Goal: Information Seeking & Learning: Check status

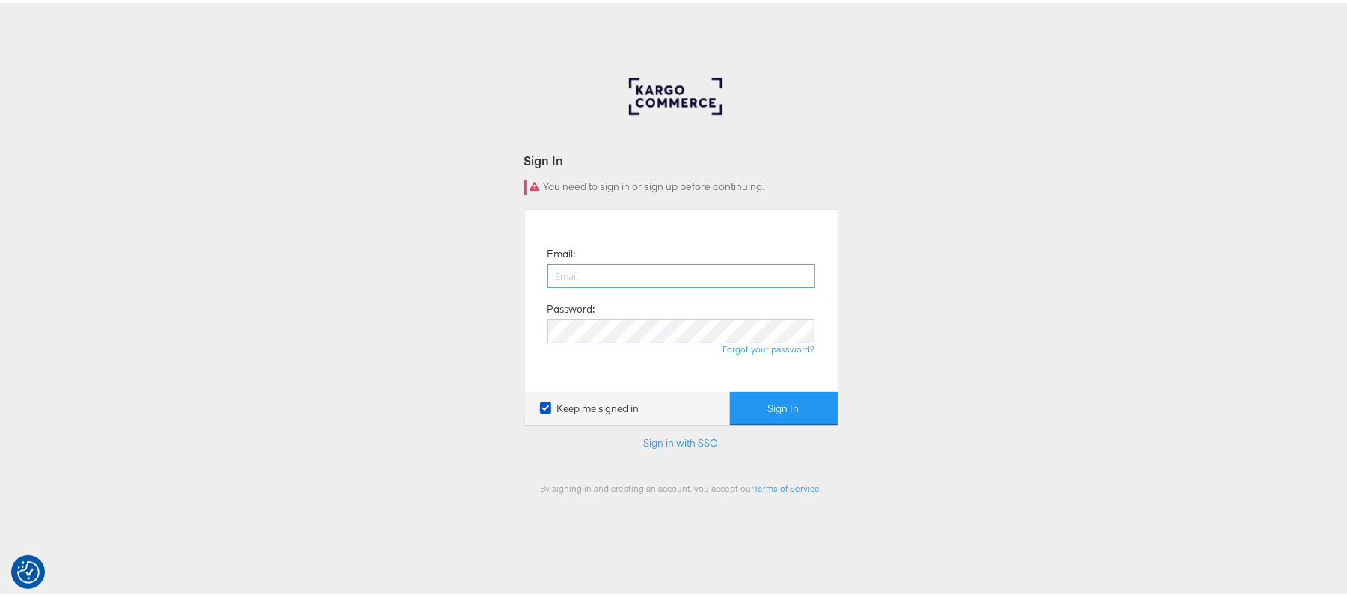
click at [585, 266] on input "email" at bounding box center [682, 273] width 268 height 24
type input "sanjana.pradhan@kargo.com"
click at [784, 408] on button "Sign In" at bounding box center [784, 406] width 108 height 34
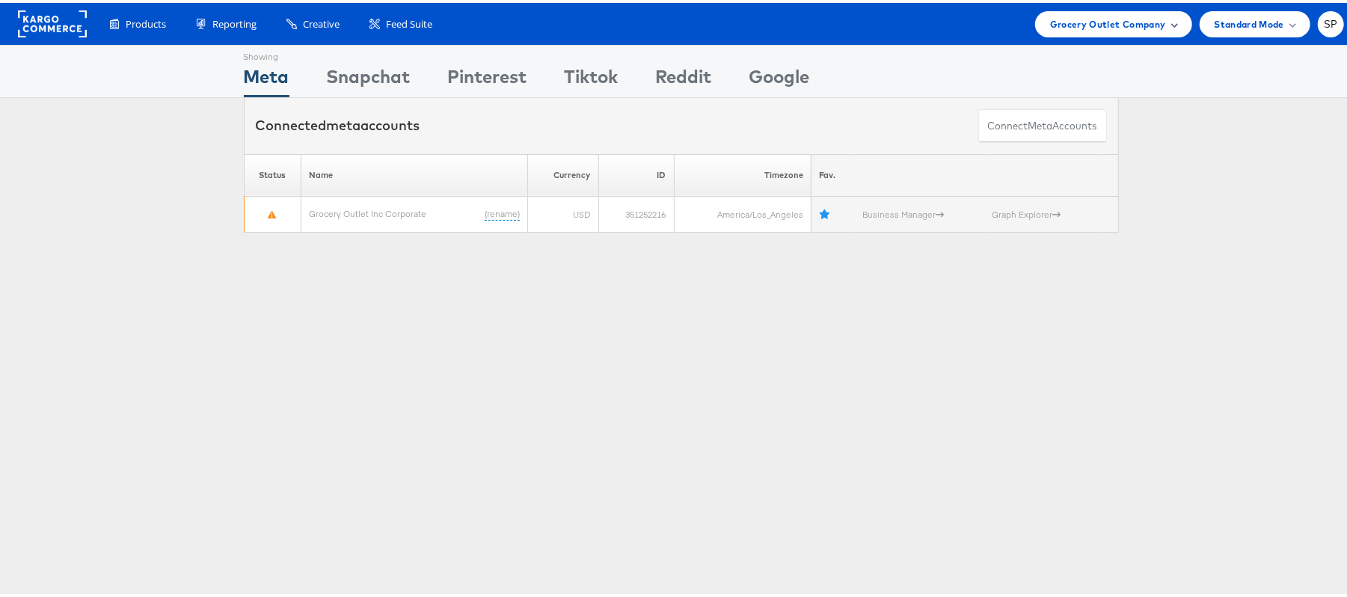
click at [1078, 13] on span "Grocery Outlet Company" at bounding box center [1108, 21] width 116 height 16
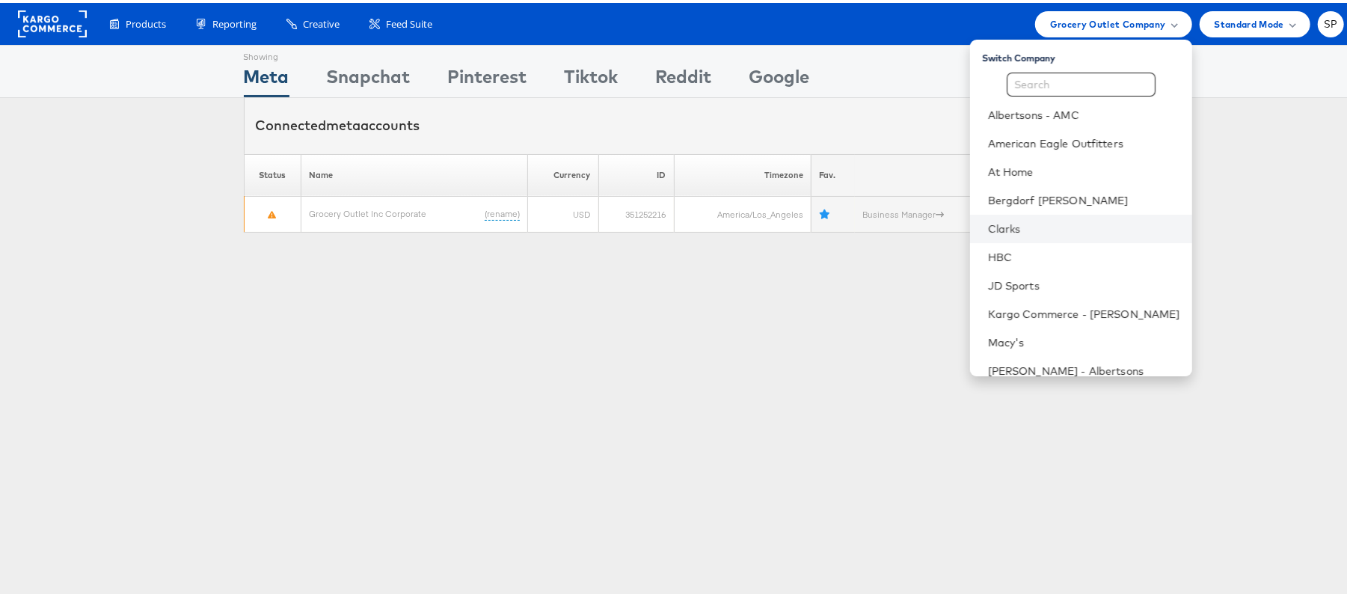
click at [1014, 233] on li "Clarks" at bounding box center [1081, 226] width 222 height 28
click at [1003, 228] on link "Clarks" at bounding box center [1084, 225] width 192 height 15
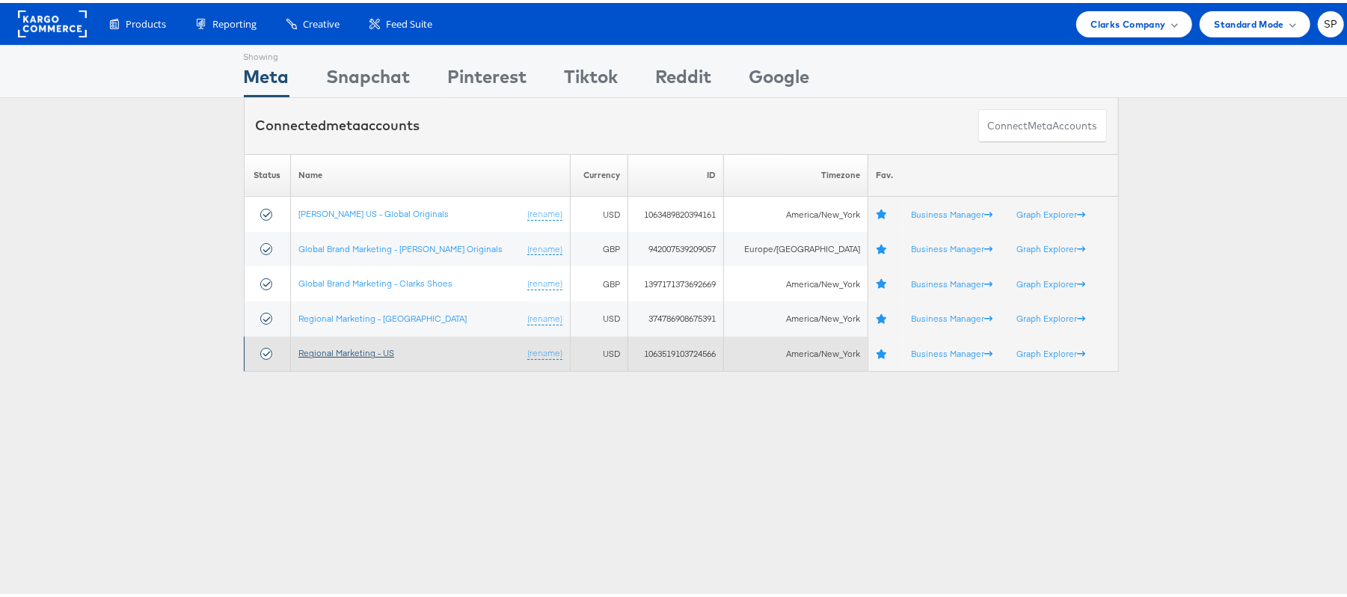
click at [363, 354] on link "Regional Marketing - US" at bounding box center [346, 349] width 96 height 11
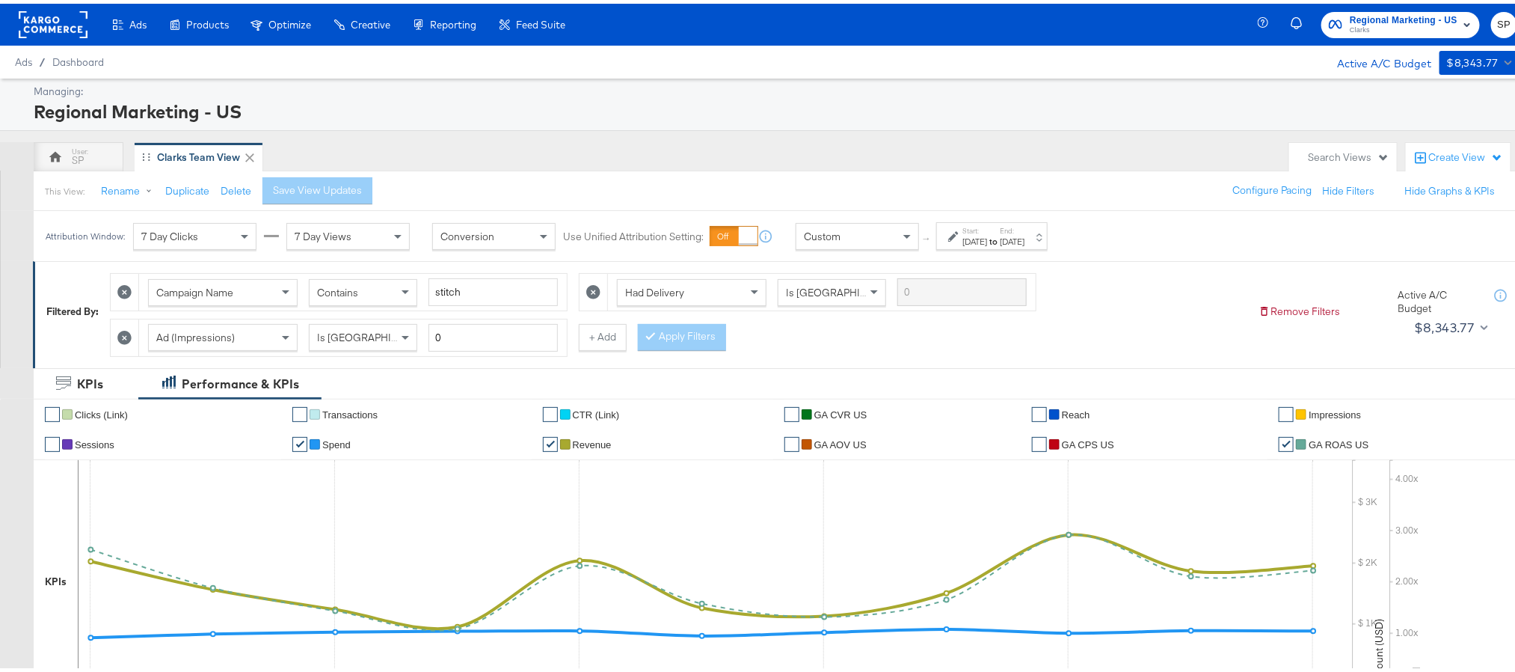
click at [987, 238] on div "Aug 24th 2025" at bounding box center [975, 238] width 25 height 12
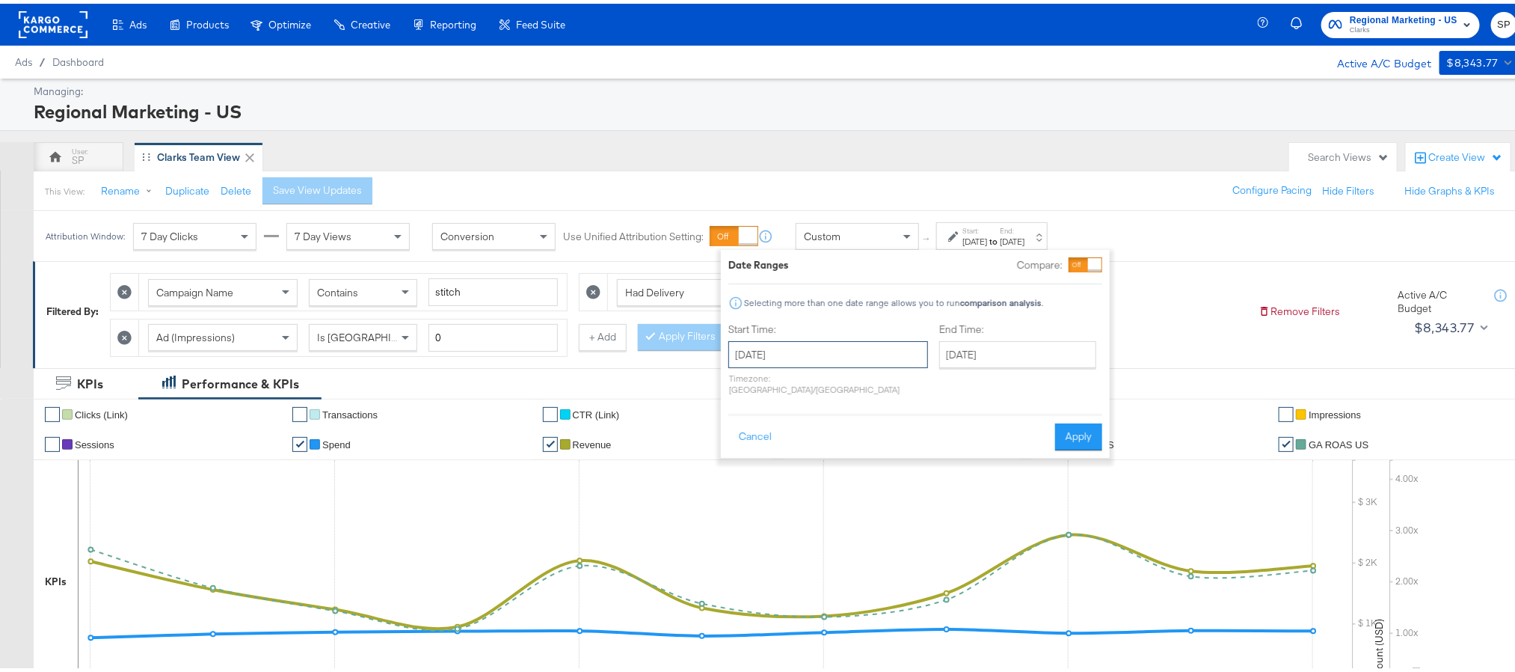
click at [828, 344] on input "[DATE]" at bounding box center [829, 350] width 200 height 27
click at [800, 532] on td "2" at bounding box center [796, 531] width 25 height 21
type input "September 2nd 2025"
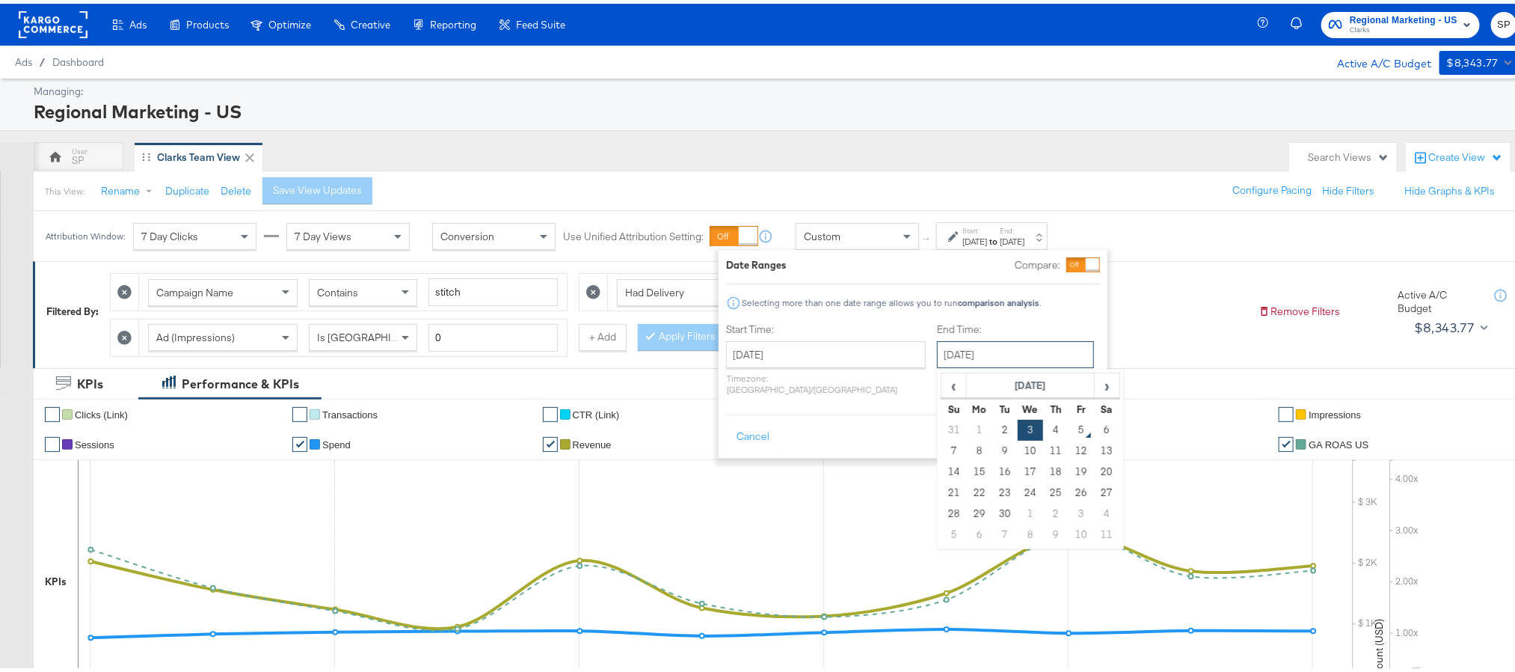
click at [1008, 349] on input "[DATE]" at bounding box center [1015, 350] width 157 height 27
click at [993, 431] on td "2" at bounding box center [1005, 426] width 25 height 21
type input "September 2nd 2025"
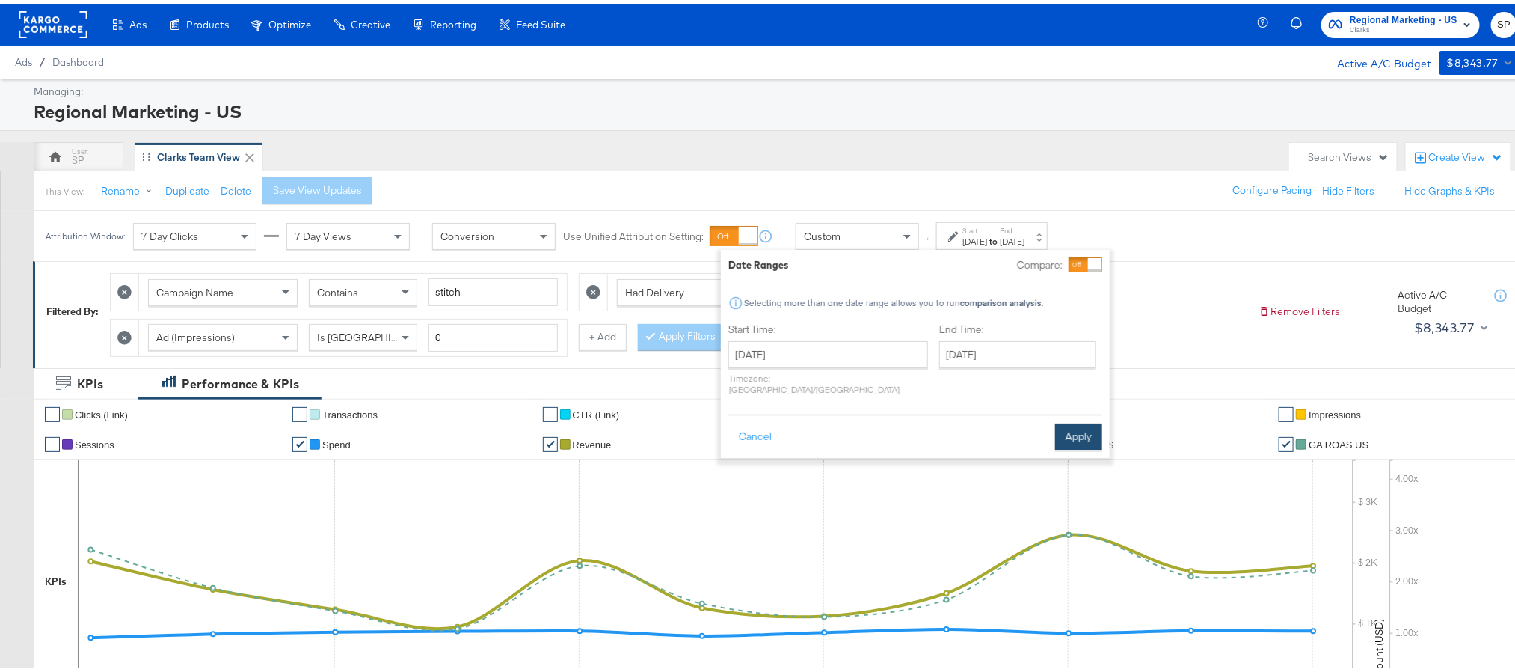
click at [1075, 423] on button "Apply" at bounding box center [1078, 433] width 47 height 27
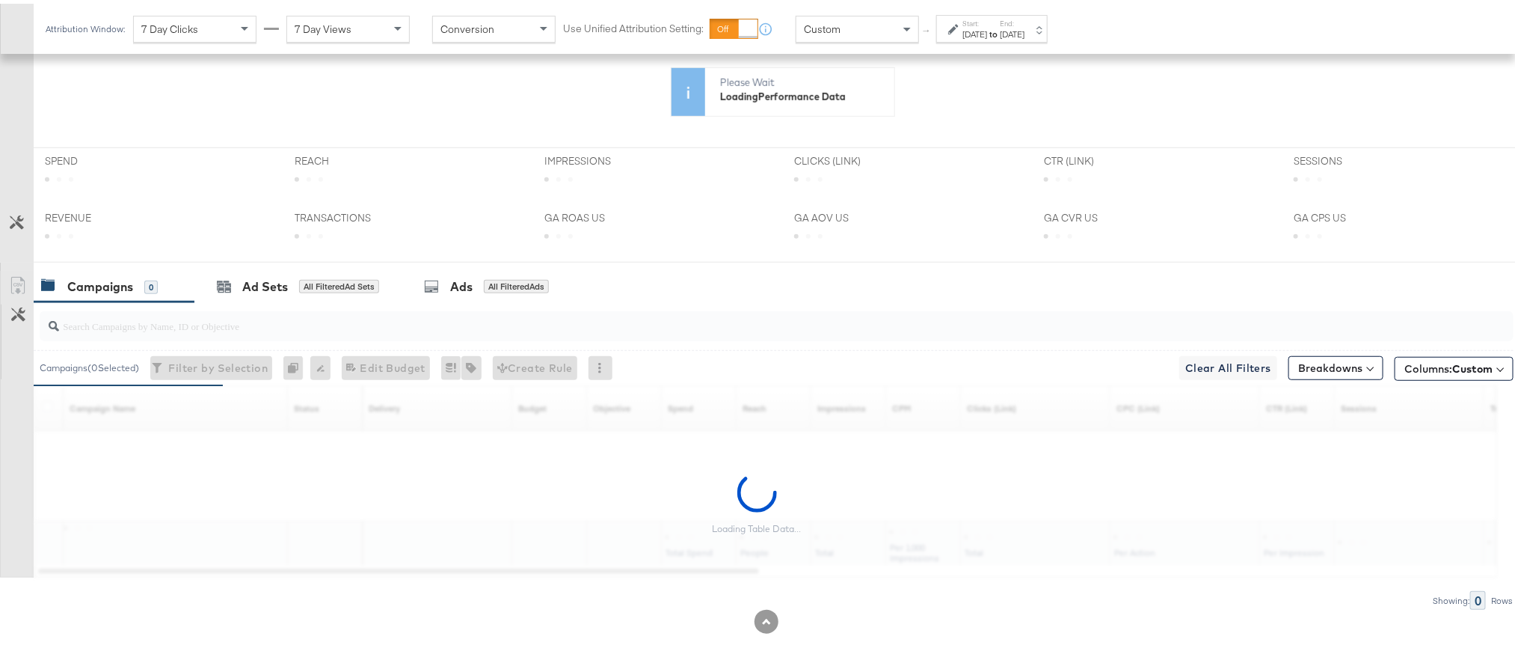
scroll to position [580, 0]
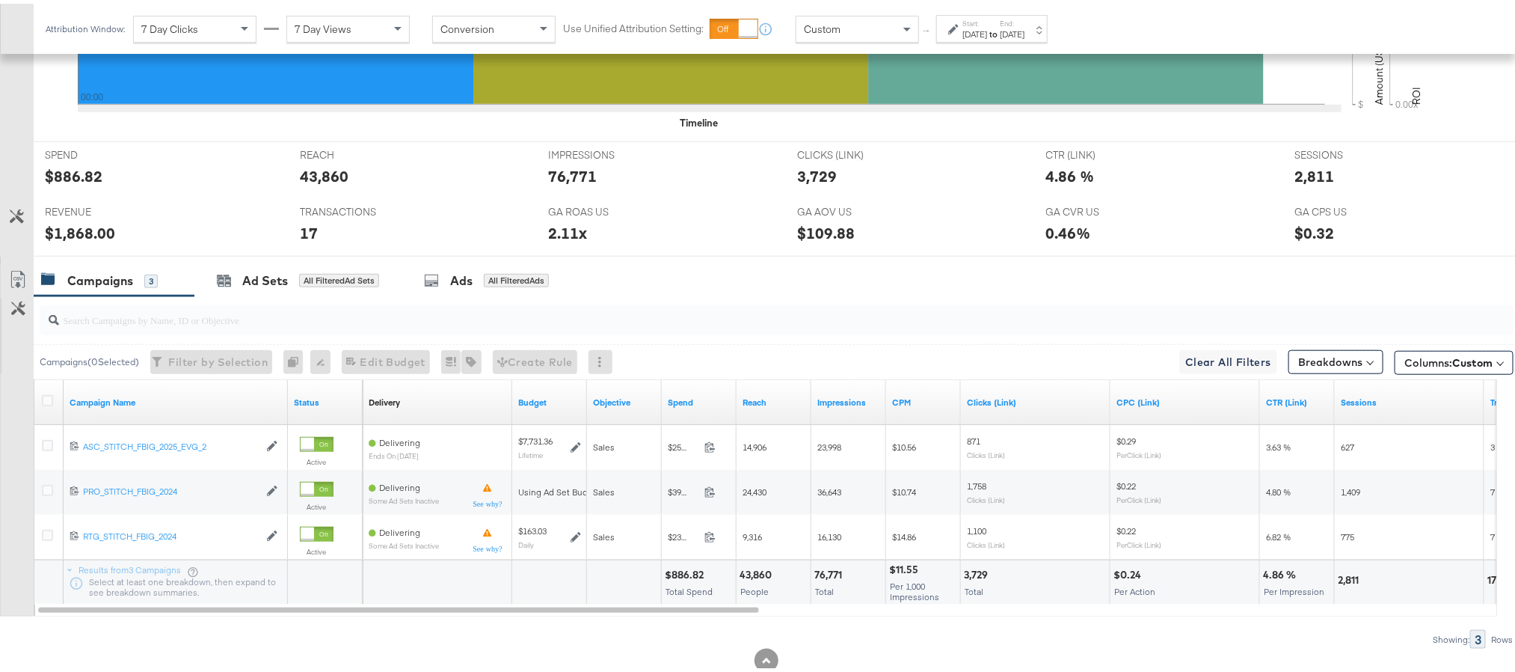
click at [1000, 36] on strong "to" at bounding box center [993, 30] width 13 height 11
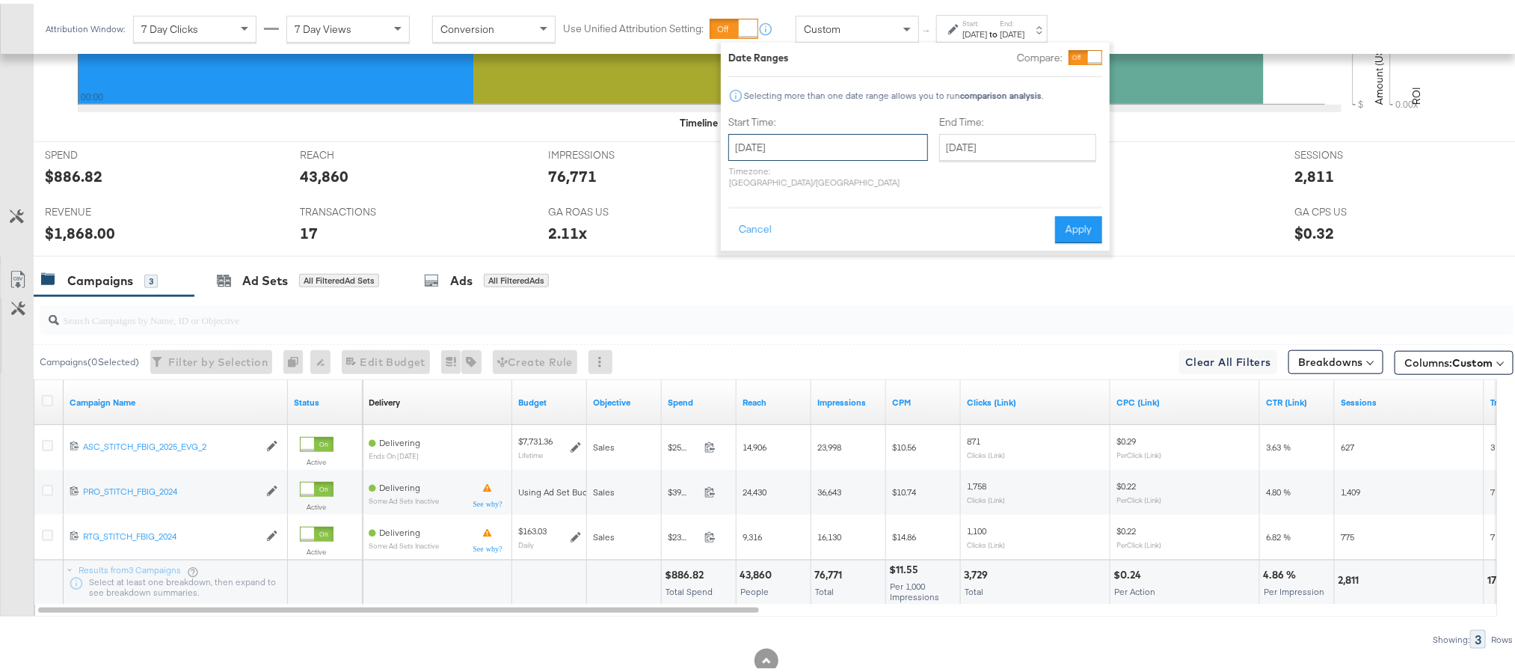
click at [824, 135] on input "September 2nd 2025" at bounding box center [829, 143] width 200 height 27
click at [829, 213] on td "3" at bounding box center [821, 219] width 25 height 21
type input "[DATE]"
click at [1070, 212] on button "Apply" at bounding box center [1074, 225] width 47 height 27
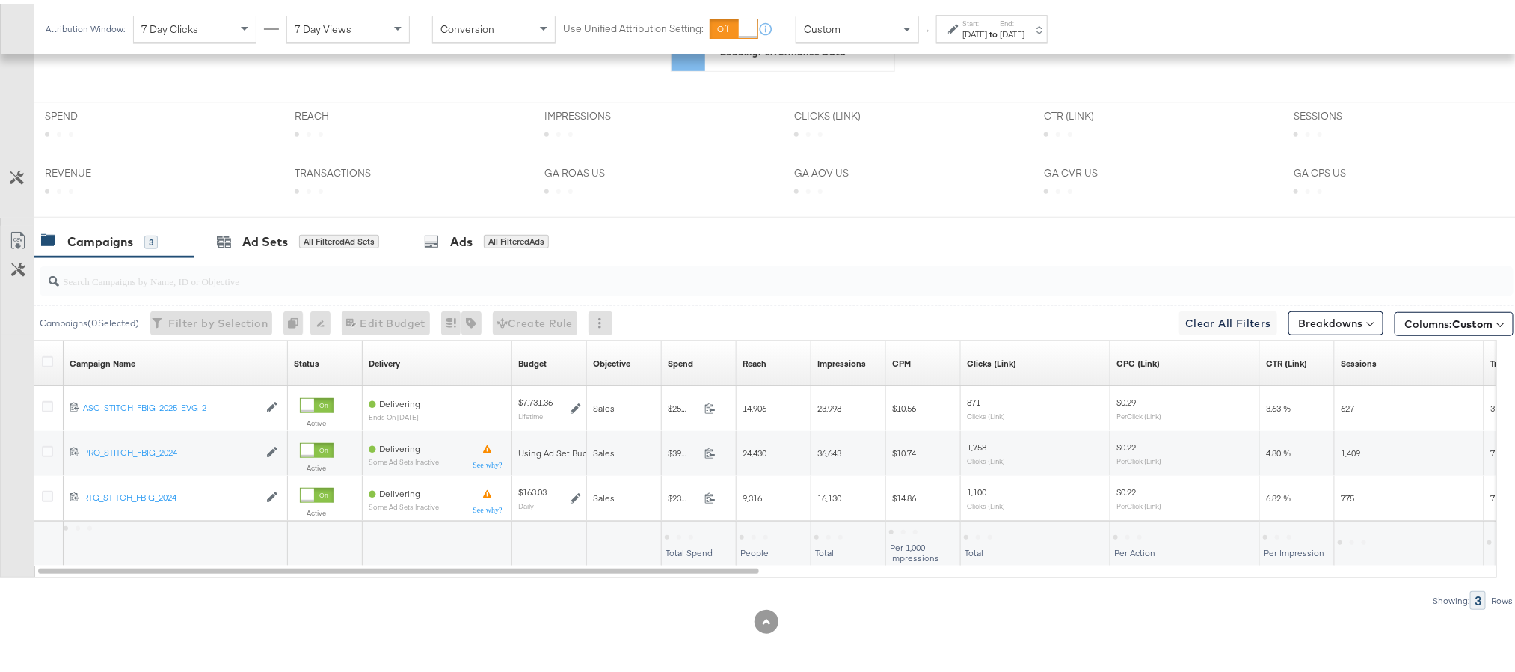
scroll to position [434, 0]
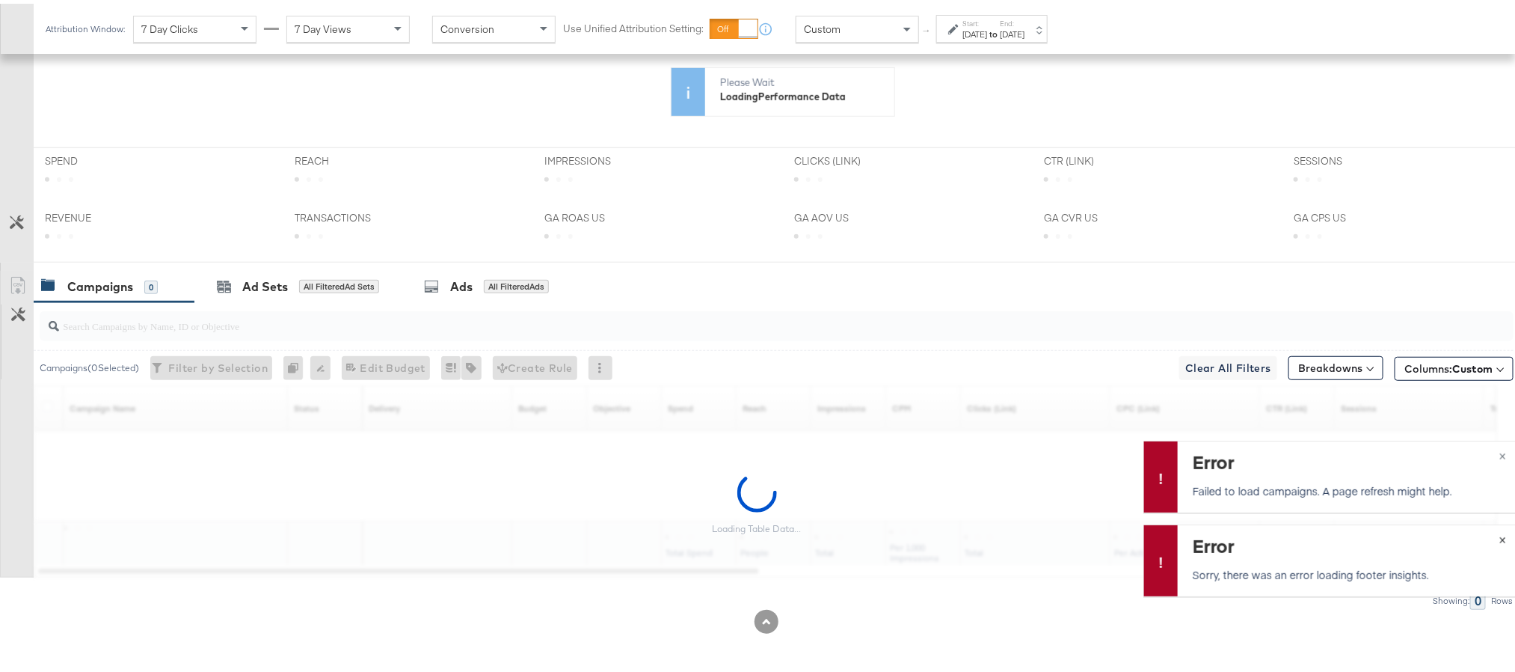
click at [1500, 533] on span "×" at bounding box center [1503, 534] width 7 height 17
click at [1500, 535] on span "×" at bounding box center [1503, 534] width 7 height 17
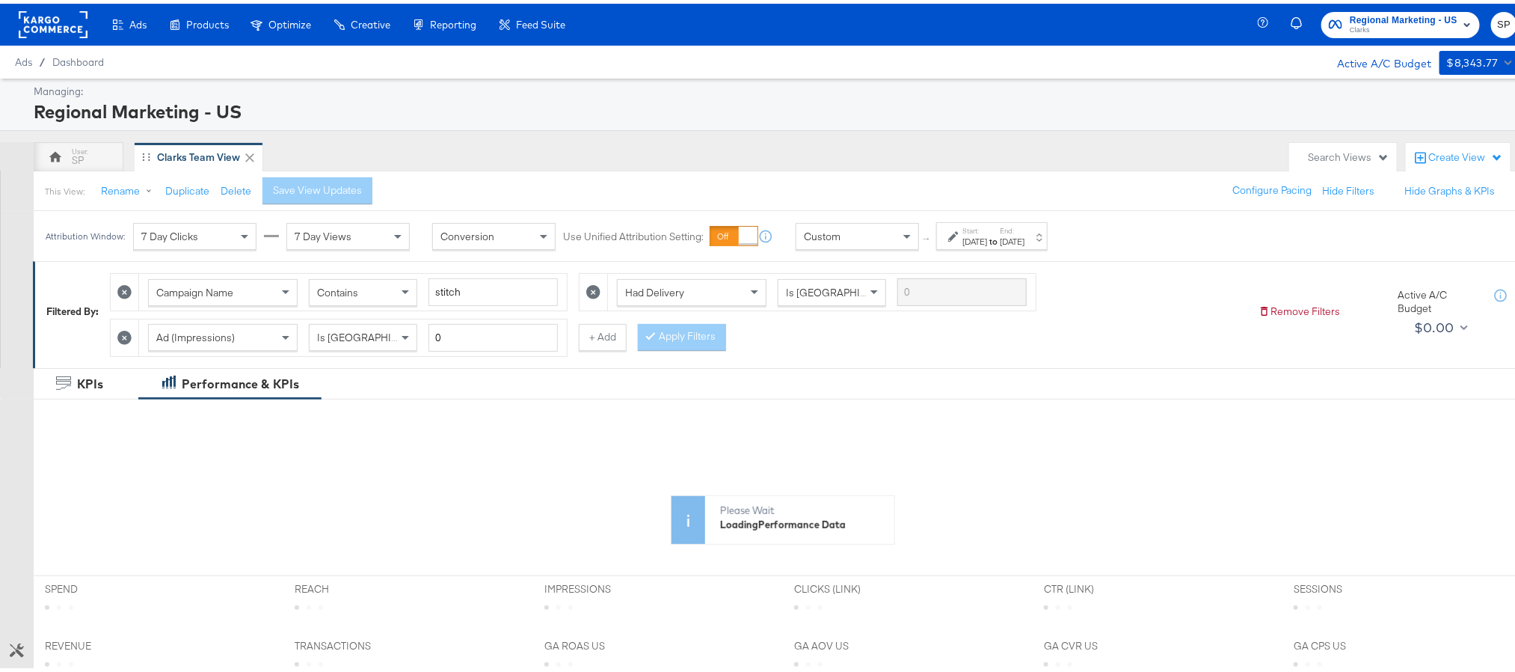
click at [987, 236] on div "[DATE]" at bounding box center [975, 238] width 25 height 12
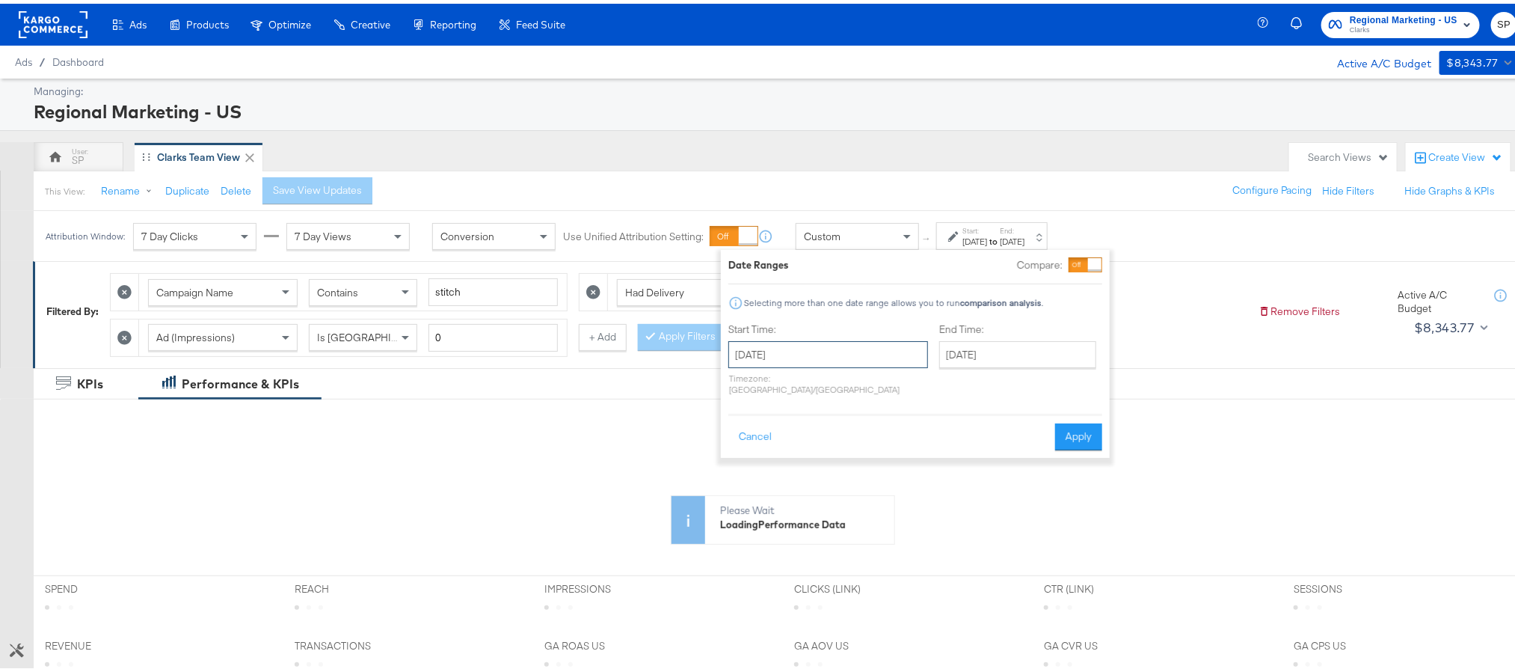
click at [831, 350] on input "August 24th 2025" at bounding box center [829, 350] width 200 height 27
click at [821, 530] on td "3" at bounding box center [821, 531] width 25 height 21
type input "[DATE]"
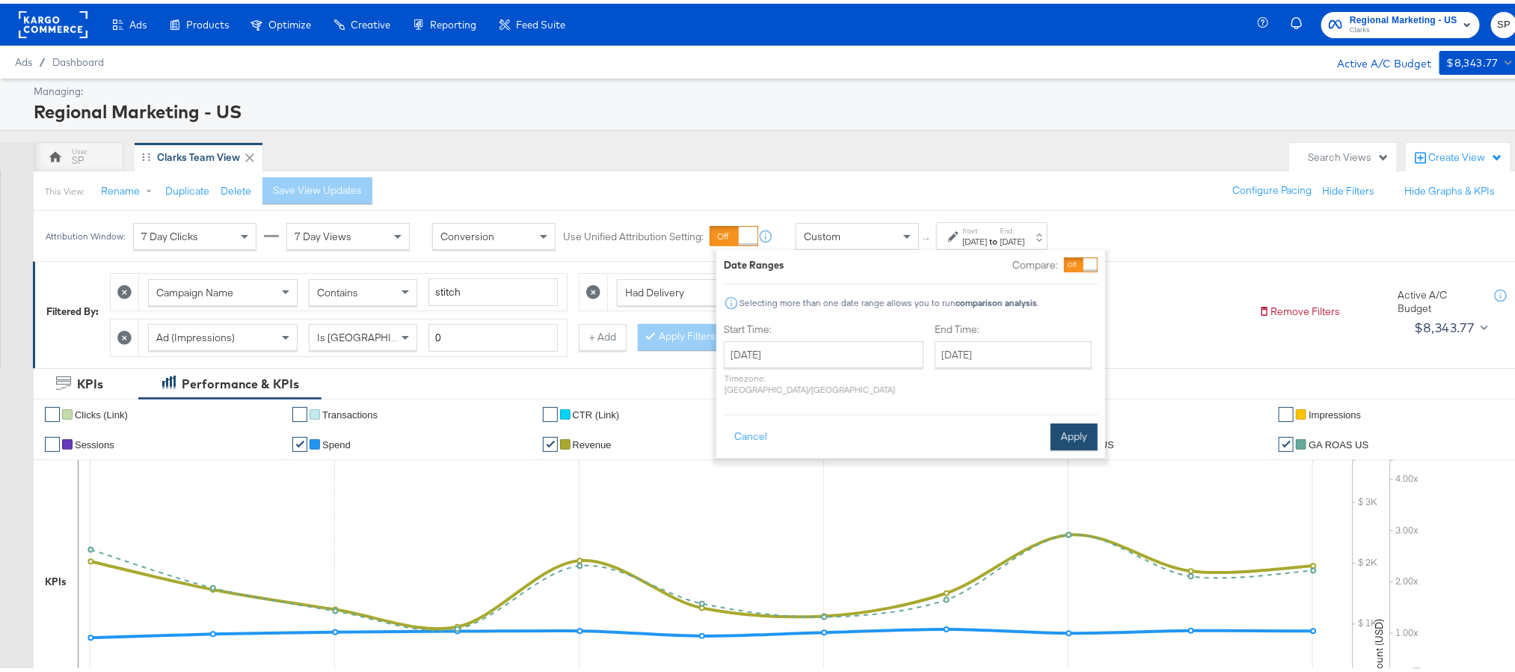
click at [1066, 420] on button "Apply" at bounding box center [1074, 433] width 47 height 27
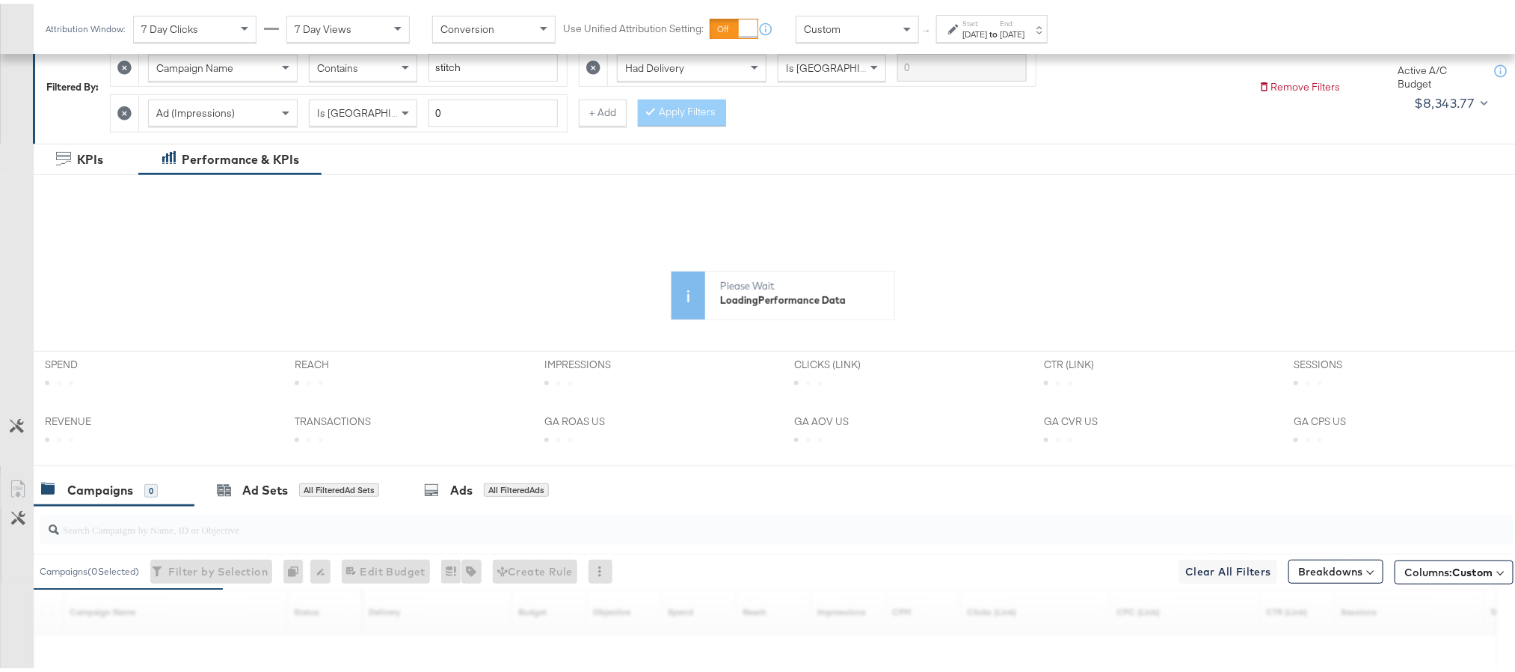
scroll to position [580, 0]
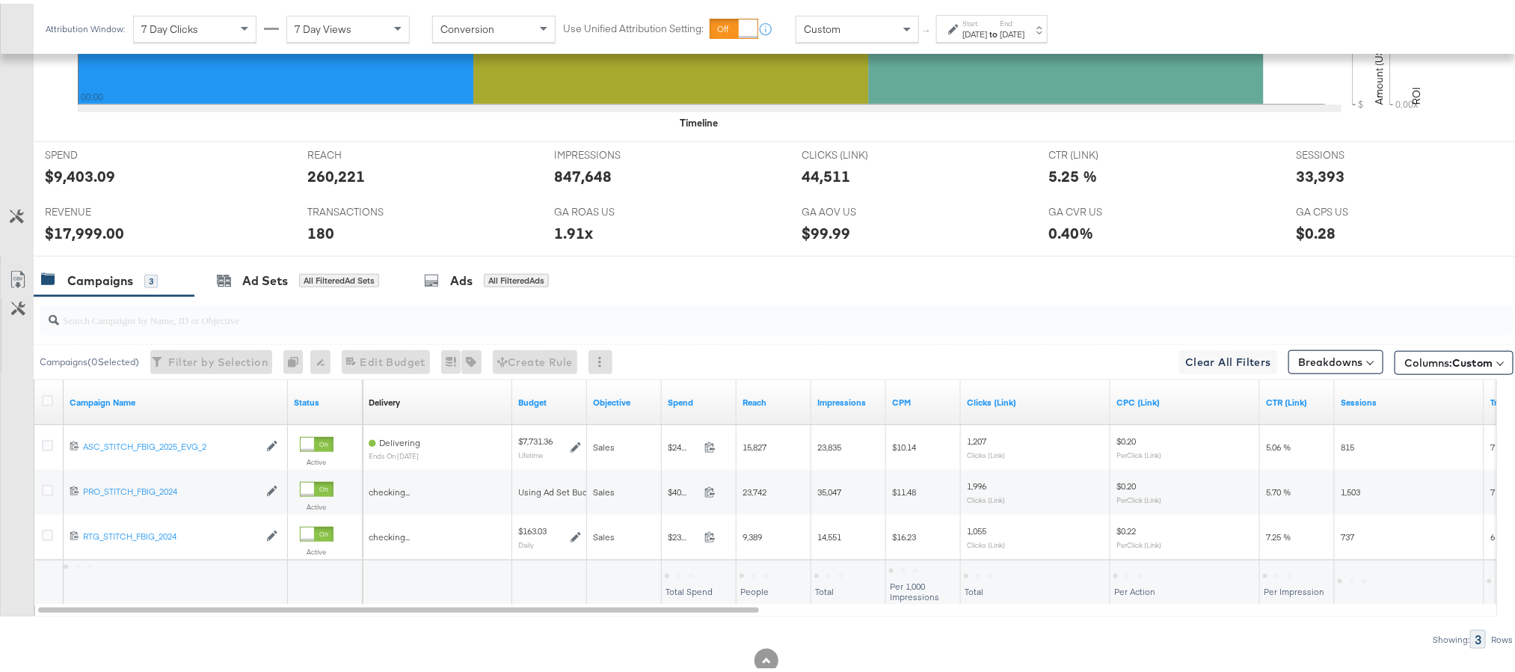
click at [64, 177] on div "$9,403.09" at bounding box center [80, 173] width 70 height 22
click at [230, 224] on div "$17,999.00" at bounding box center [165, 229] width 240 height 22
click at [1025, 25] on div "[DATE]" at bounding box center [1012, 31] width 25 height 12
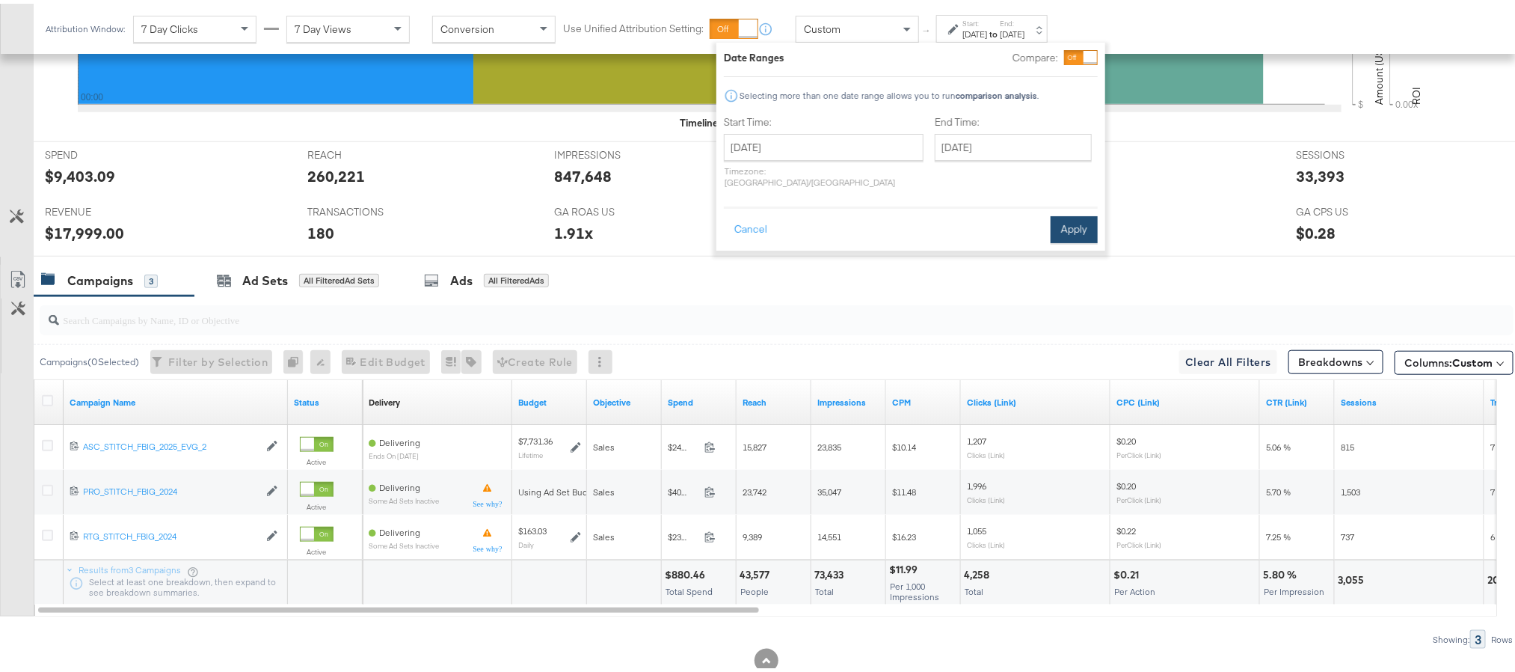
click at [1067, 212] on button "Apply" at bounding box center [1074, 225] width 47 height 27
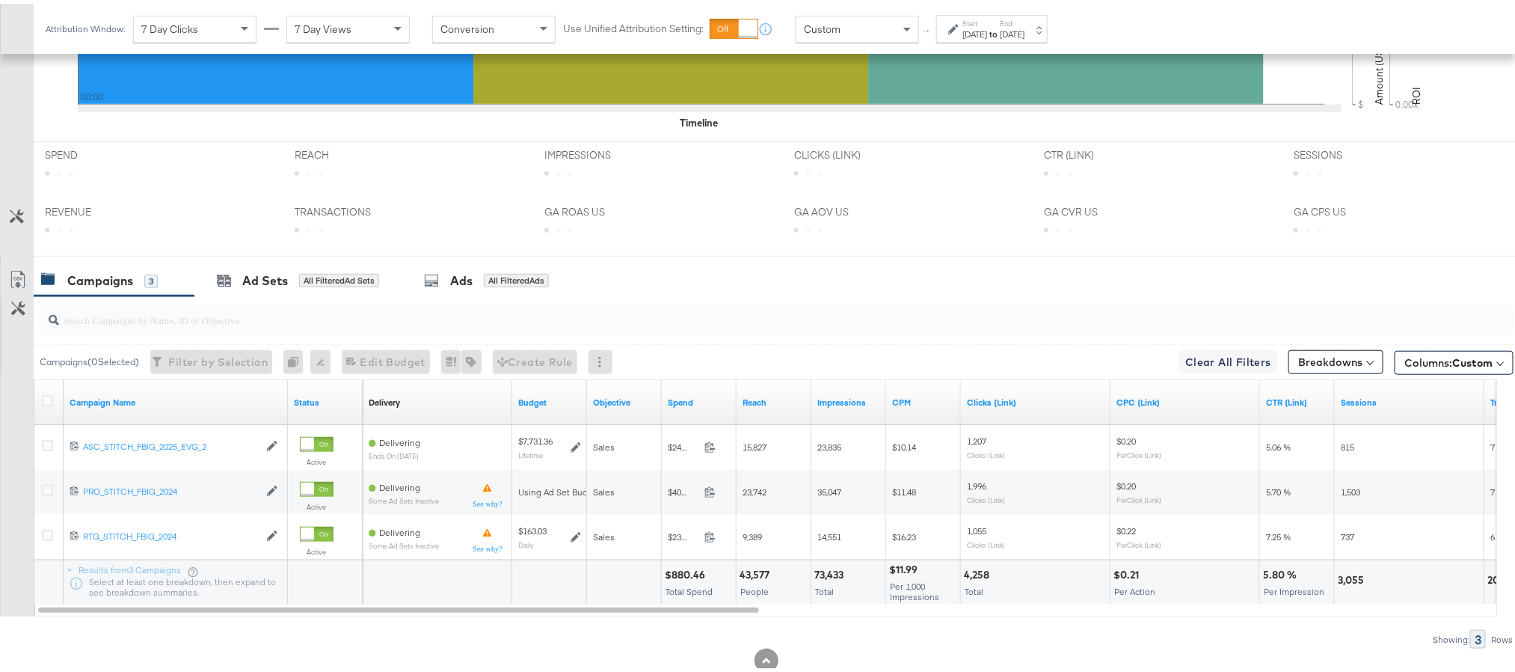
click at [681, 578] on div "$880.46" at bounding box center [687, 571] width 45 height 14
copy div "880.46"
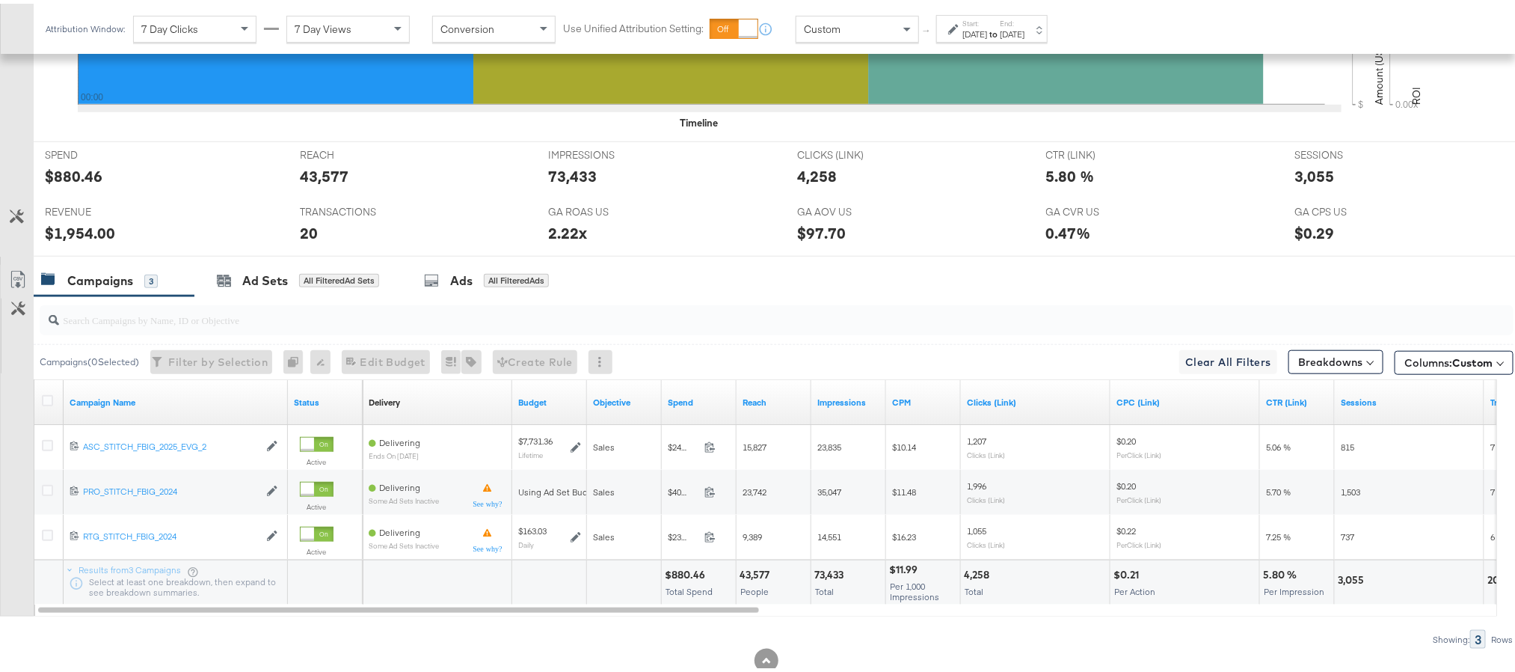
click at [568, 178] on div "73,433" at bounding box center [572, 173] width 49 height 22
copy div "73,433"
click at [806, 175] on div "4,258" at bounding box center [817, 173] width 40 height 22
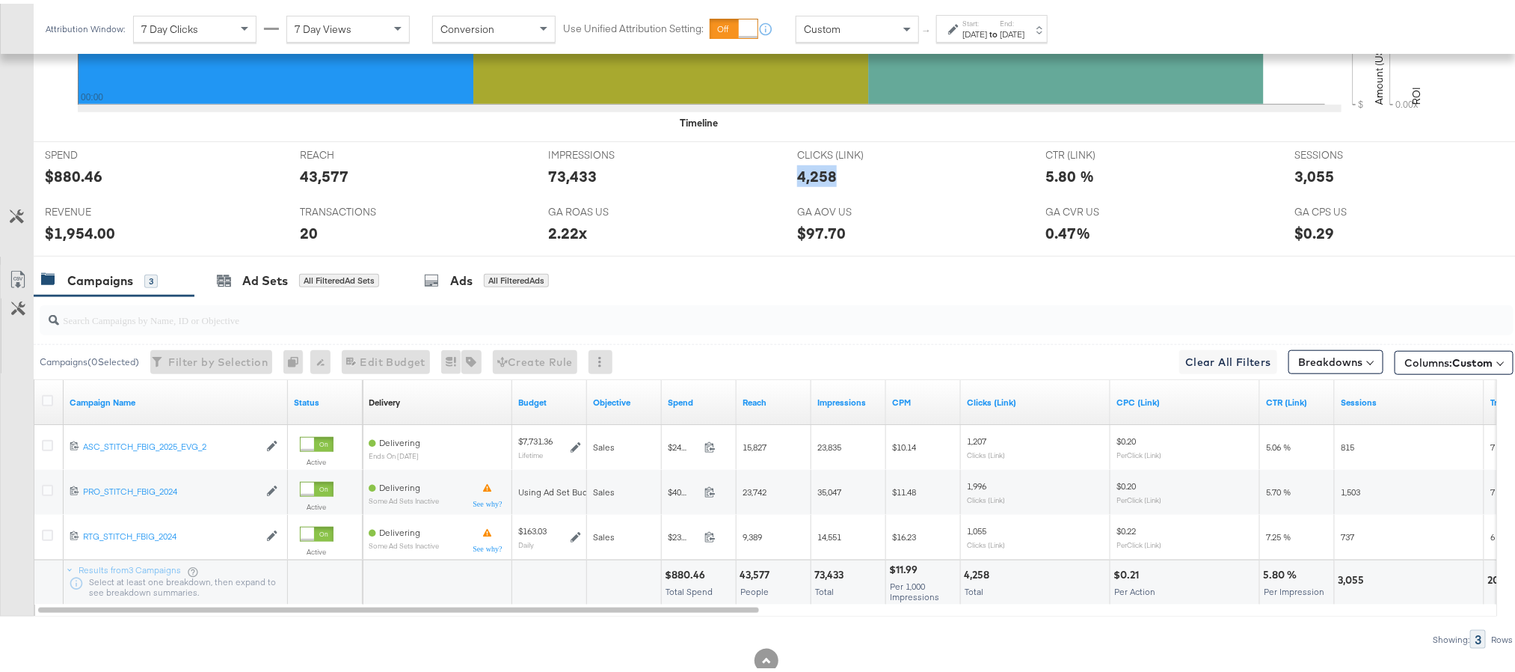
copy div "4,258"
click at [1299, 177] on div "3,055" at bounding box center [1315, 173] width 40 height 22
copy div "3,055"
click at [72, 234] on div "$1,954.00" at bounding box center [80, 229] width 70 height 22
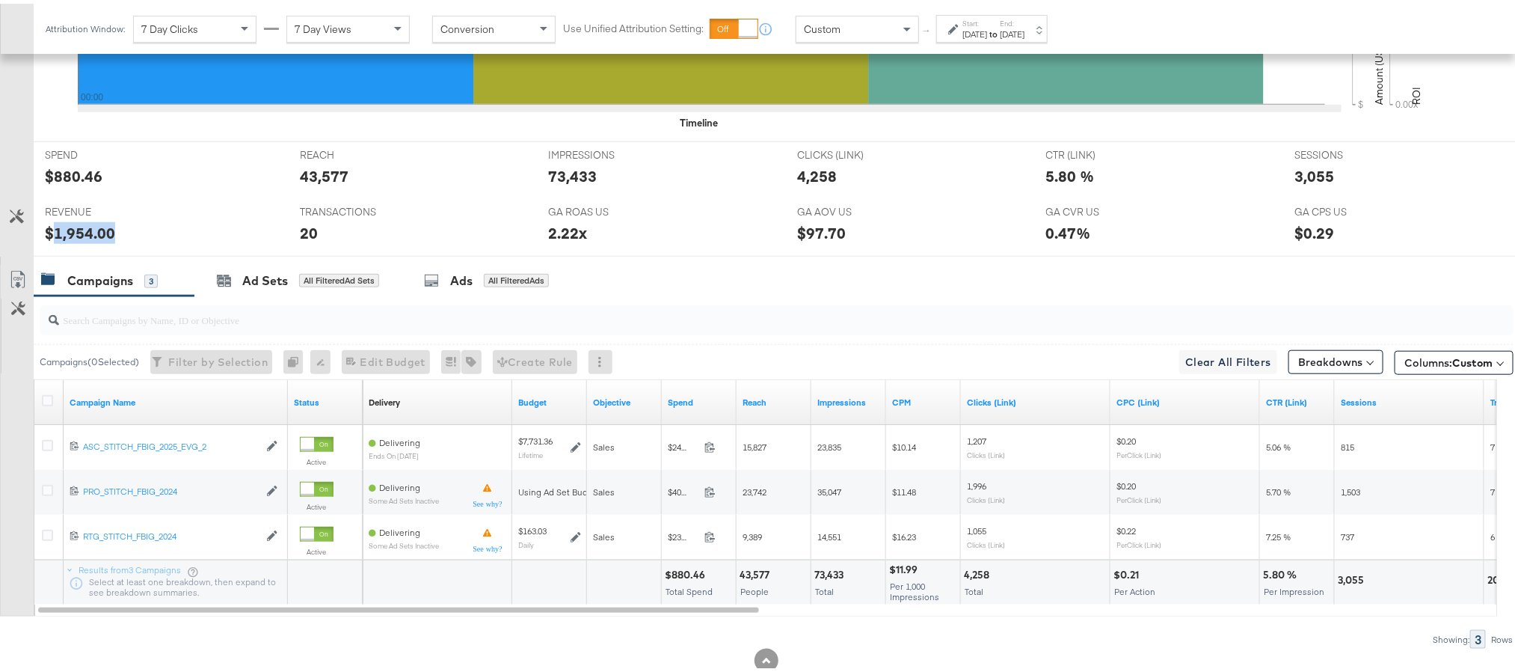
click at [72, 234] on div "$1,954.00" at bounding box center [80, 229] width 70 height 22
copy div "1,954.00"
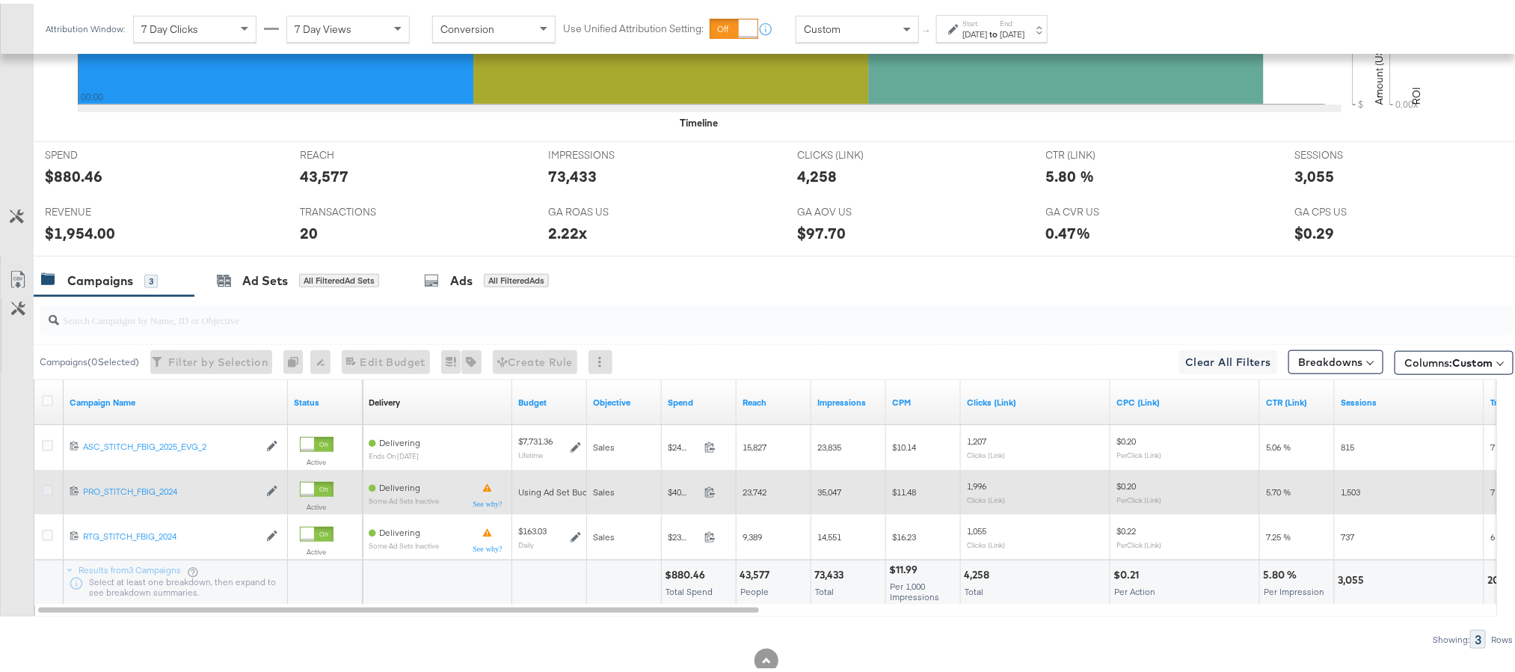
click at [47, 492] on icon at bounding box center [47, 486] width 11 height 11
click at [0, 0] on input "checkbox" at bounding box center [0, 0] width 0 height 0
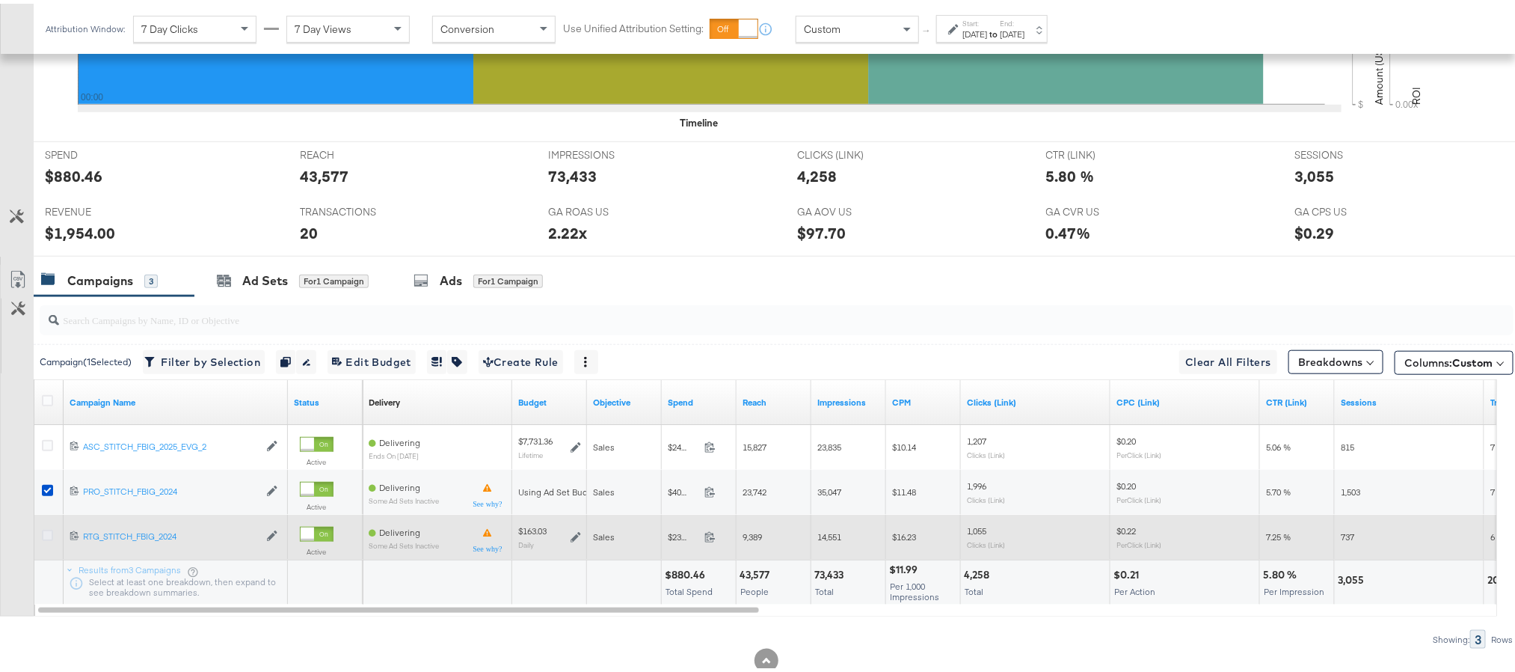
click at [46, 537] on icon at bounding box center [47, 531] width 11 height 11
click at [0, 0] on input "checkbox" at bounding box center [0, 0] width 0 height 0
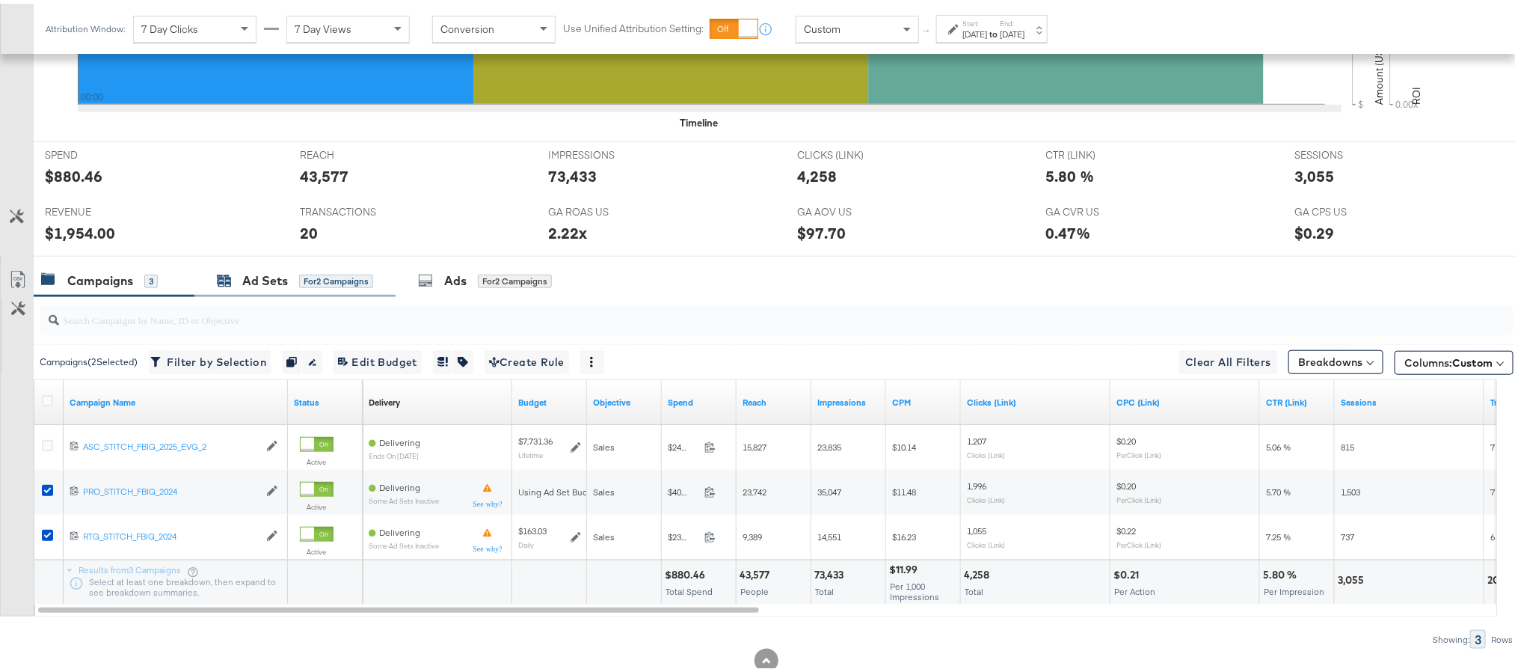
click at [259, 283] on div "Ad Sets" at bounding box center [265, 277] width 46 height 17
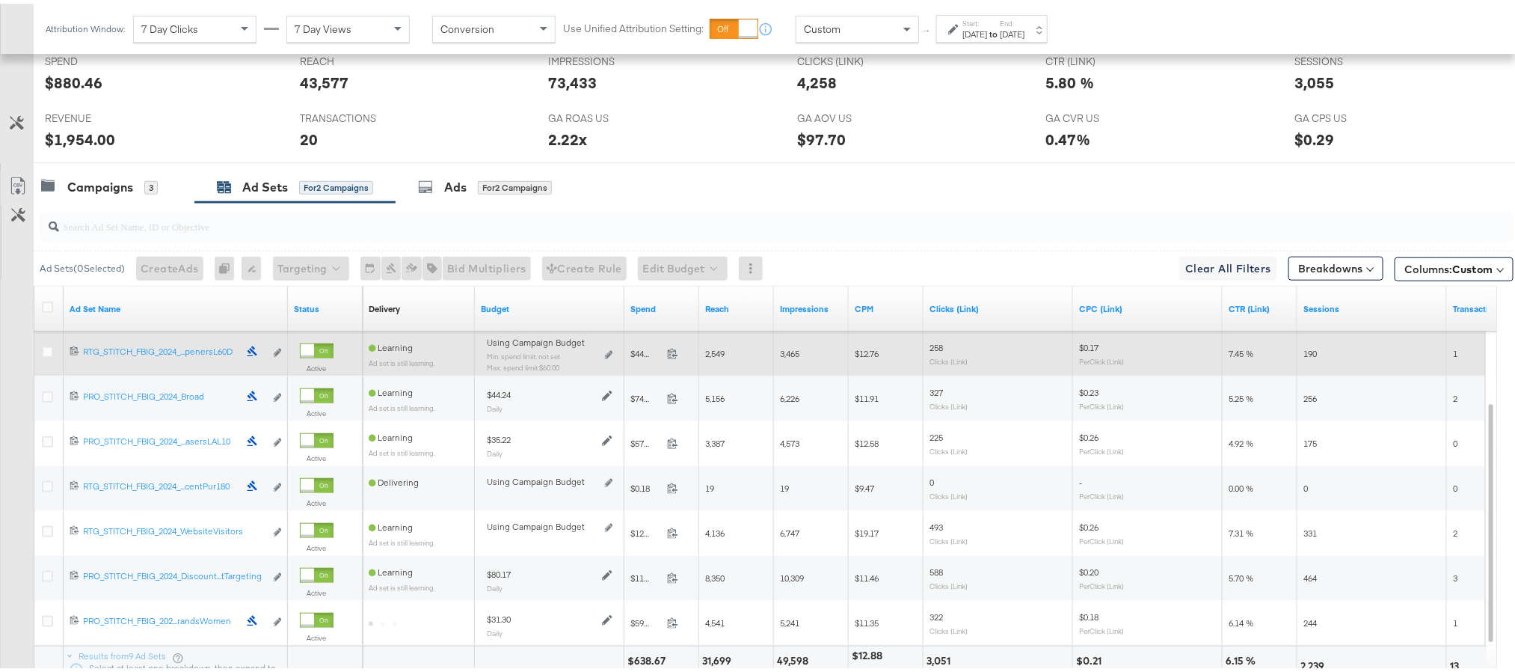
scroll to position [692, 0]
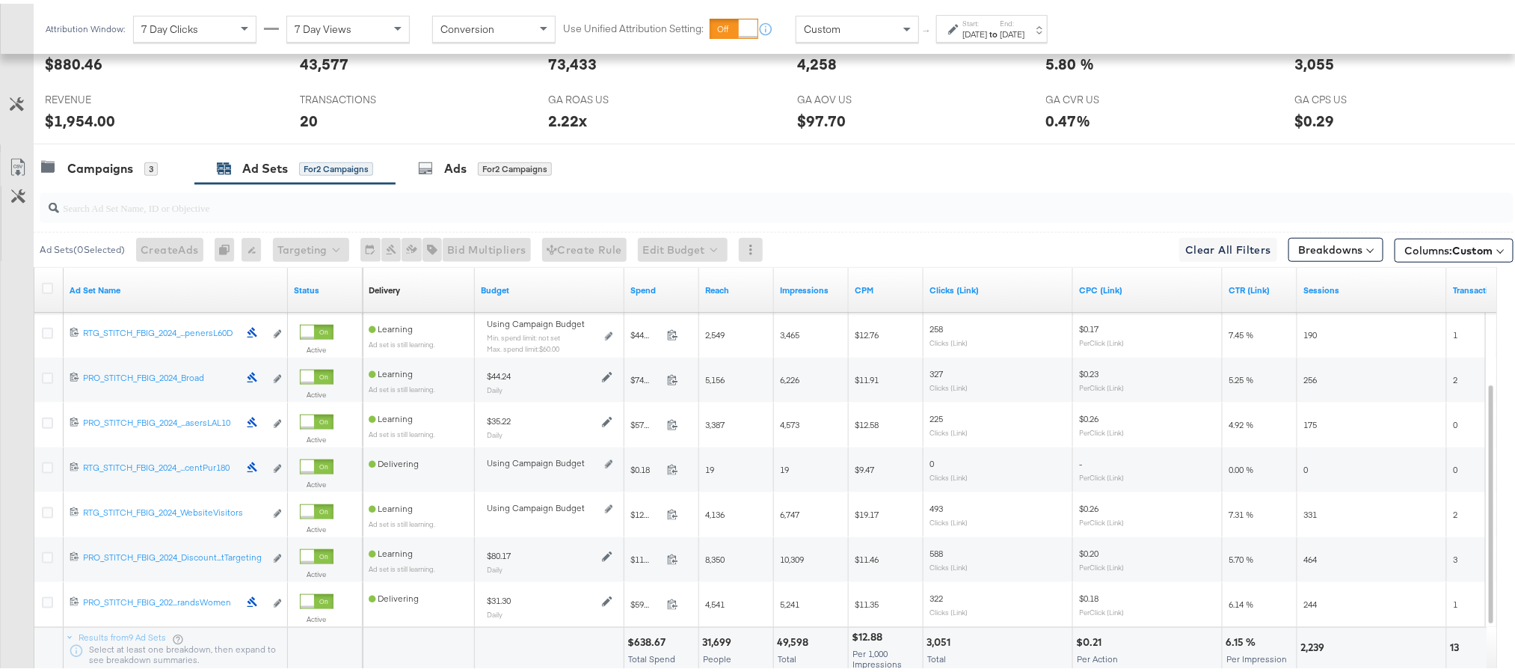
click at [643, 640] on div "$638.67" at bounding box center [649, 638] width 43 height 14
copy div "638.67"
click at [788, 640] on div "49,598" at bounding box center [795, 638] width 36 height 14
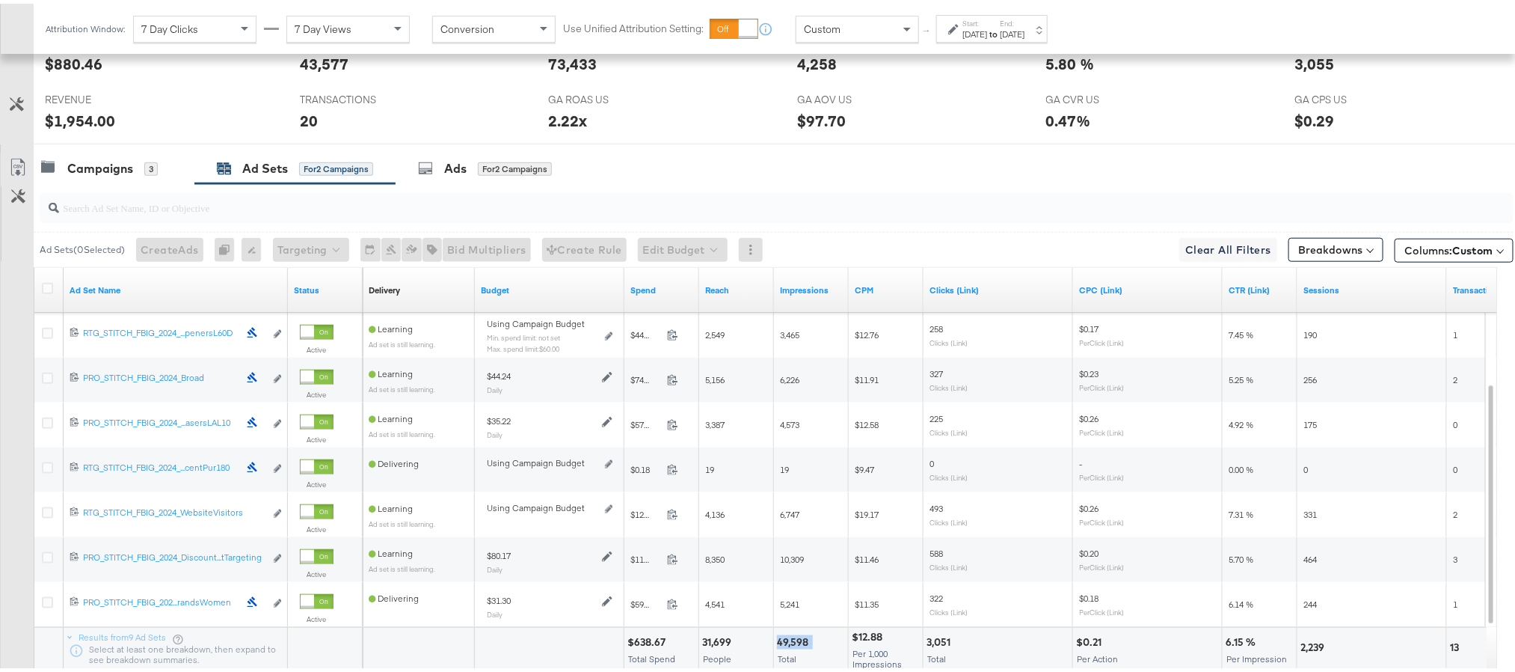
copy div "49,598"
click at [937, 640] on div "3,051" at bounding box center [941, 638] width 28 height 14
copy div "3,051"
click at [1316, 651] on div "2,239" at bounding box center [1315, 644] width 28 height 14
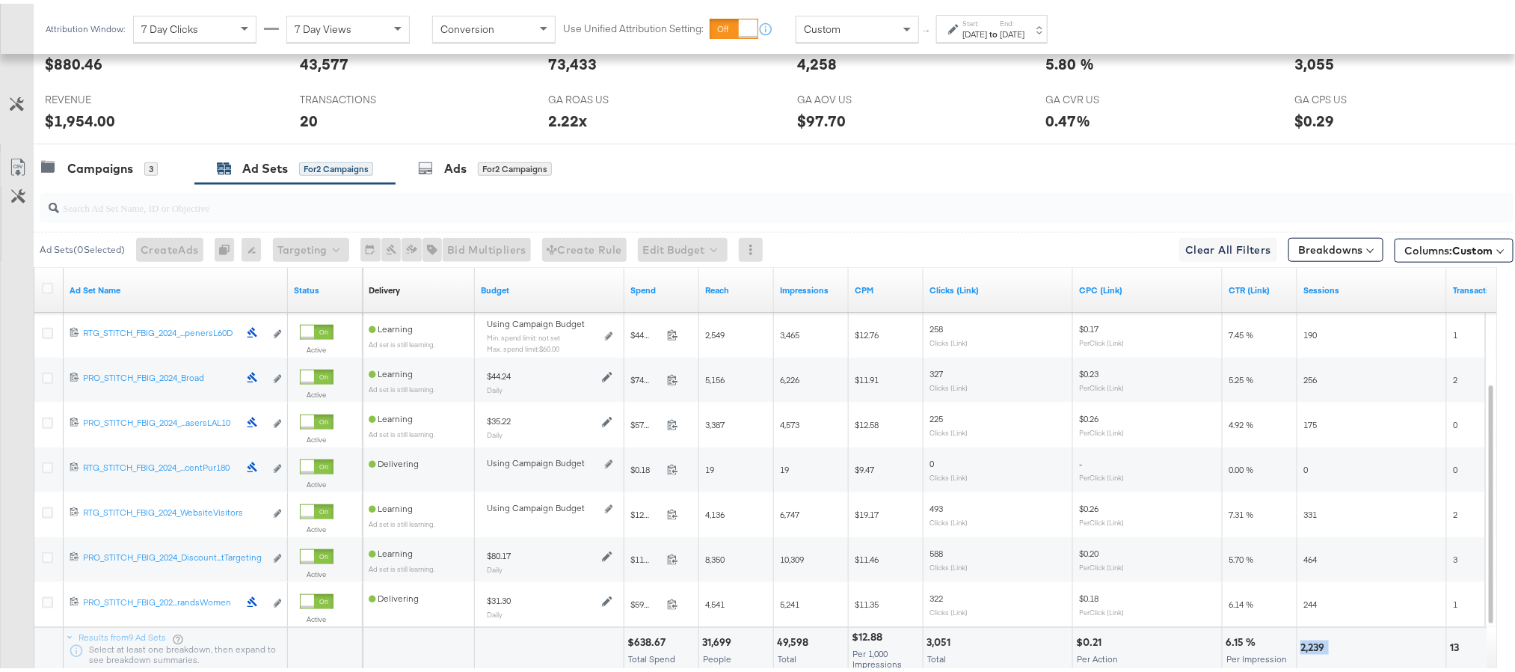
click at [1316, 651] on div "2,239" at bounding box center [1315, 644] width 28 height 14
copy div "2,239"
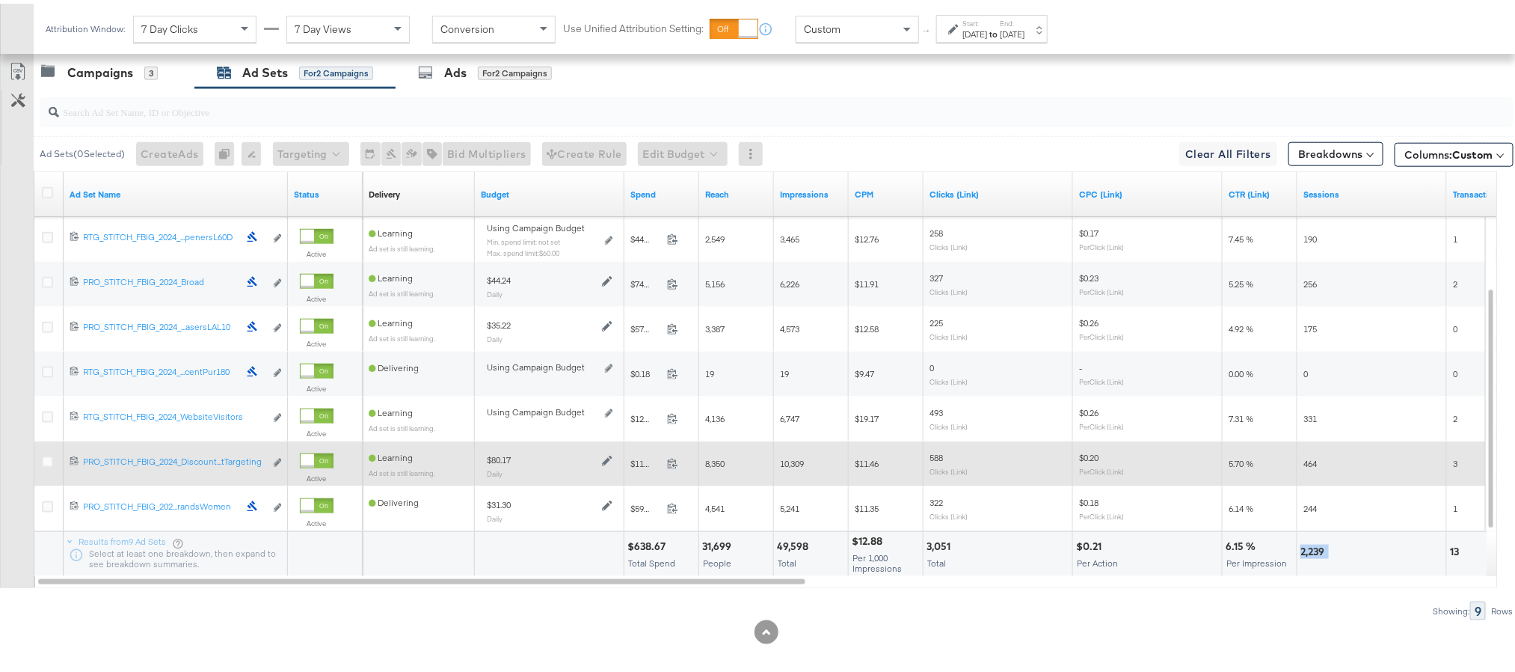
scroll to position [804, 0]
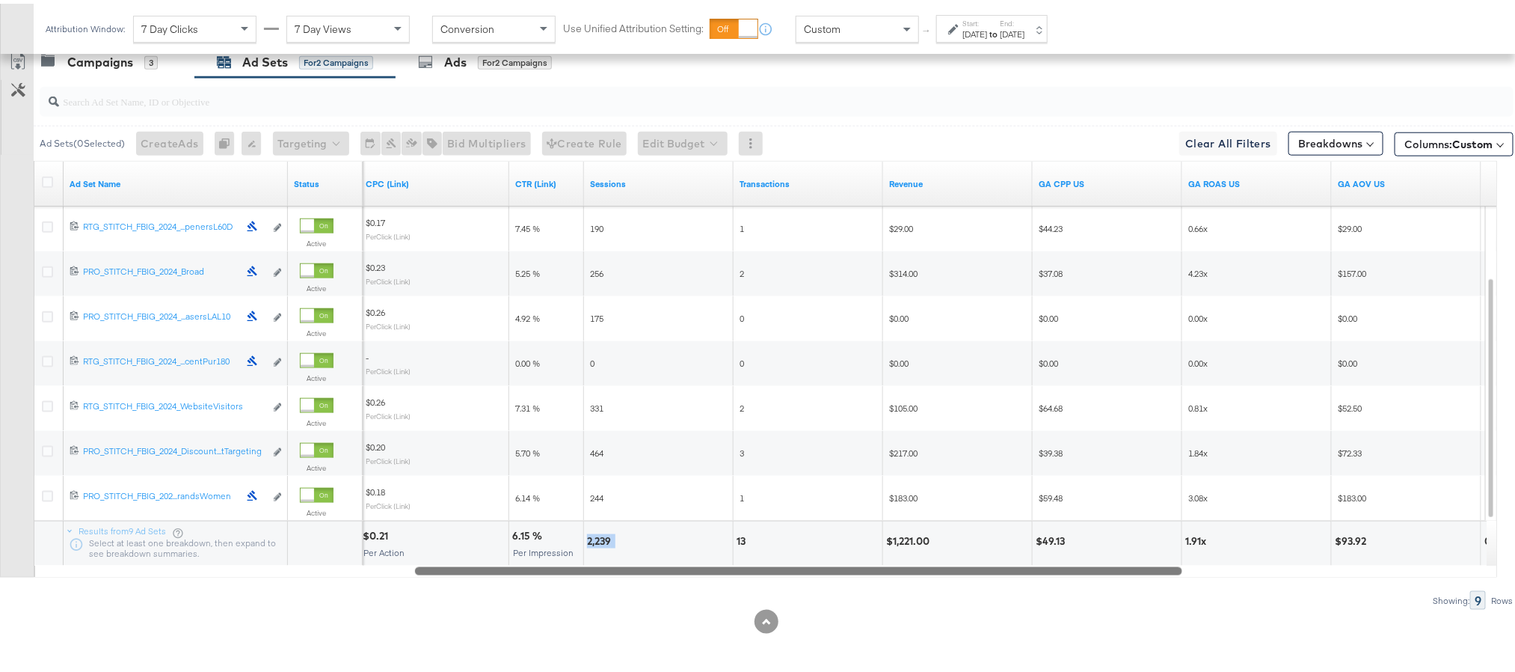
drag, startPoint x: 723, startPoint y: 564, endPoint x: 1100, endPoint y: 566, distance: 377.0
click at [1100, 566] on div at bounding box center [798, 566] width 767 height 13
click at [904, 533] on div "$1,221.00" at bounding box center [910, 537] width 48 height 14
copy div "1,221.00"
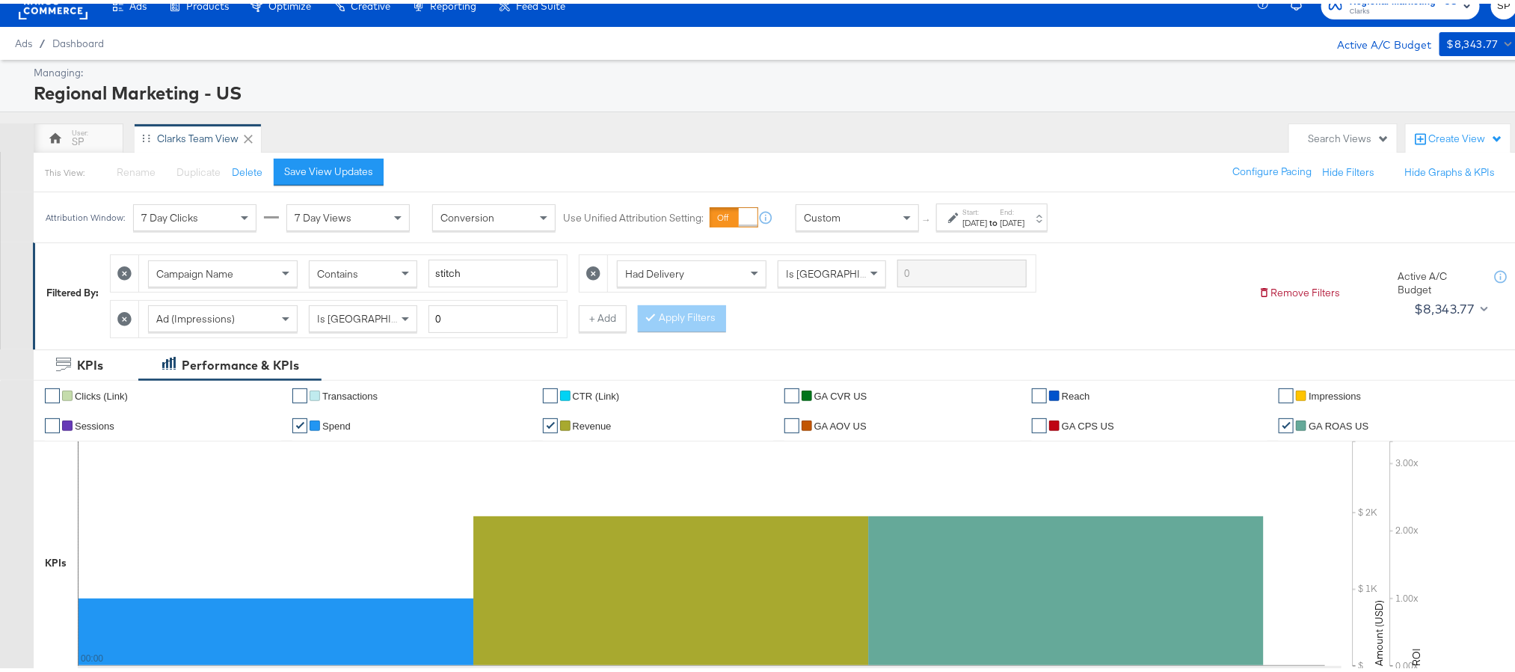
scroll to position [0, 0]
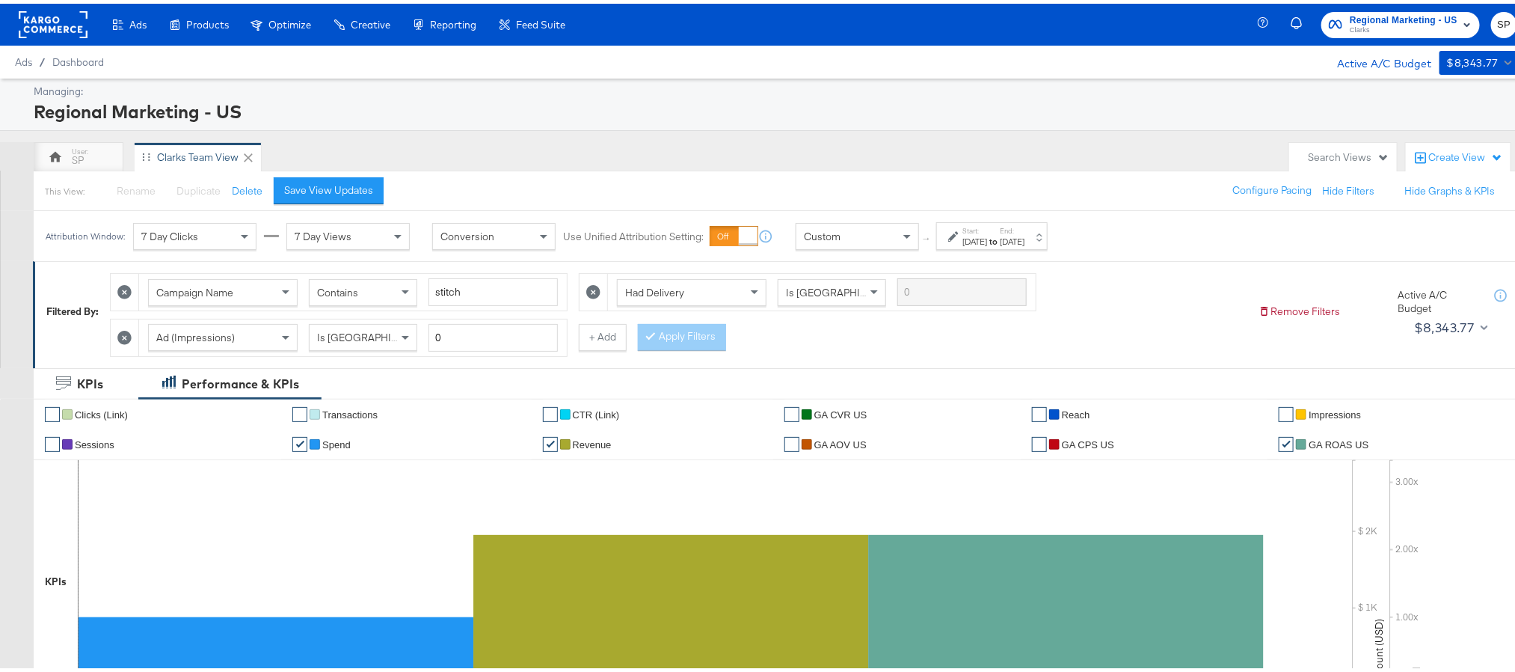
click at [987, 238] on div "[DATE]" at bounding box center [975, 238] width 25 height 12
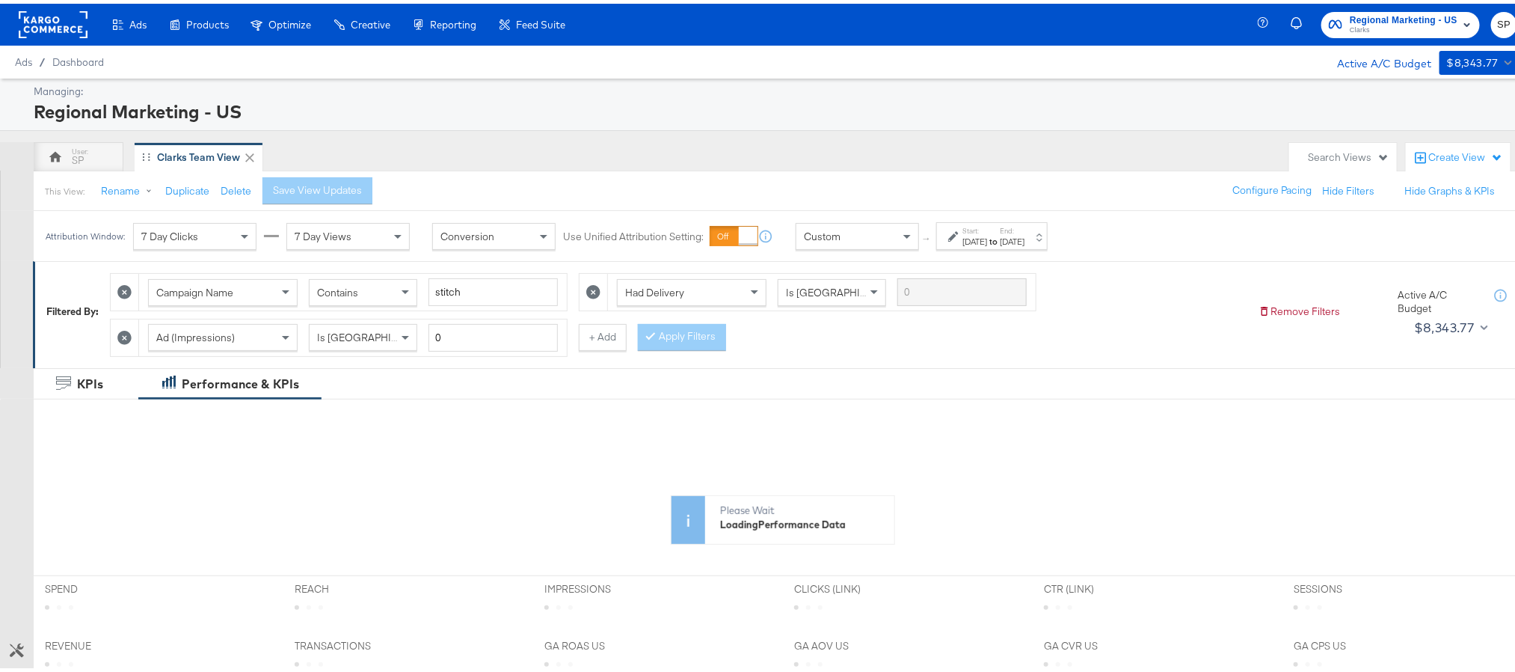
click at [983, 236] on div "[DATE]" at bounding box center [975, 238] width 25 height 12
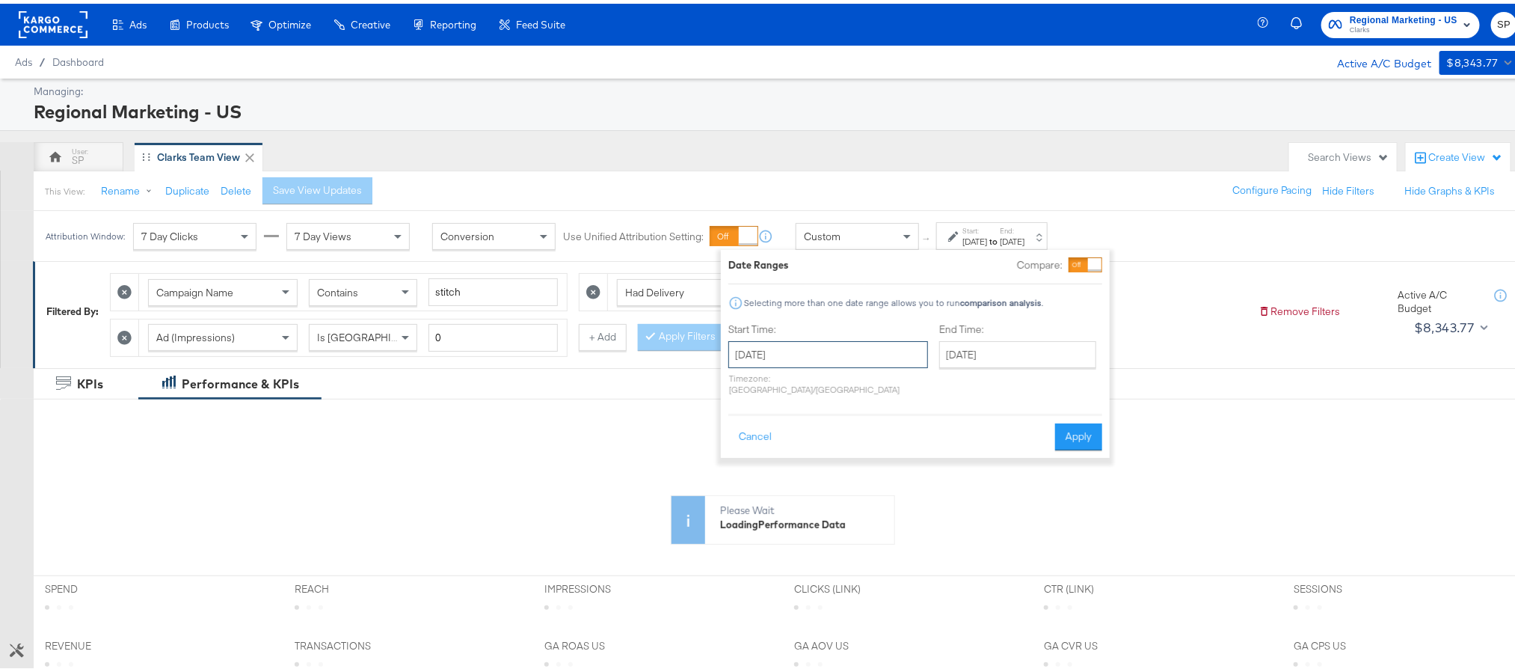
click at [820, 359] on input "[DATE]" at bounding box center [829, 350] width 200 height 27
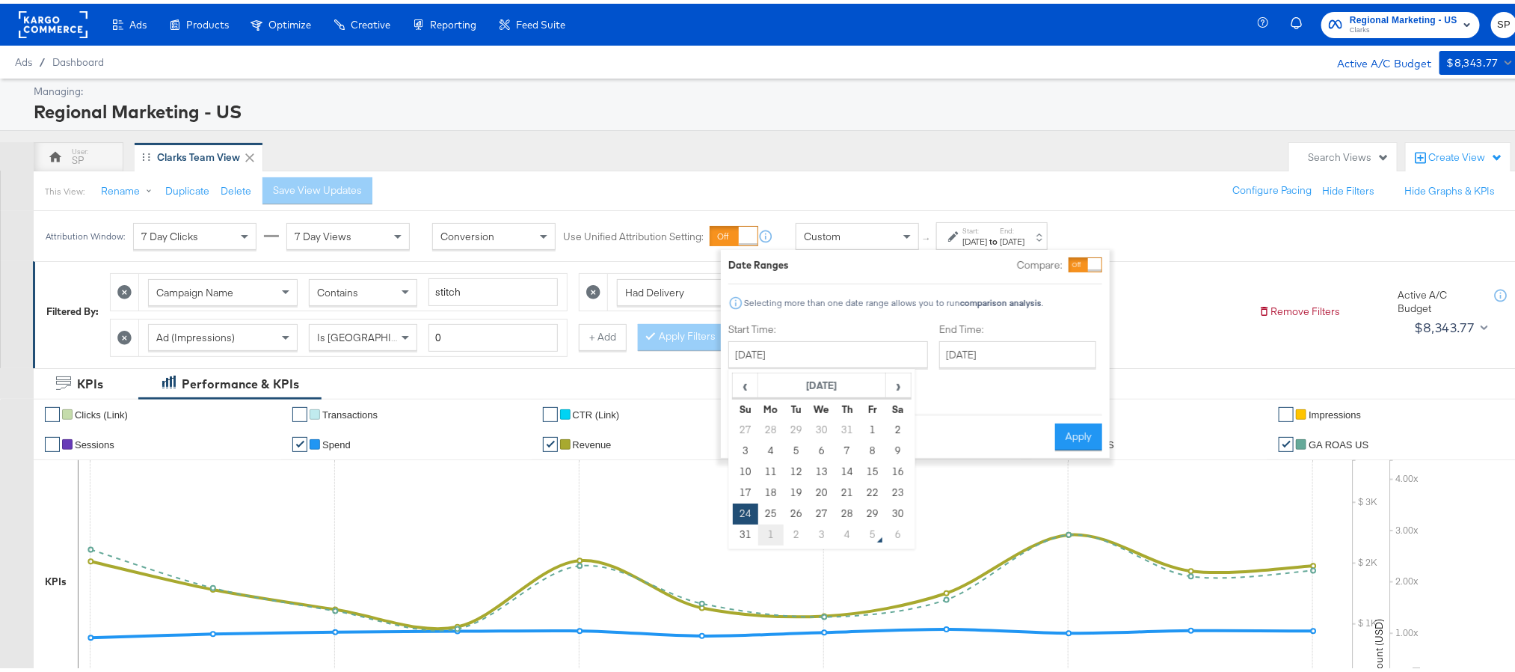
click at [770, 533] on td "1" at bounding box center [770, 531] width 25 height 21
type input "September 1st 2025"
click at [943, 352] on input "[DATE]" at bounding box center [1012, 350] width 157 height 27
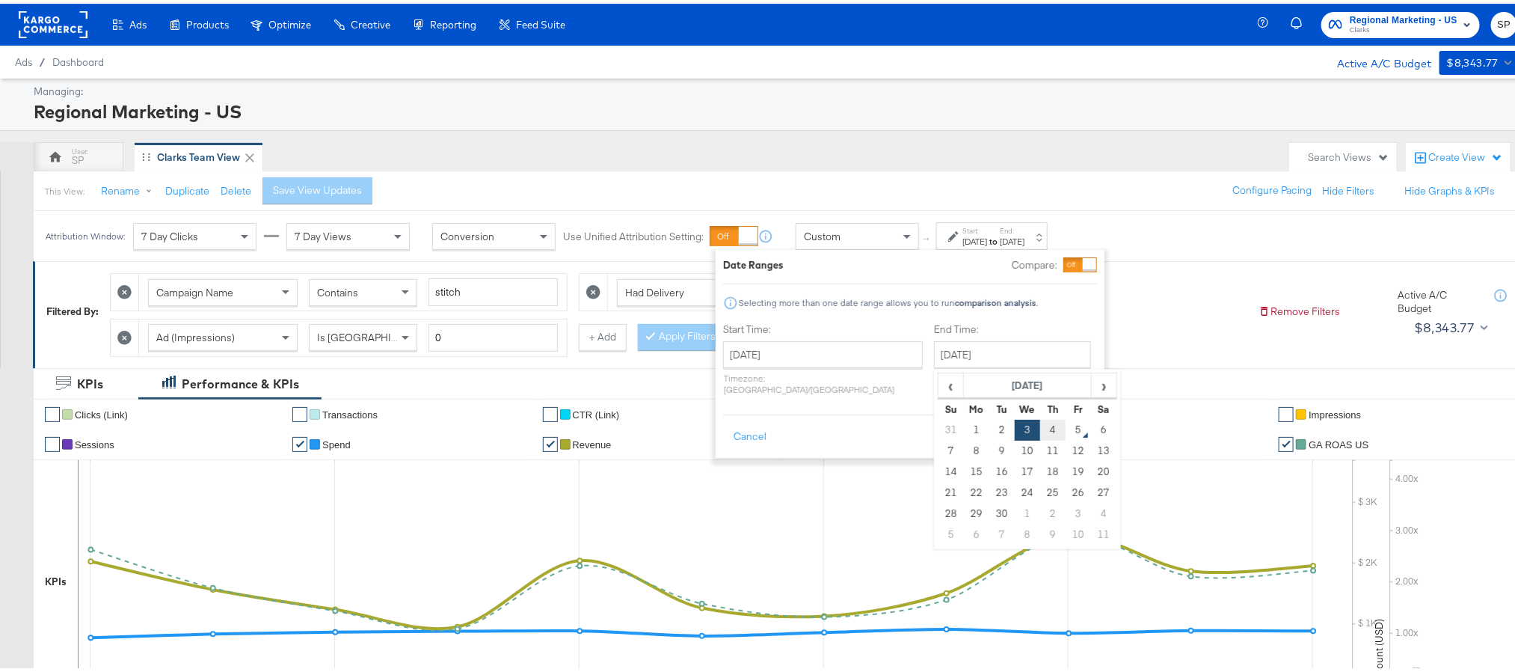
click at [1040, 429] on td "4" at bounding box center [1052, 426] width 25 height 21
type input "[DATE]"
click at [1069, 420] on button "Apply" at bounding box center [1072, 433] width 47 height 27
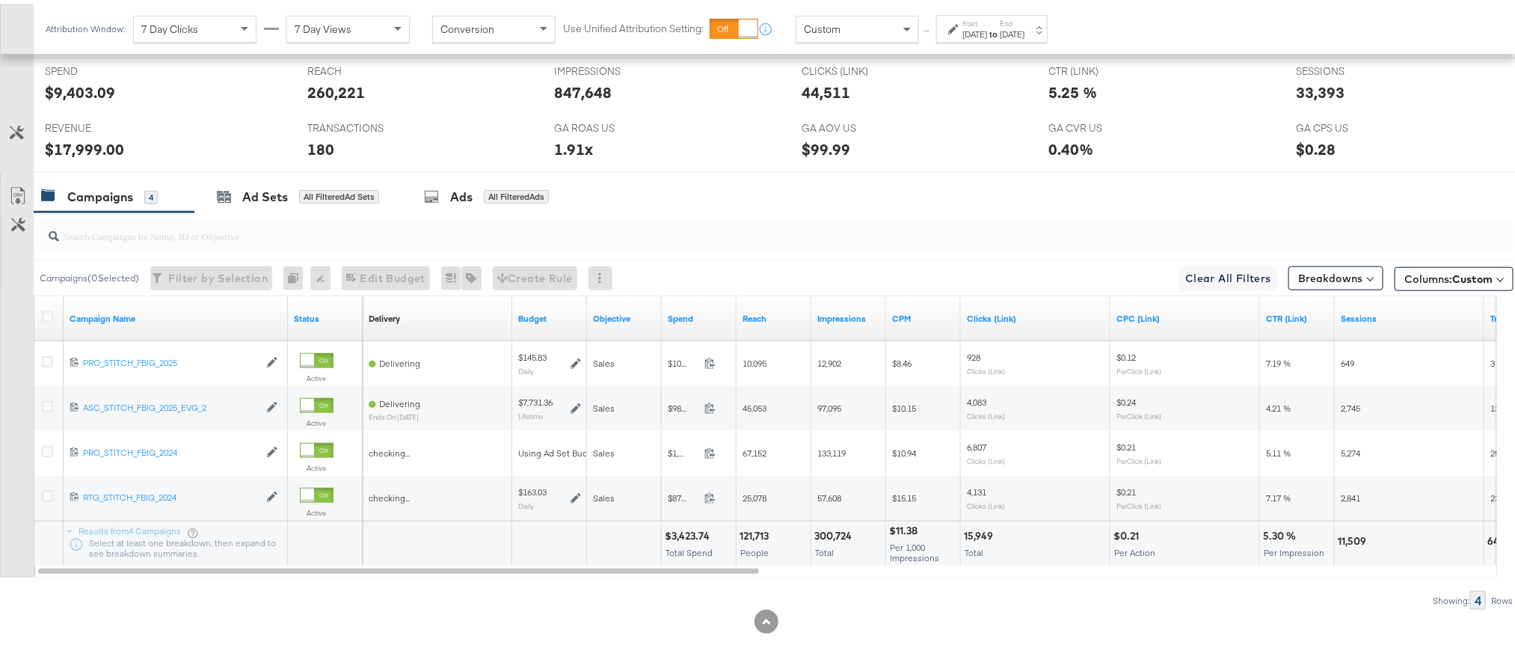
scroll to position [669, 0]
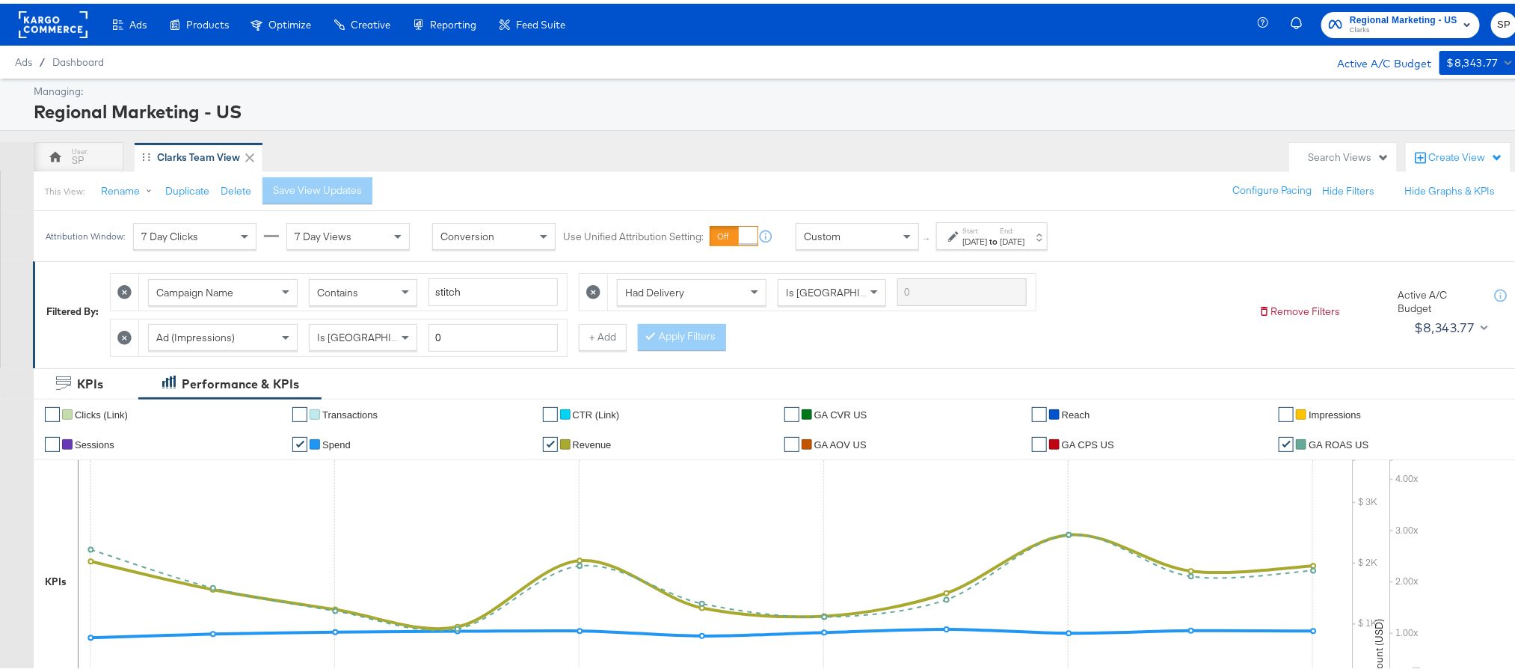
click at [1390, 30] on span "Clarks" at bounding box center [1404, 27] width 108 height 12
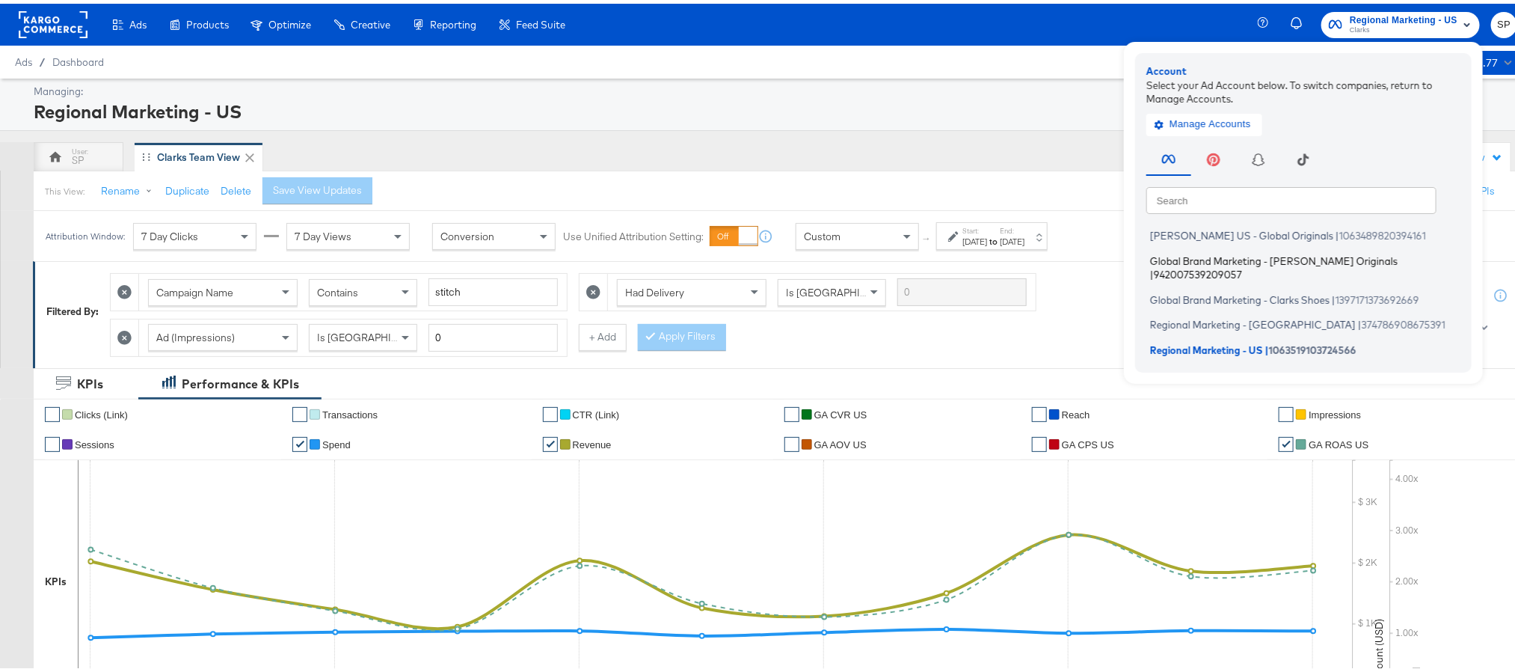
click at [1210, 260] on span "Global Brand Marketing - Clarks Originals" at bounding box center [1274, 257] width 248 height 12
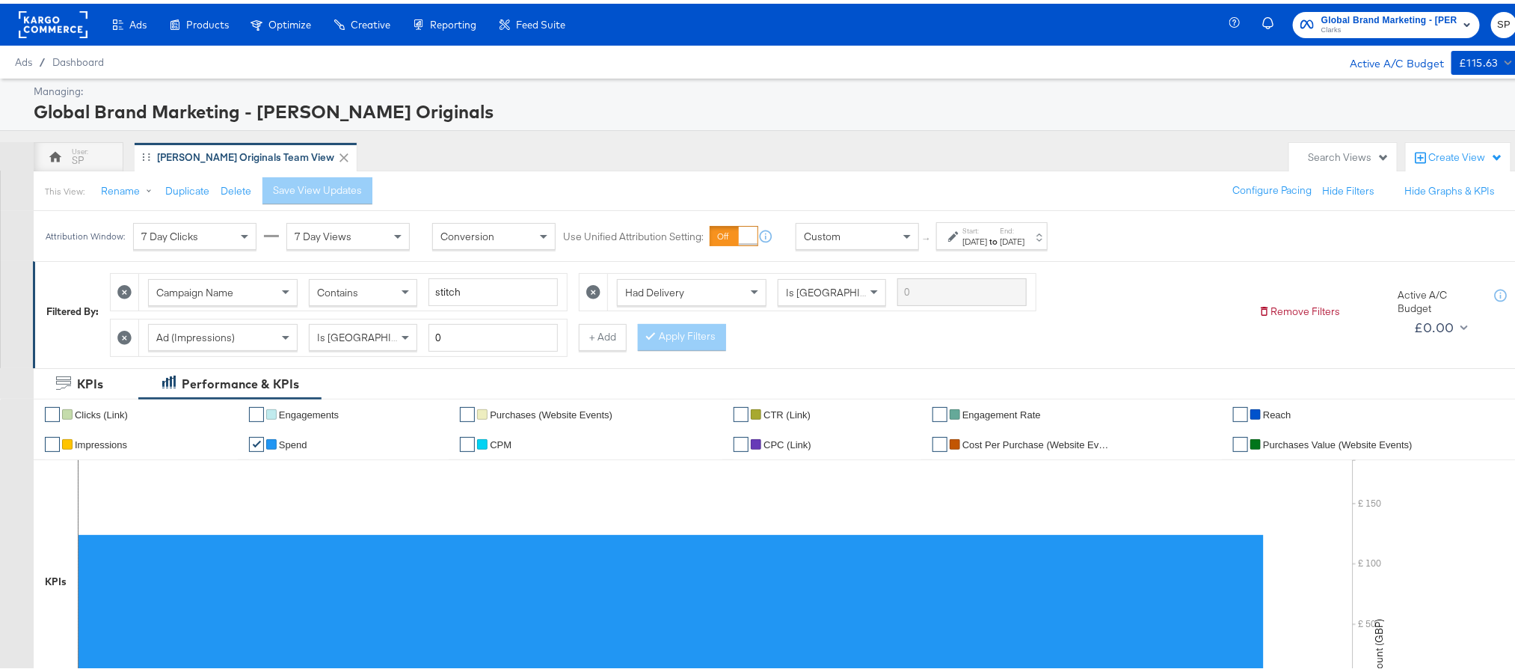
click at [987, 236] on div "[DATE]" at bounding box center [975, 238] width 25 height 12
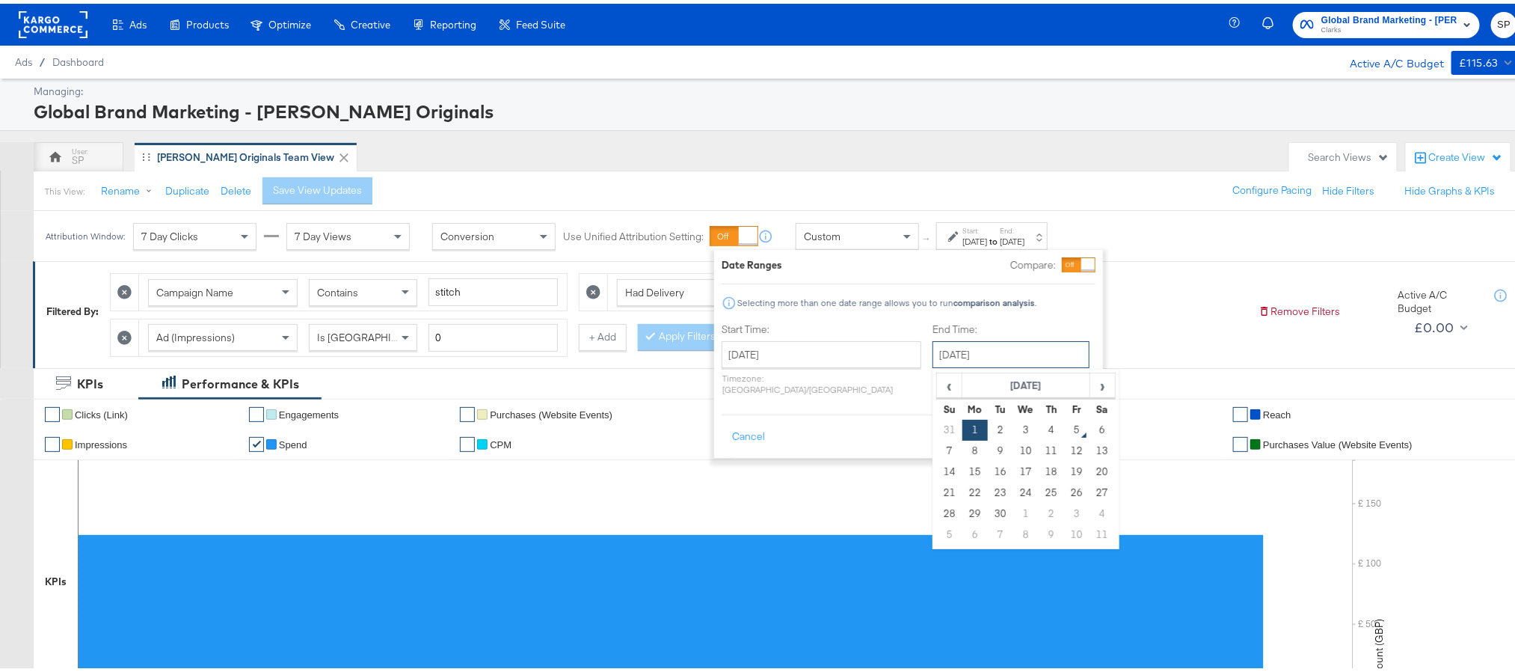
click at [941, 348] on input "[DATE]" at bounding box center [1011, 350] width 157 height 27
click at [1039, 432] on td "4" at bounding box center [1051, 426] width 25 height 21
type input "[DATE]"
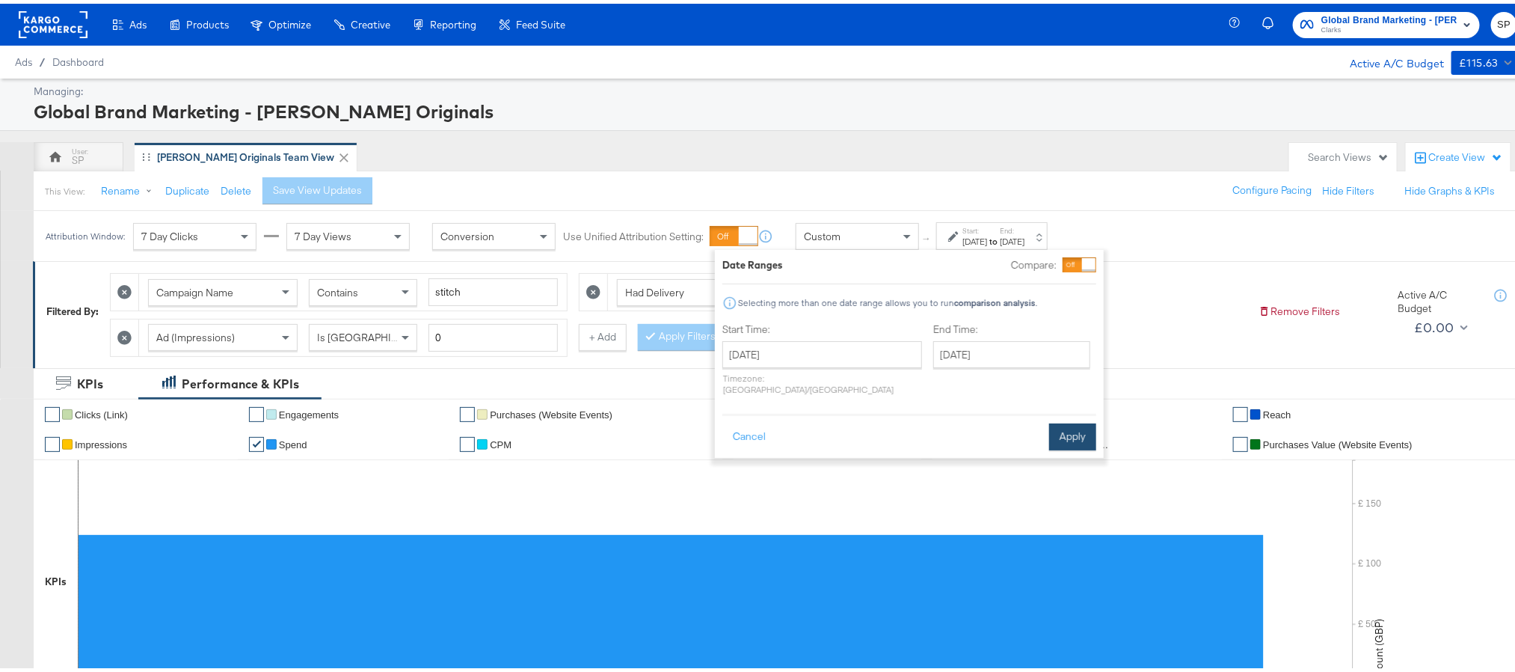
click at [1076, 420] on button "Apply" at bounding box center [1072, 433] width 47 height 27
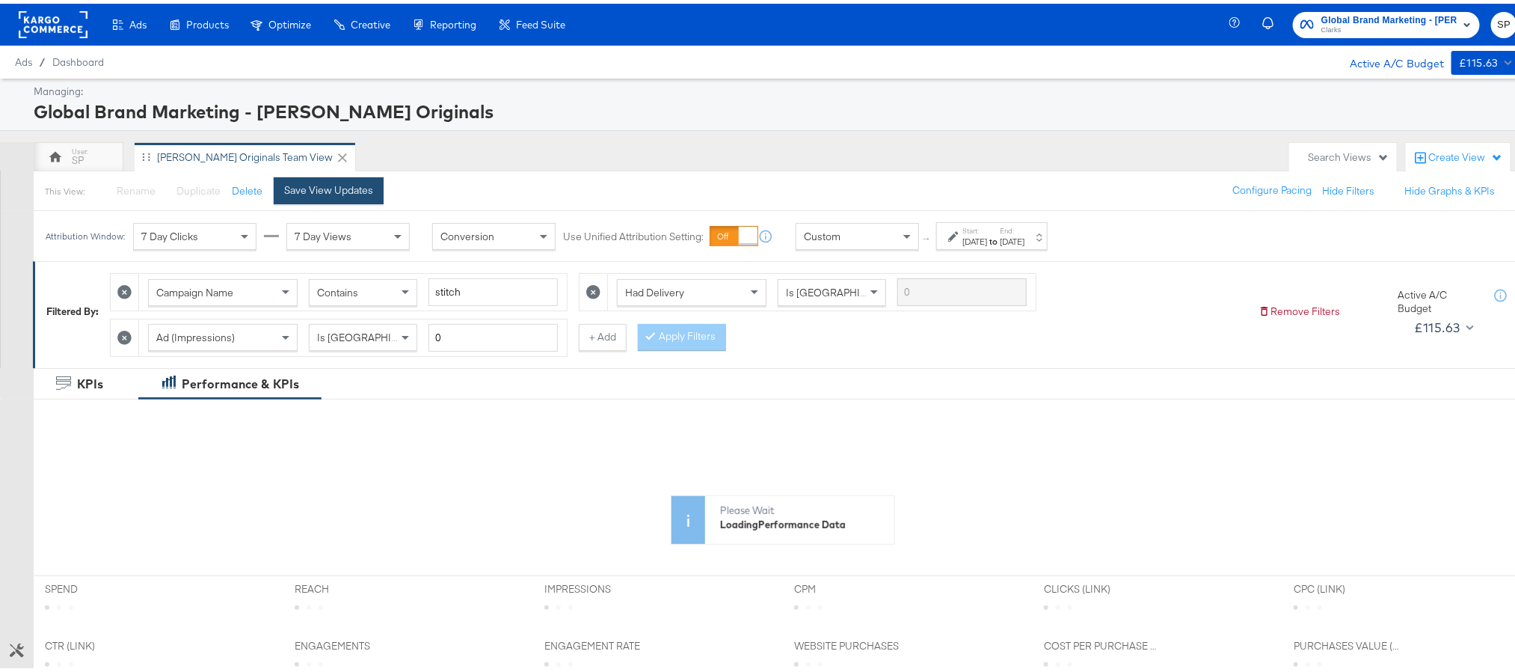
click at [332, 182] on div "Save View Updates" at bounding box center [328, 187] width 89 height 14
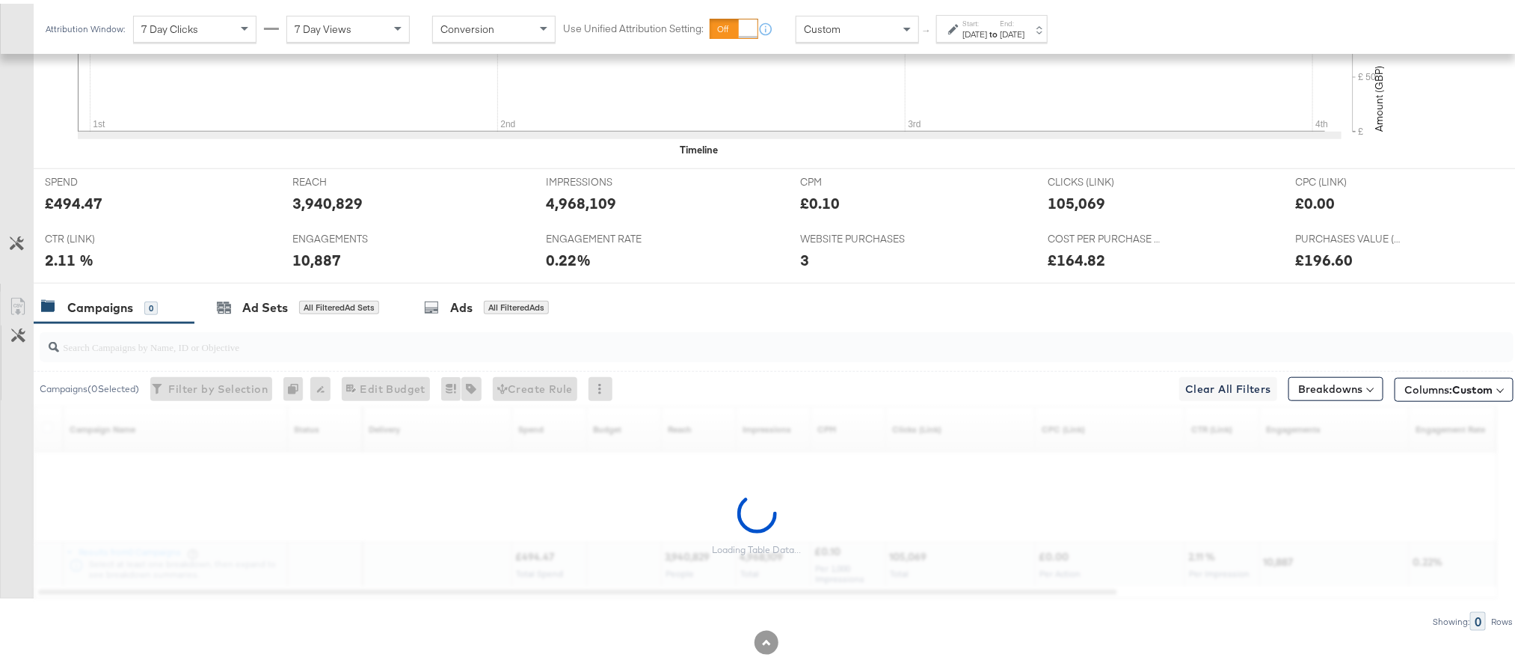
scroll to position [561, 0]
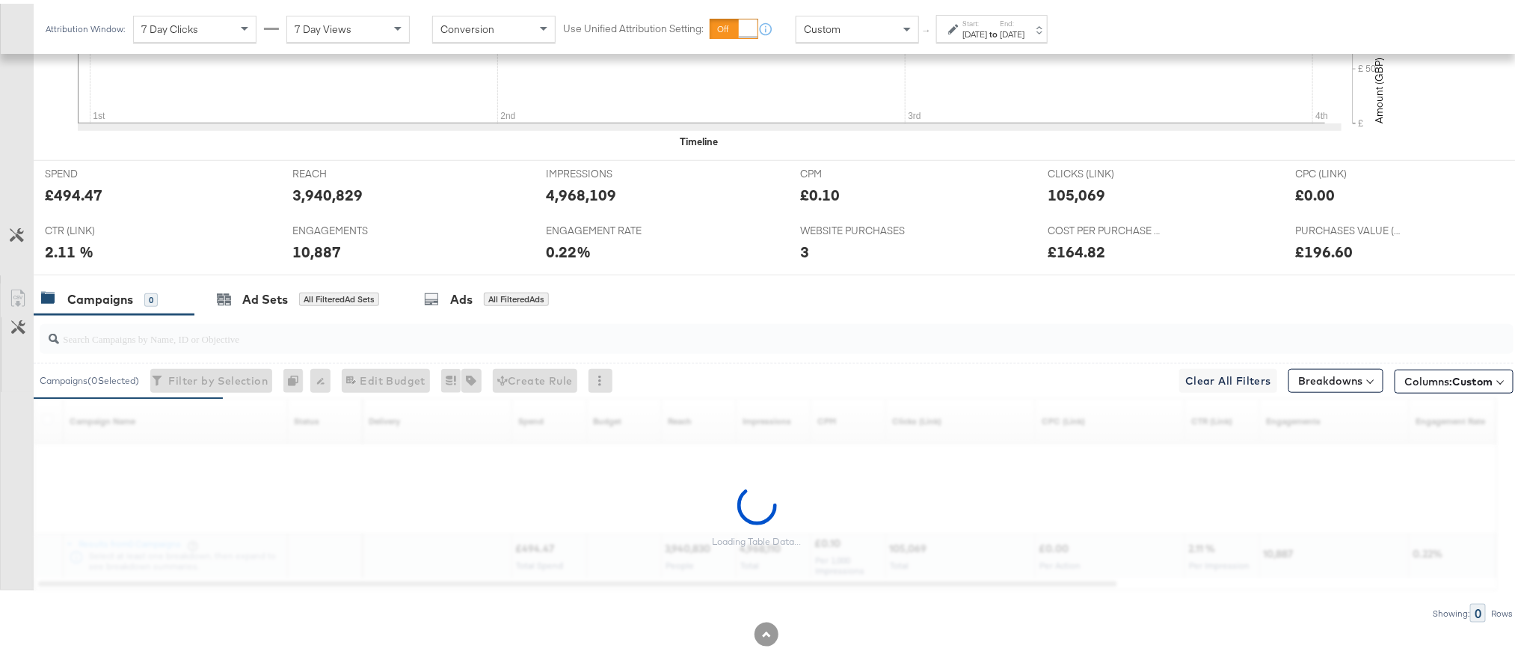
click at [61, 191] on div "£494.47" at bounding box center [74, 191] width 58 height 22
copy div "494.47"
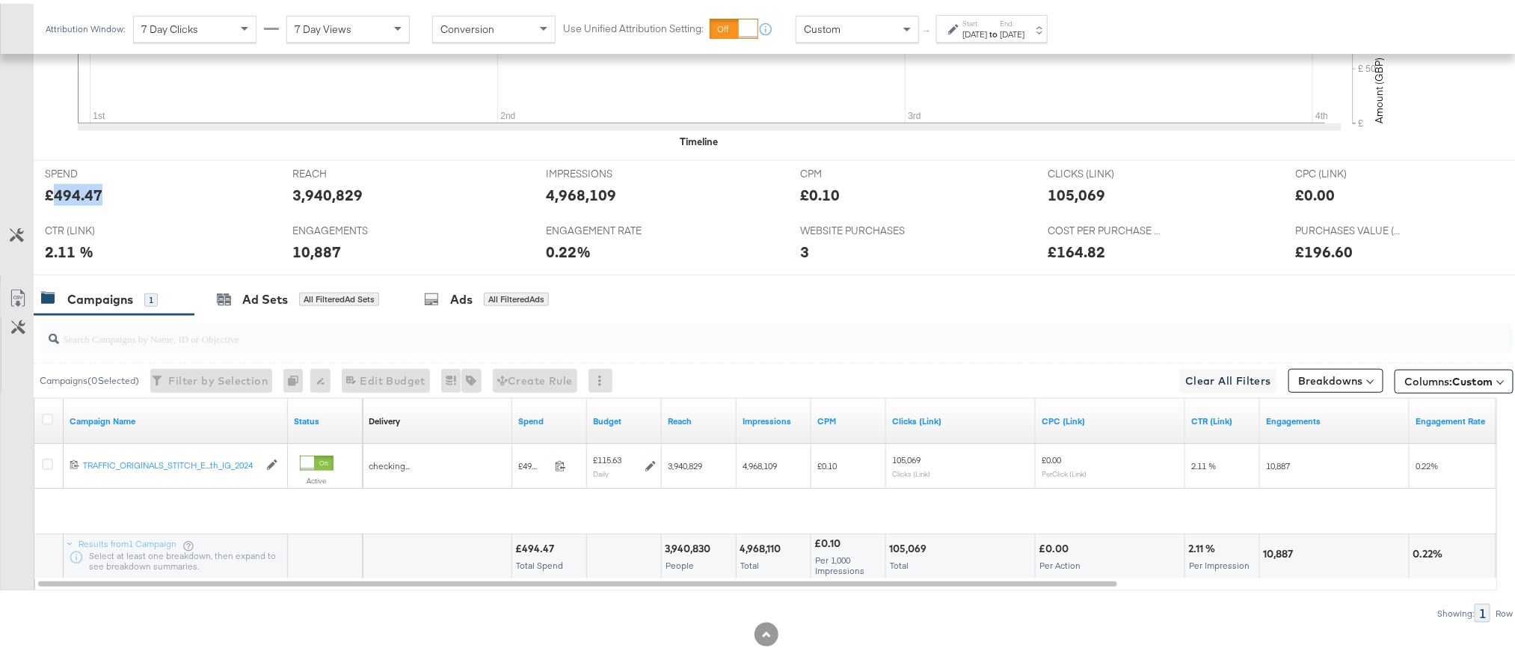
scroll to position [535, 0]
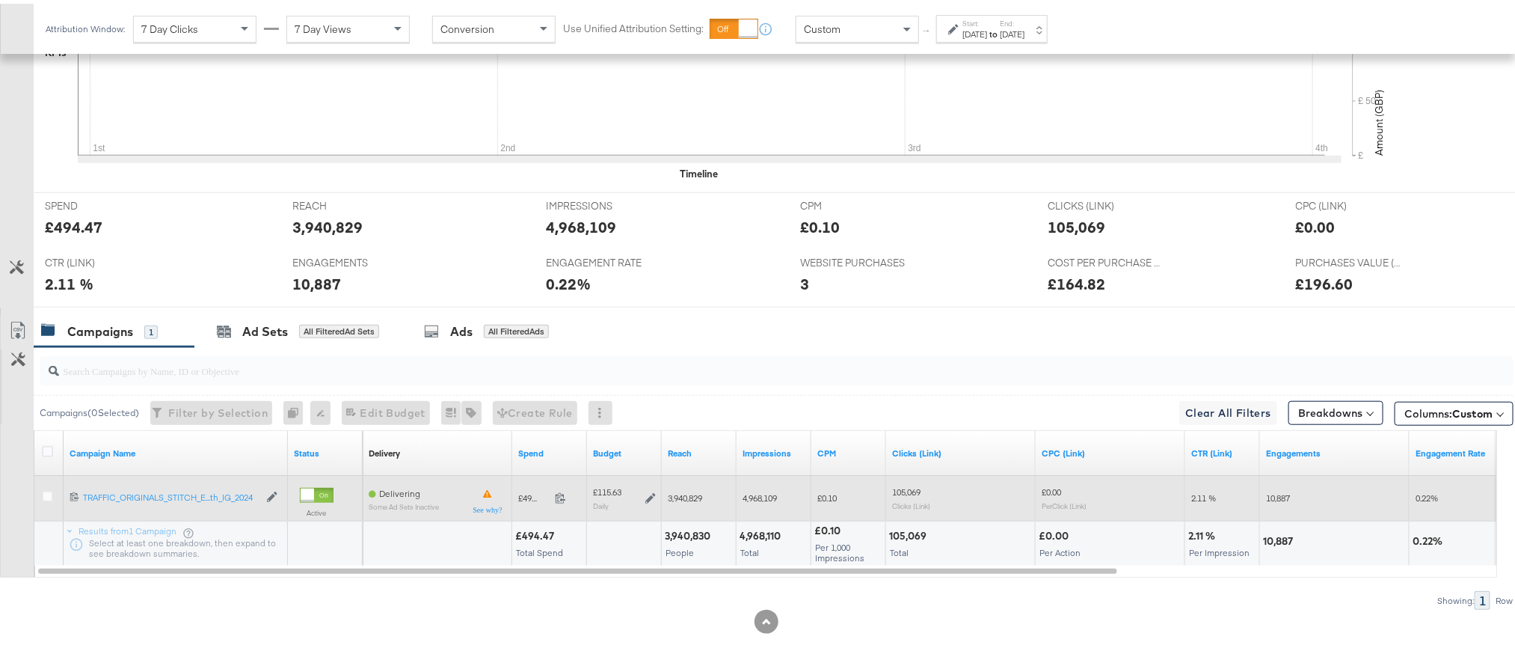
click at [646, 494] on icon at bounding box center [651, 494] width 10 height 10
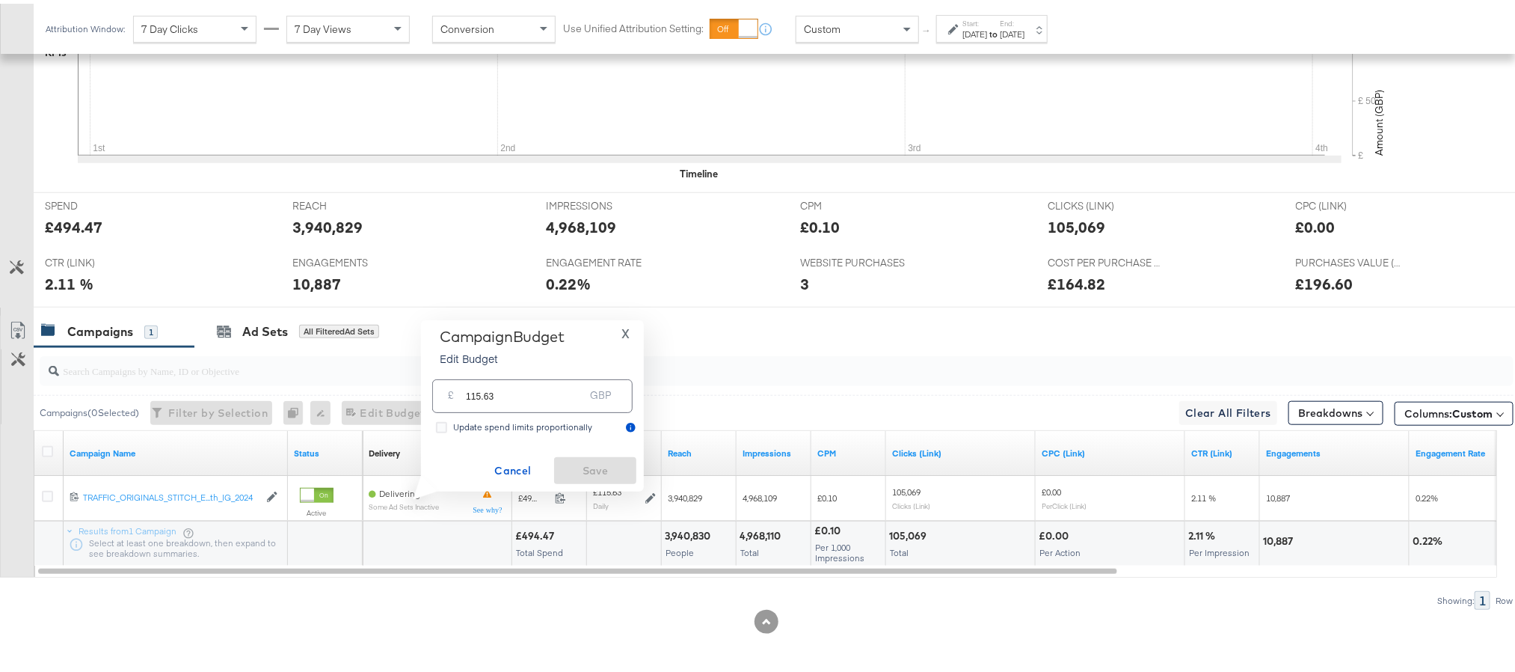
click at [564, 390] on input "115.63" at bounding box center [525, 386] width 118 height 32
paste input "£115.60"
paste input "£"
type input "115.60"
click at [583, 460] on span "Save" at bounding box center [595, 467] width 70 height 19
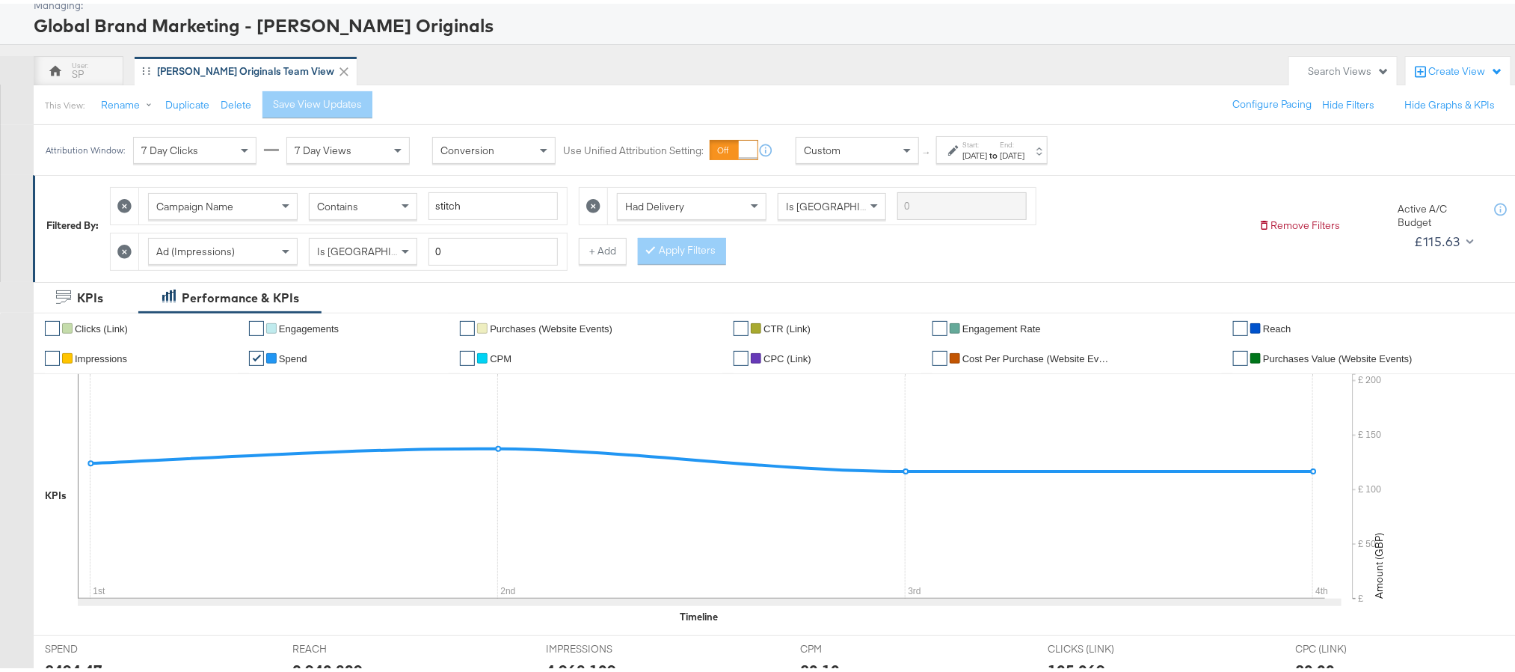
scroll to position [0, 0]
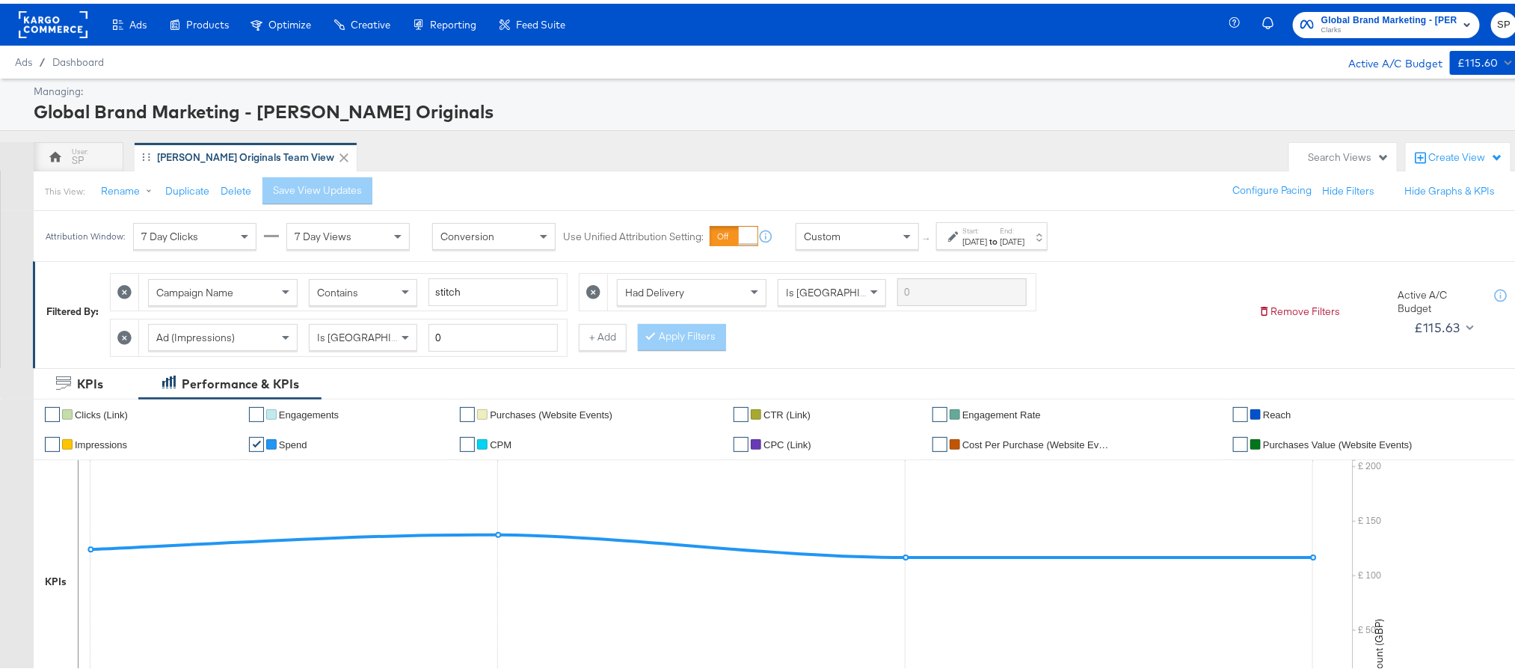
click at [1391, 18] on span "Global Brand Marketing - [PERSON_NAME] Originals" at bounding box center [1390, 17] width 136 height 16
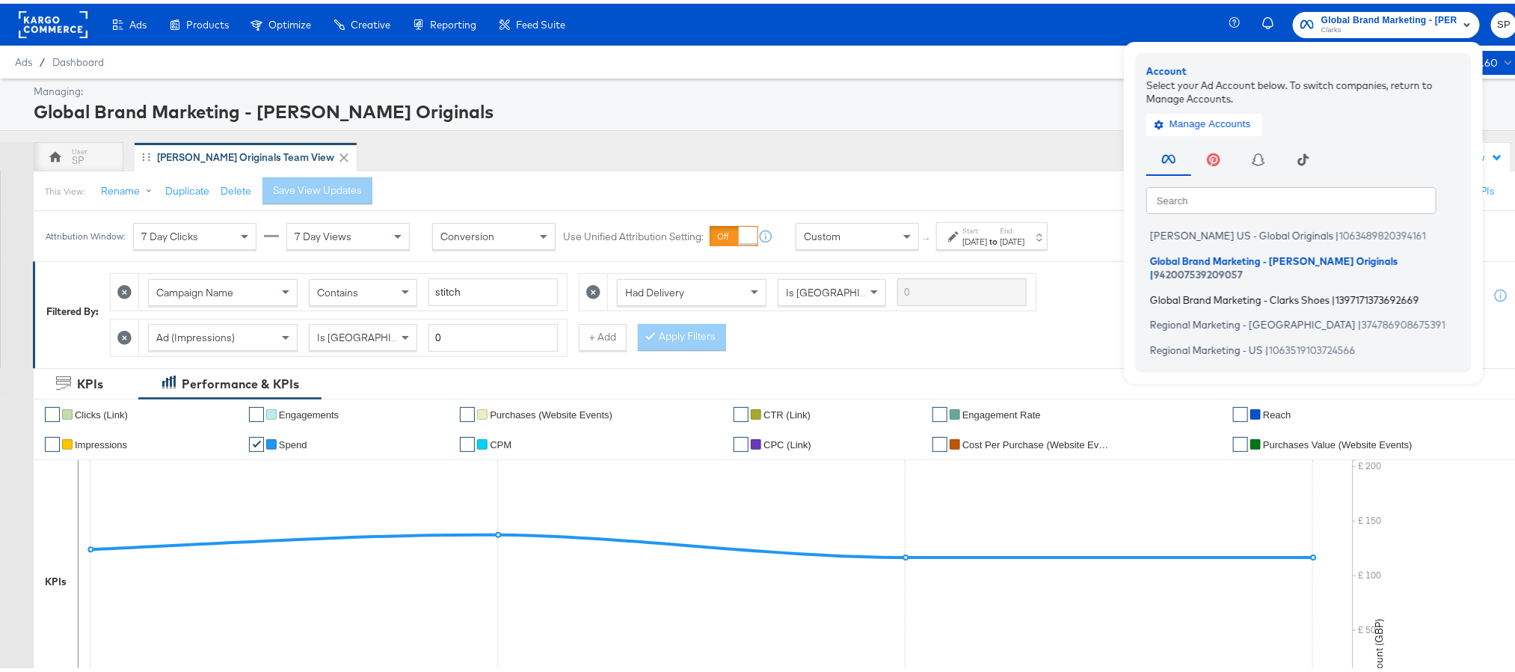
click at [1278, 289] on span "Global Brand Marketing - Clarks Shoes" at bounding box center [1240, 295] width 180 height 12
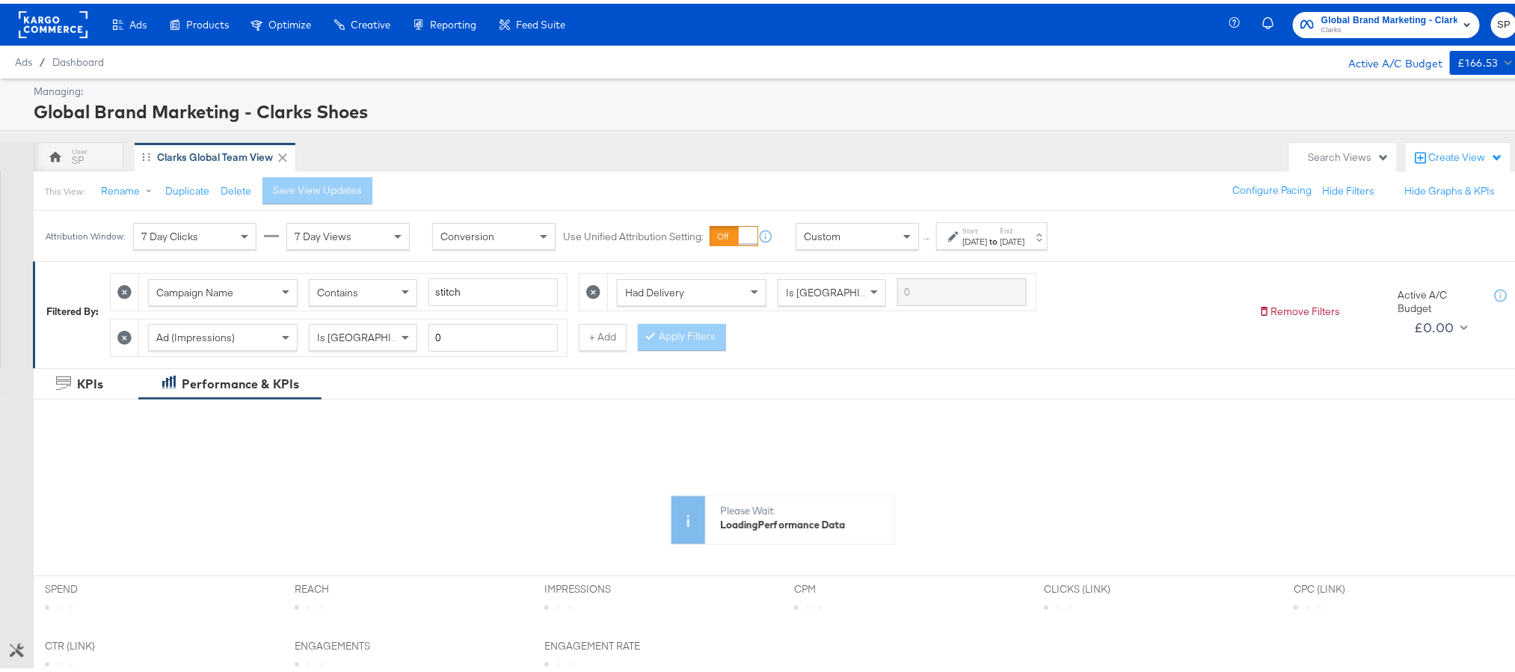
click at [1025, 231] on label "End:" at bounding box center [1012, 227] width 25 height 10
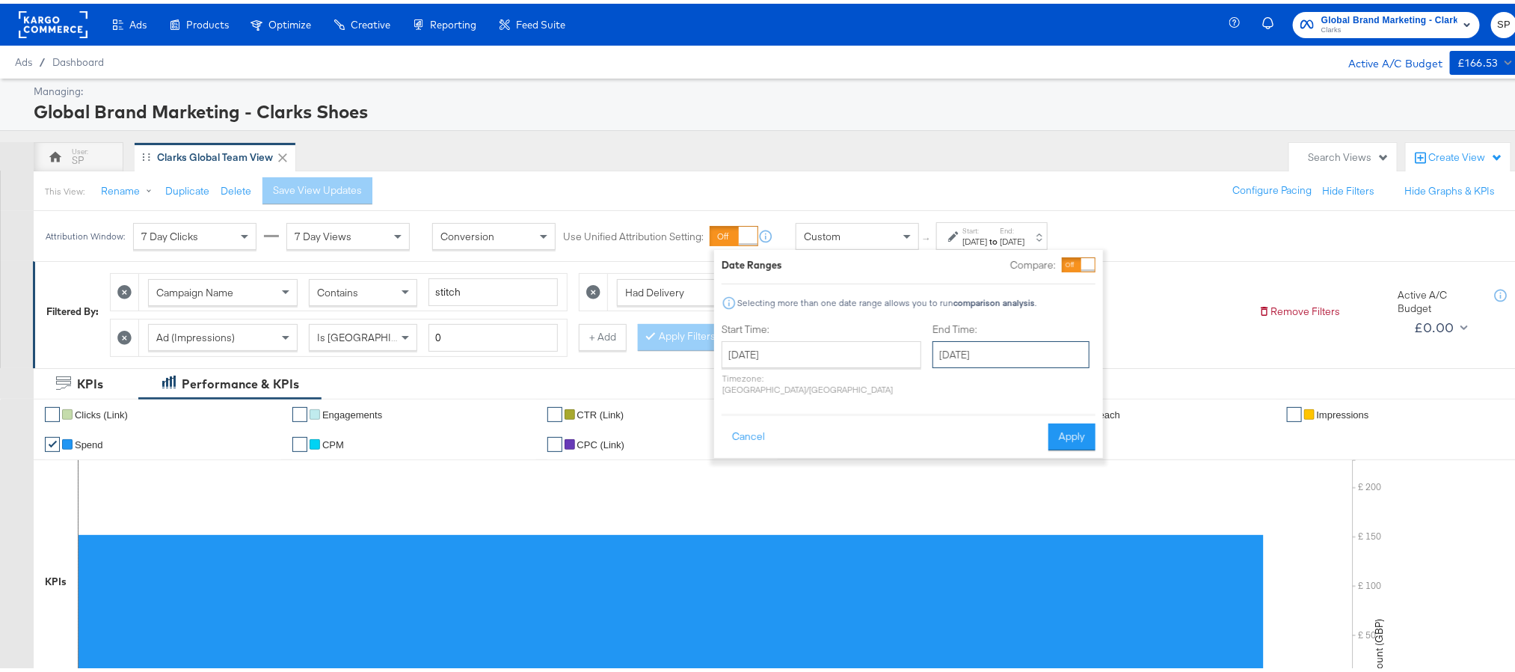
click at [986, 364] on input "[DATE]" at bounding box center [1011, 350] width 157 height 27
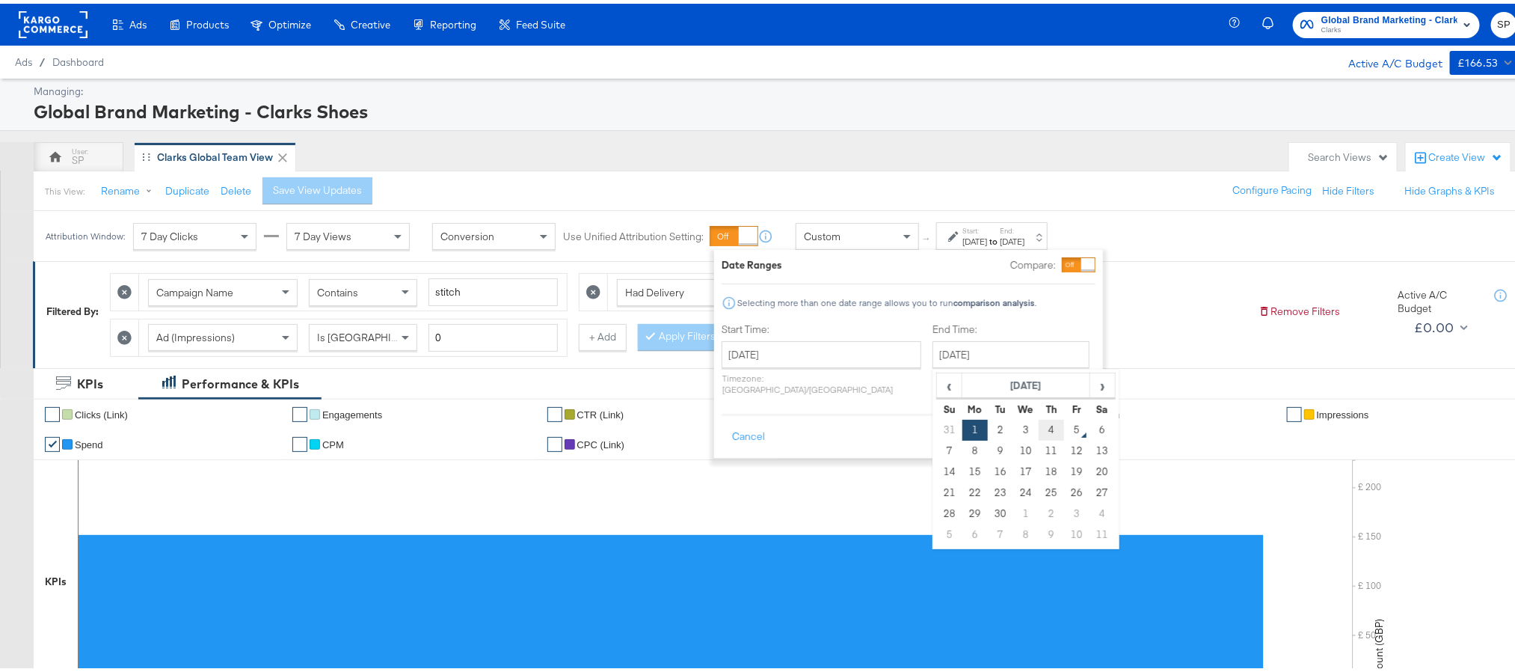
click at [1039, 426] on td "4" at bounding box center [1051, 426] width 25 height 21
type input "[DATE]"
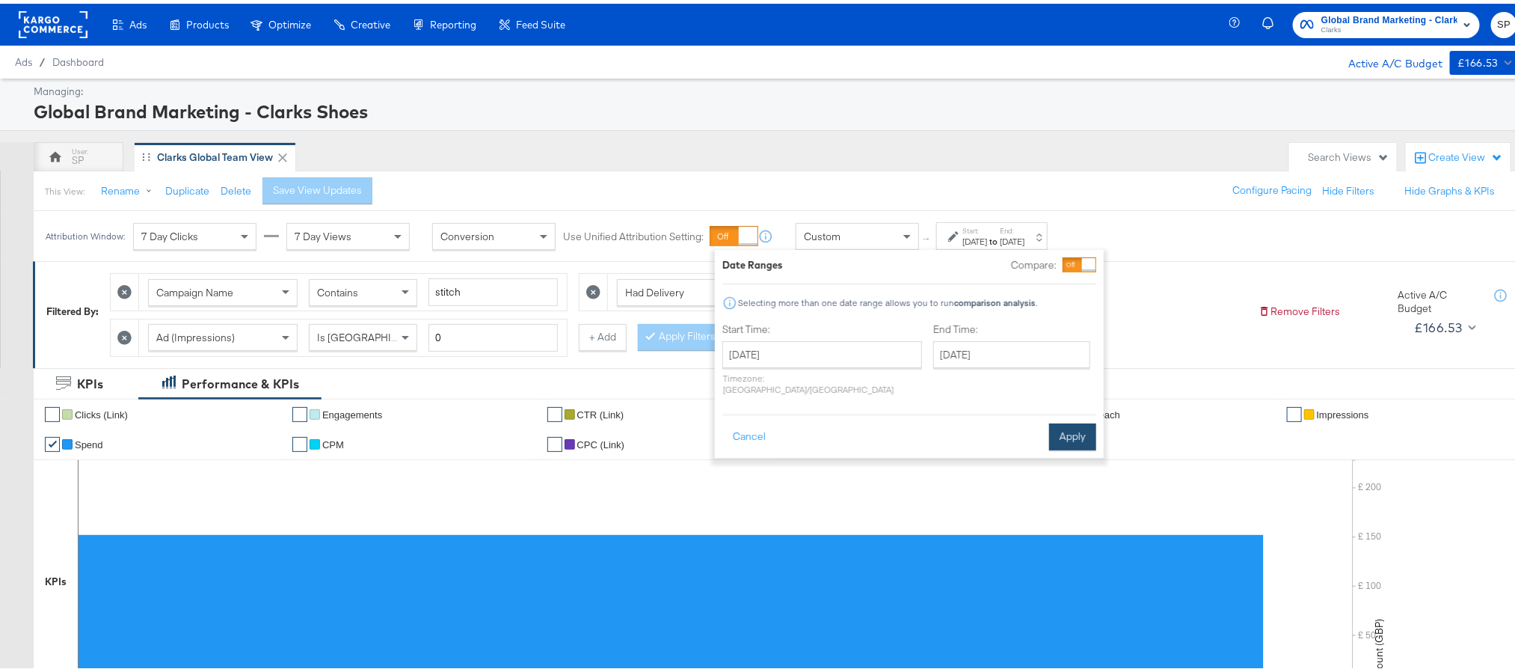
click at [1070, 422] on button "Apply" at bounding box center [1072, 433] width 47 height 27
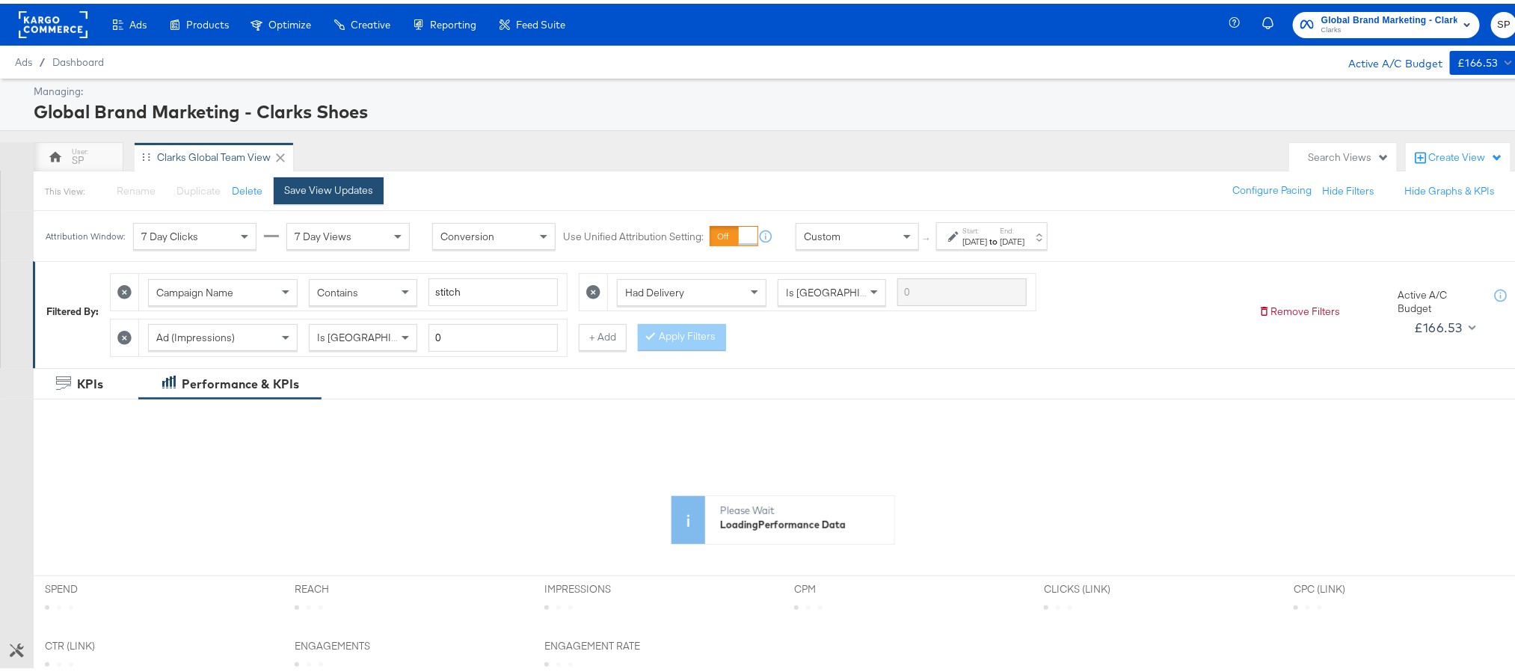
click at [337, 200] on button "Save View Updates" at bounding box center [329, 187] width 110 height 27
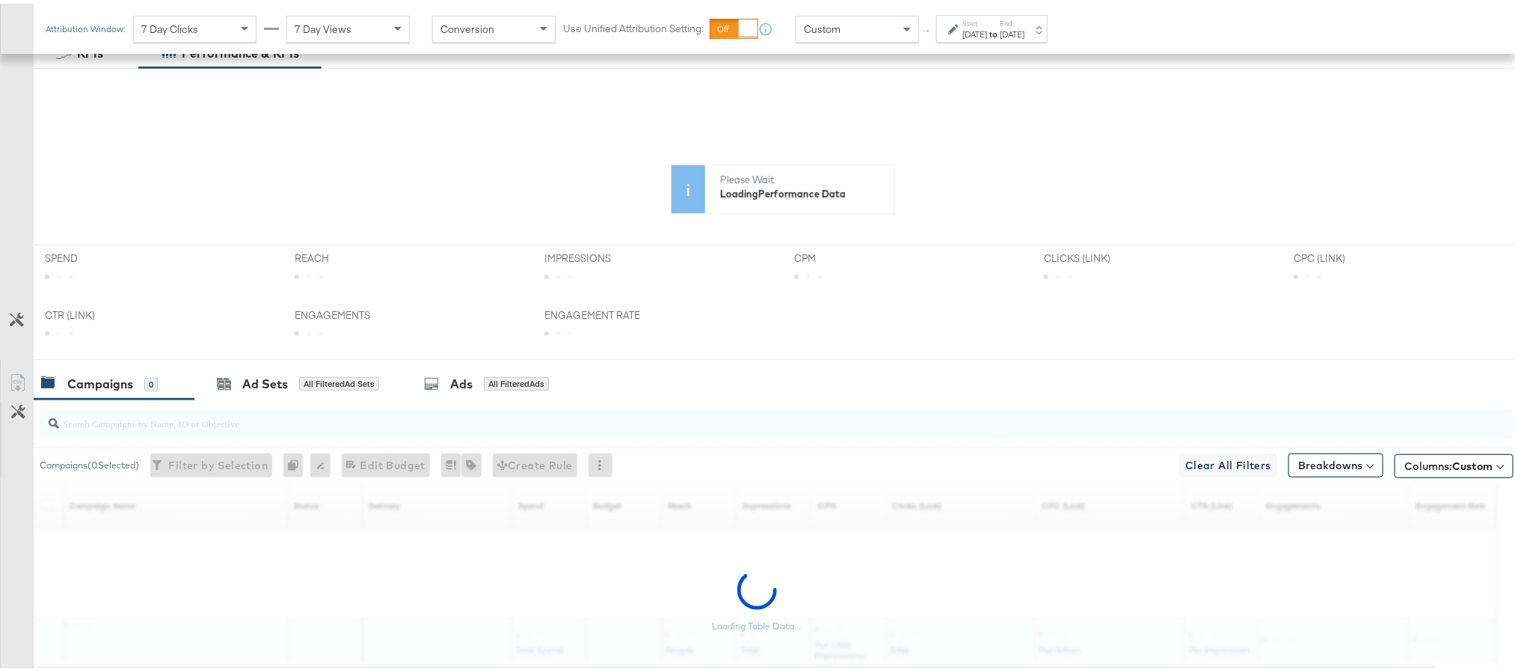
scroll to position [337, 0]
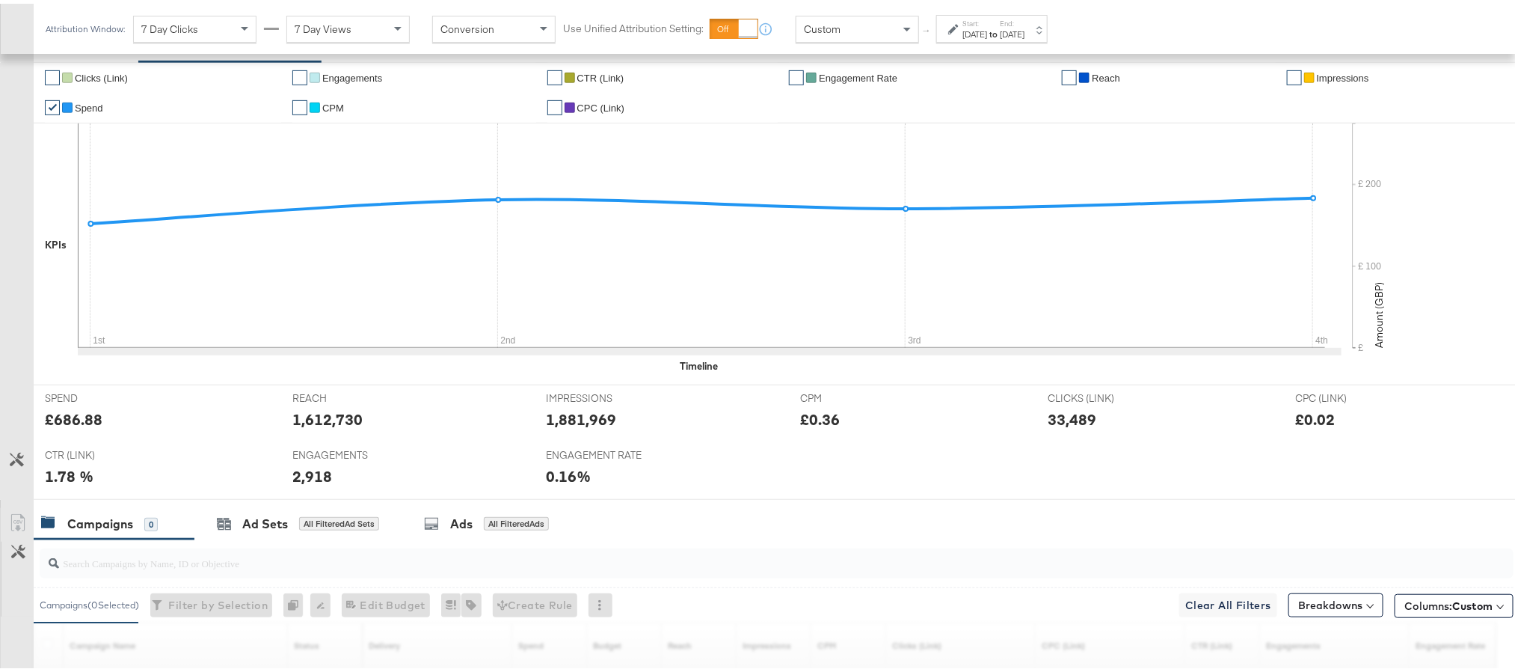
click at [83, 420] on div "£686.88" at bounding box center [74, 416] width 58 height 22
copy div "686.88"
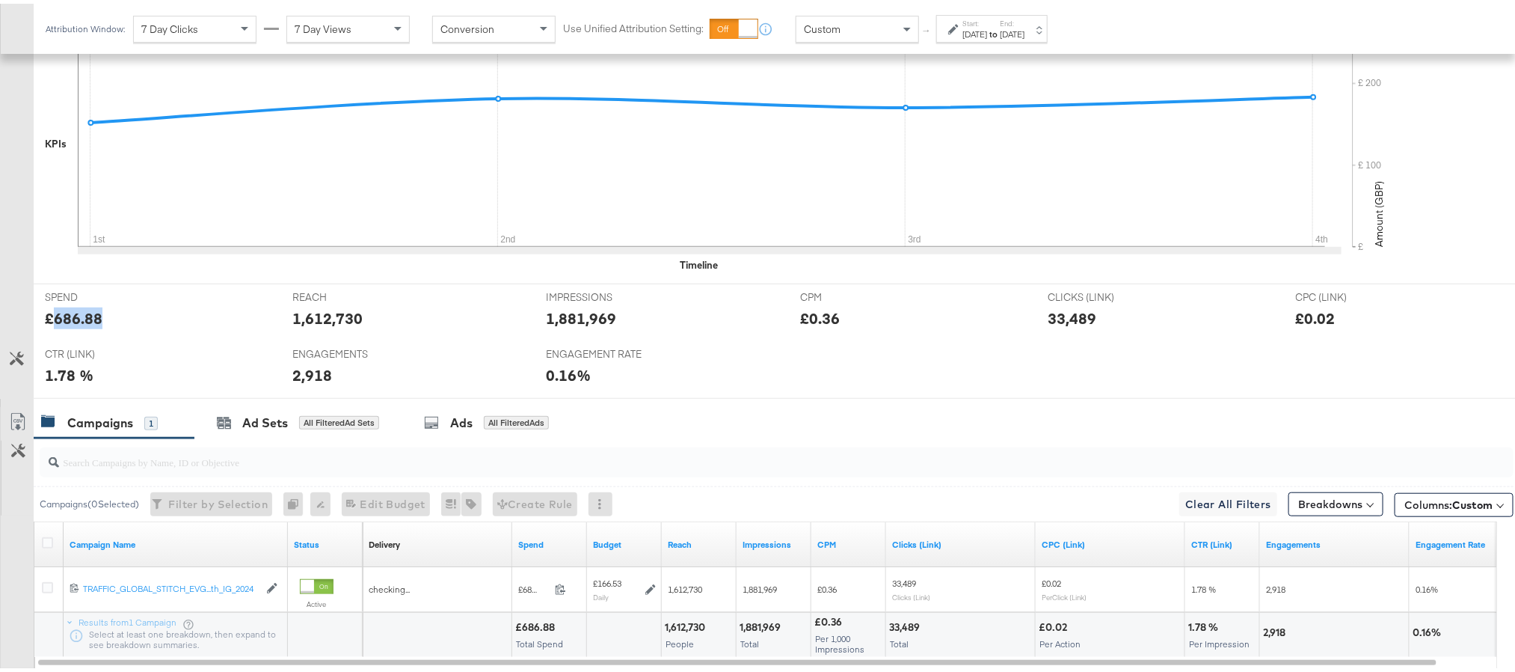
scroll to position [535, 0]
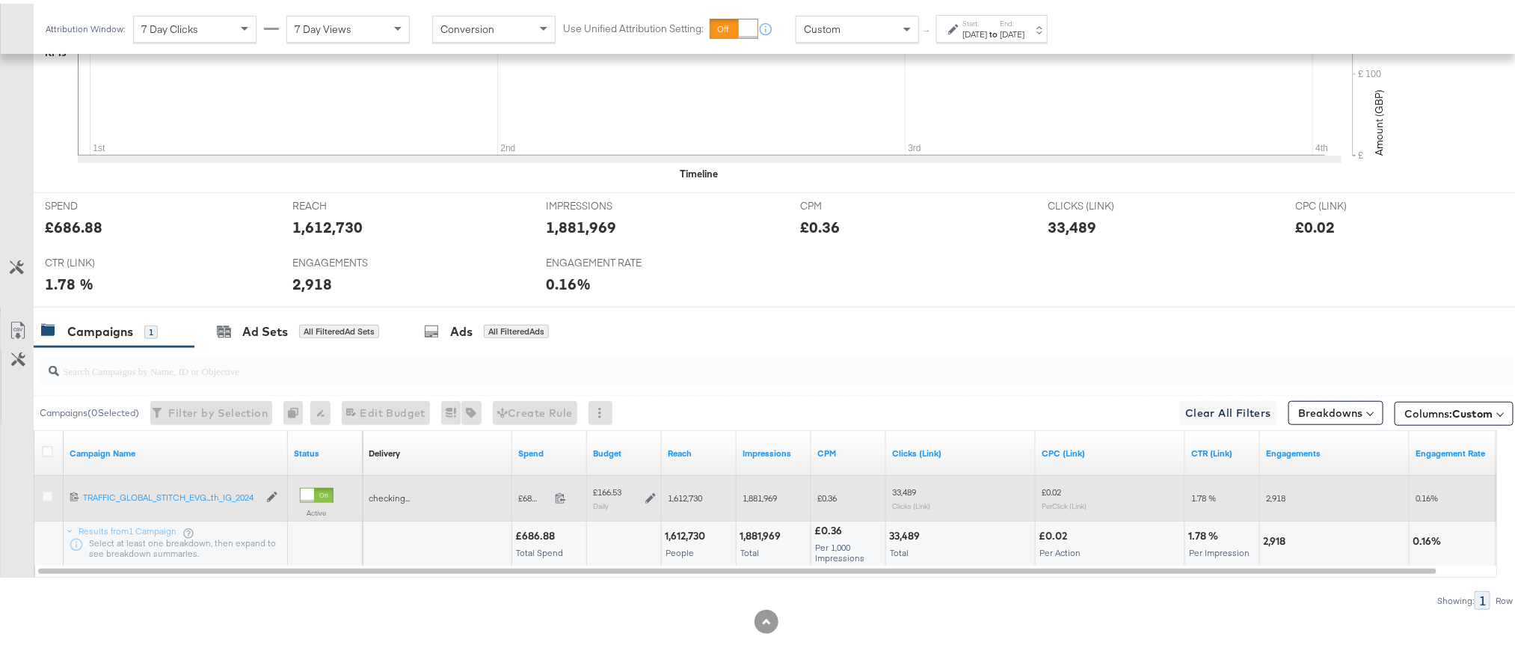
click at [649, 491] on icon at bounding box center [651, 494] width 10 height 10
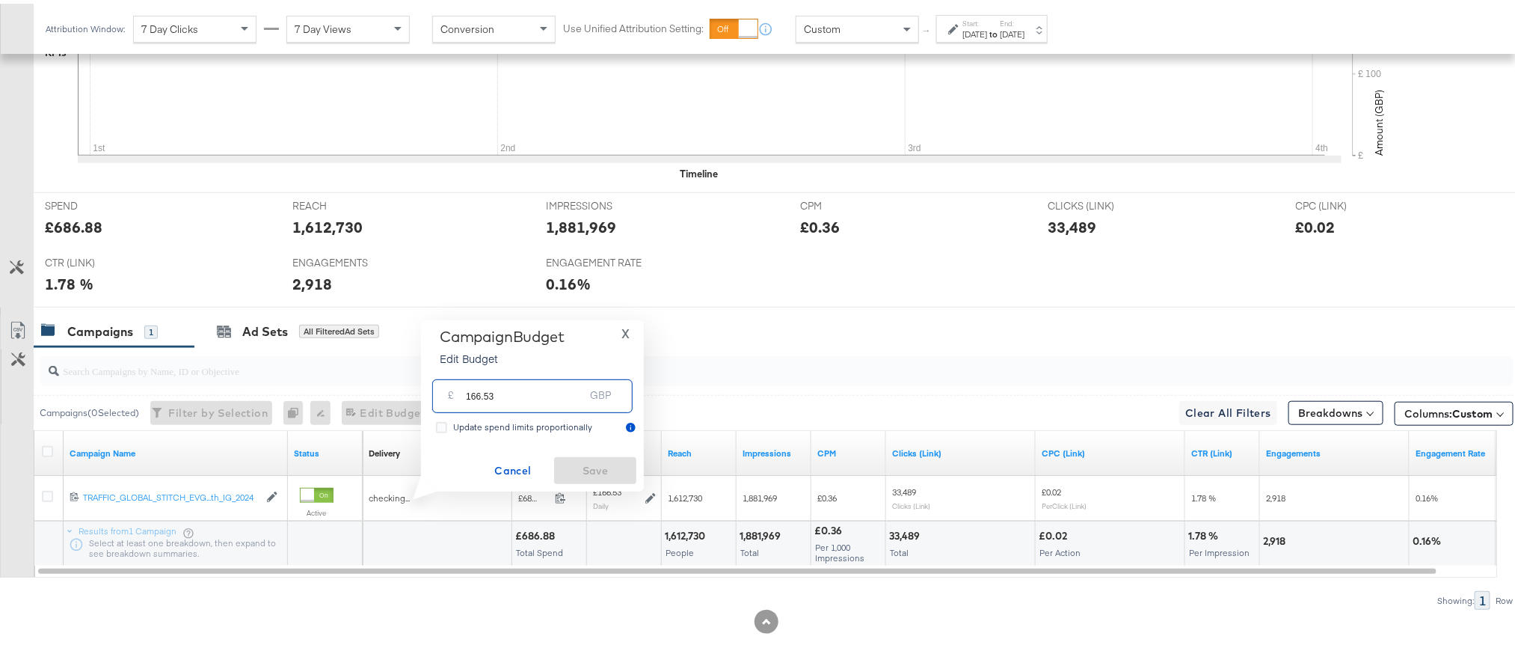
click at [565, 391] on input "166.53" at bounding box center [525, 386] width 118 height 32
paste input "£165.89"
type input "165.89"
click at [586, 461] on span "Save" at bounding box center [595, 467] width 70 height 19
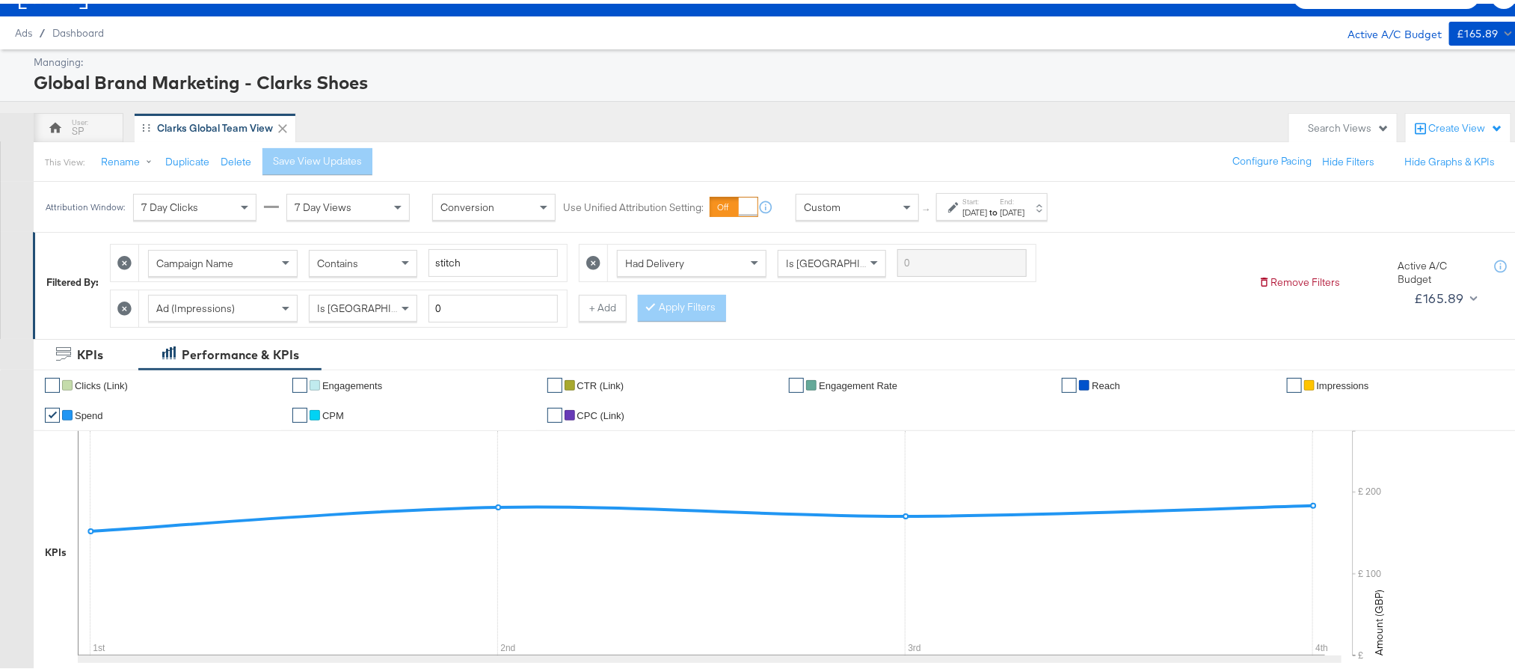
scroll to position [0, 0]
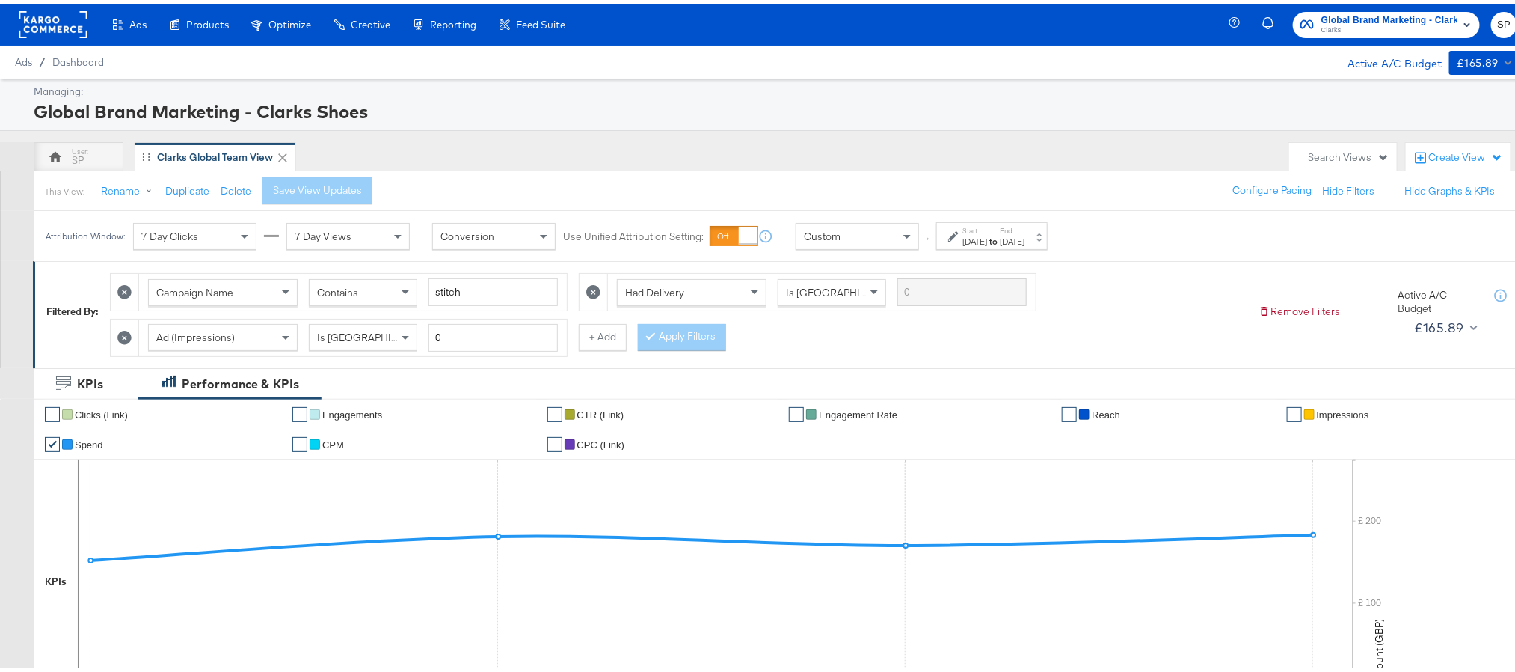
click at [1000, 241] on strong "to" at bounding box center [993, 237] width 13 height 11
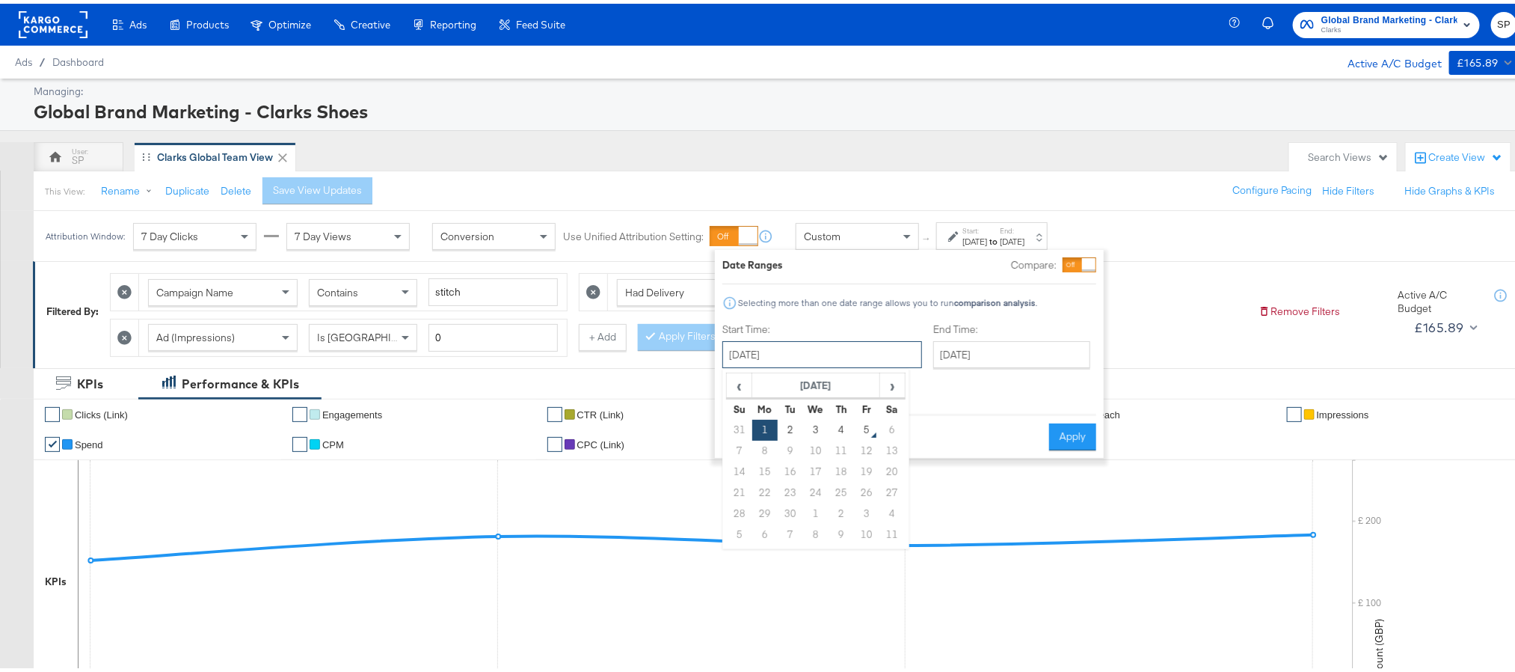
click at [804, 344] on input "[DATE]" at bounding box center [823, 350] width 200 height 27
click at [817, 423] on td "3" at bounding box center [815, 426] width 25 height 21
type input "[DATE]"
click at [1012, 357] on input "[DATE]" at bounding box center [1013, 350] width 157 height 27
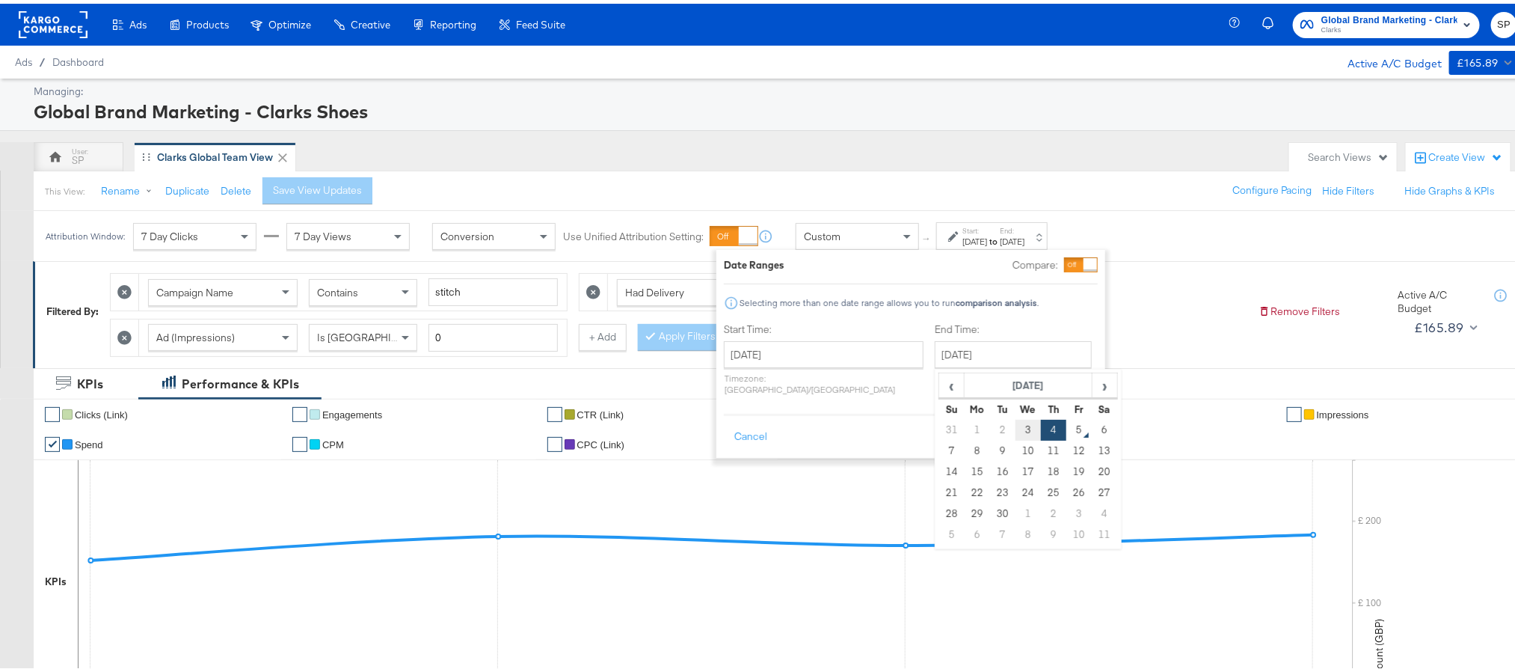
click at [1016, 425] on td "3" at bounding box center [1028, 426] width 25 height 21
type input "[DATE]"
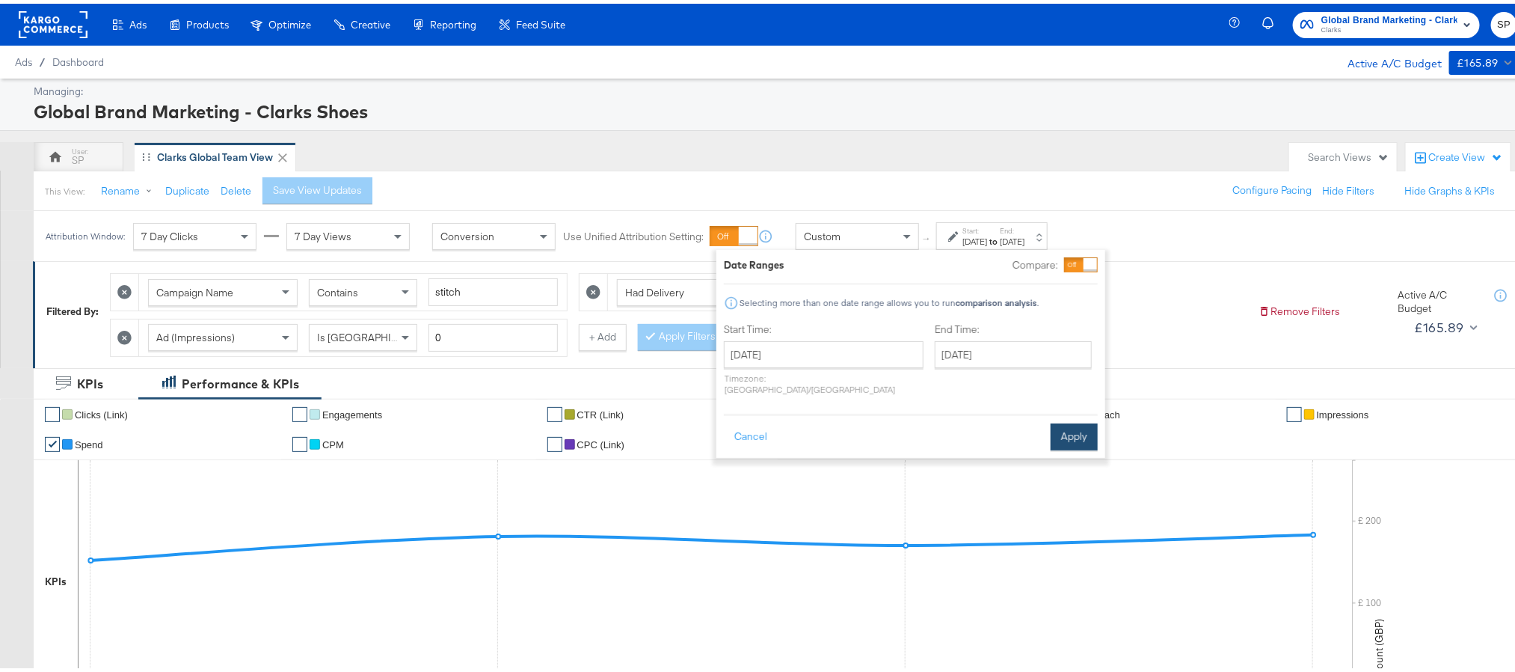
click at [1069, 425] on button "Apply" at bounding box center [1074, 433] width 47 height 27
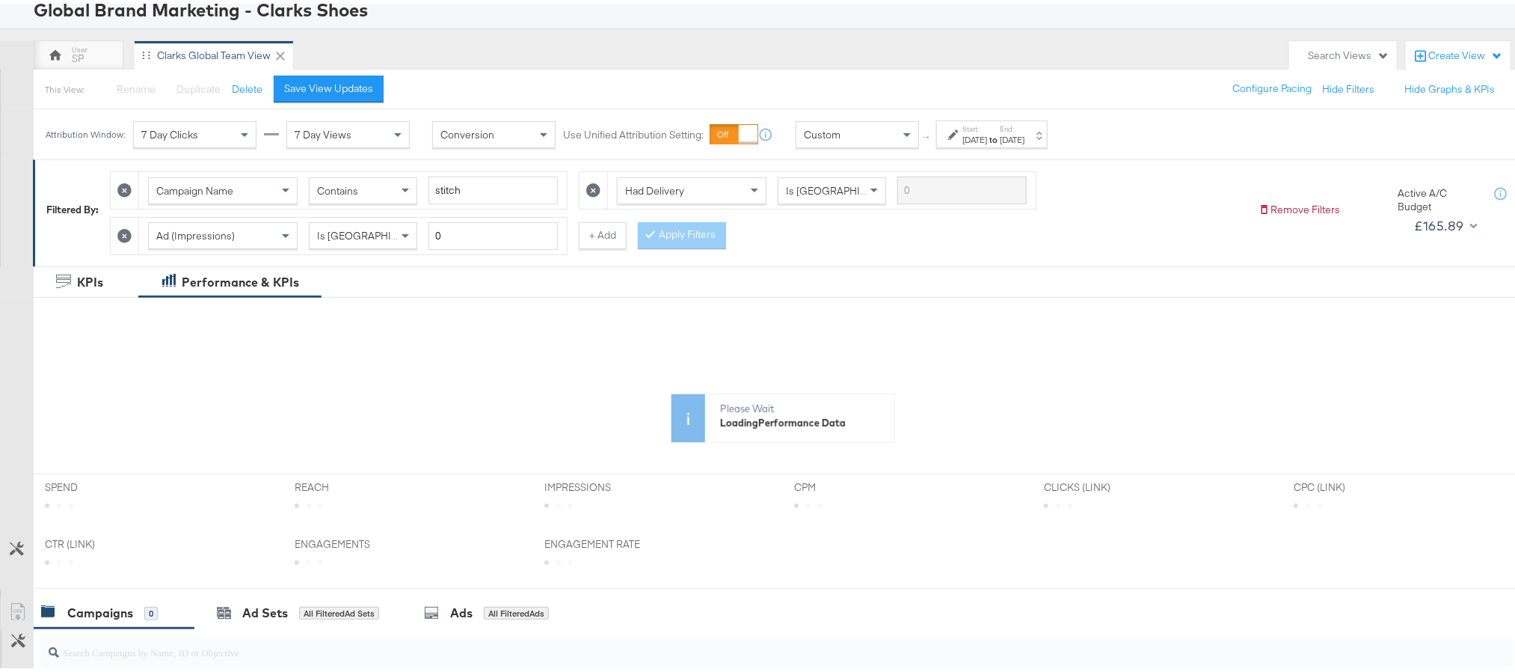
scroll to position [224, 0]
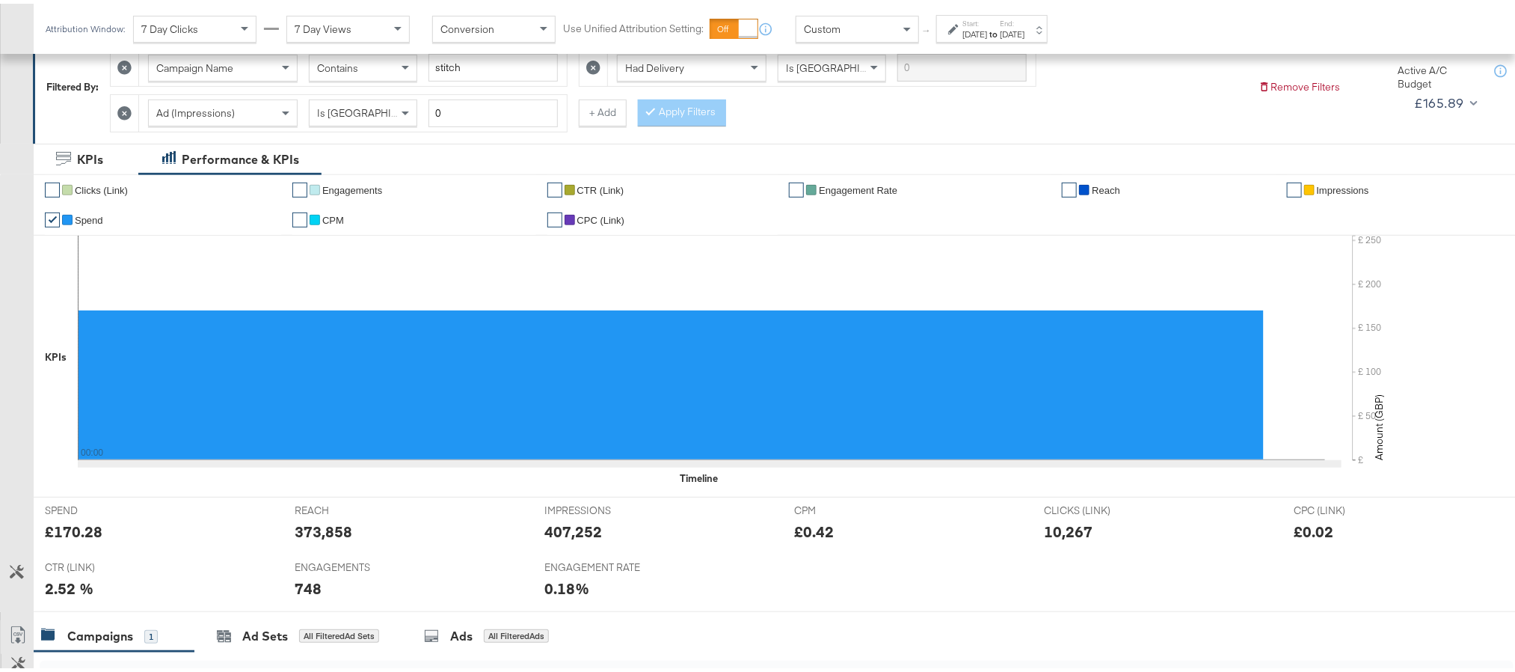
click at [566, 534] on div "407,252" at bounding box center [574, 528] width 58 height 22
copy div "407,252"
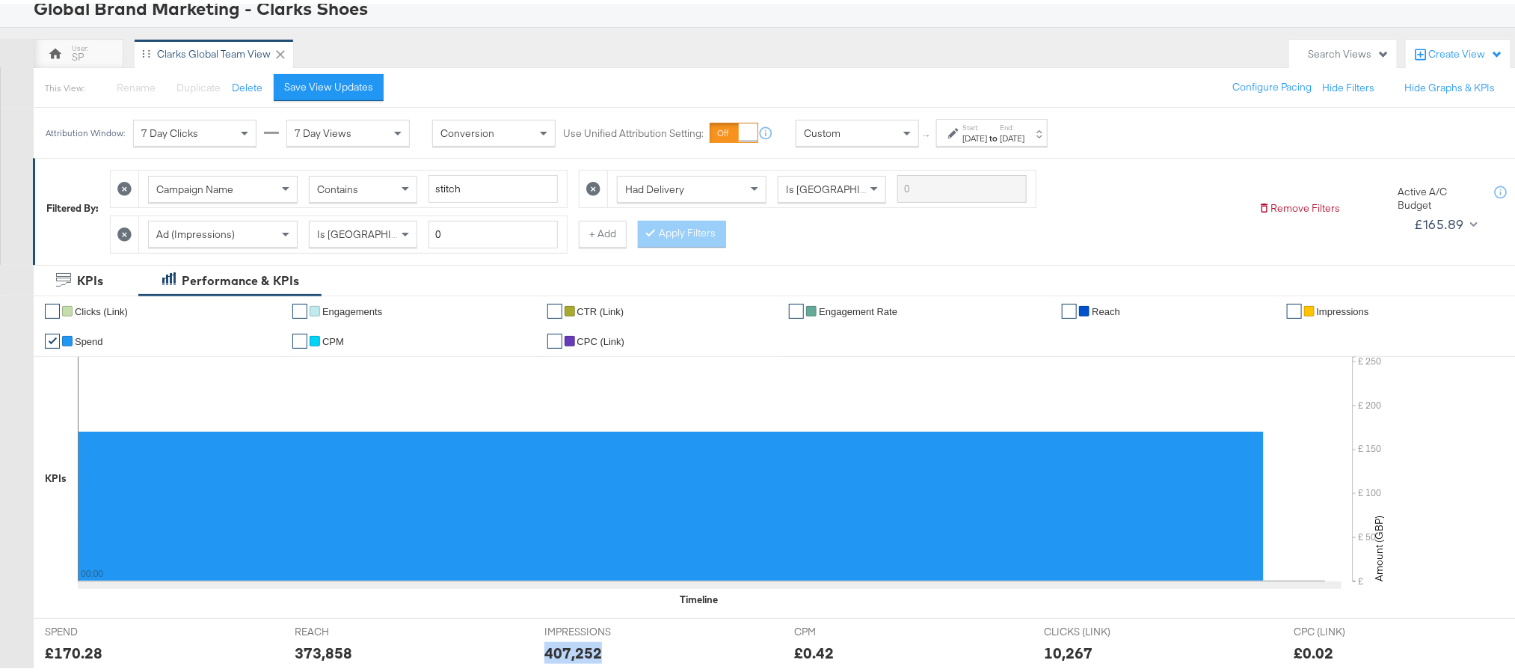
scroll to position [0, 0]
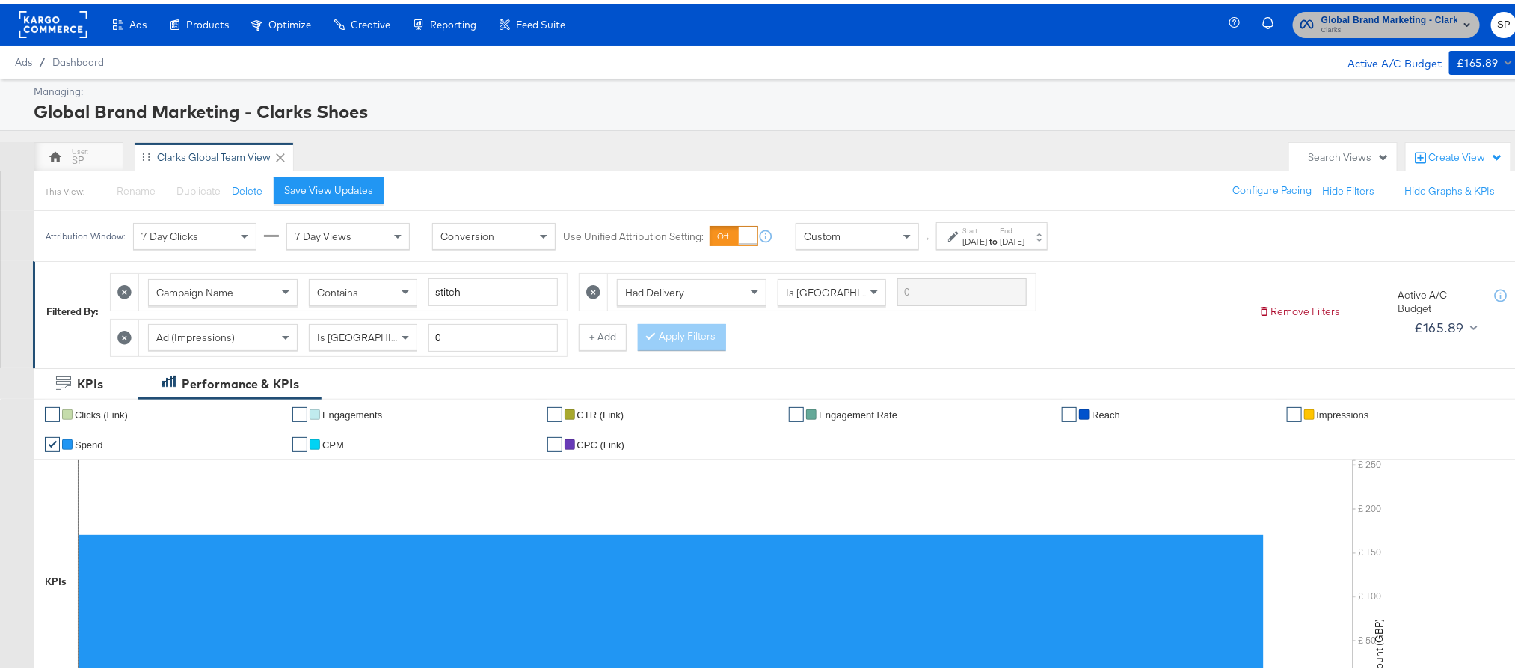
click at [1355, 28] on span "Clarks" at bounding box center [1390, 27] width 136 height 12
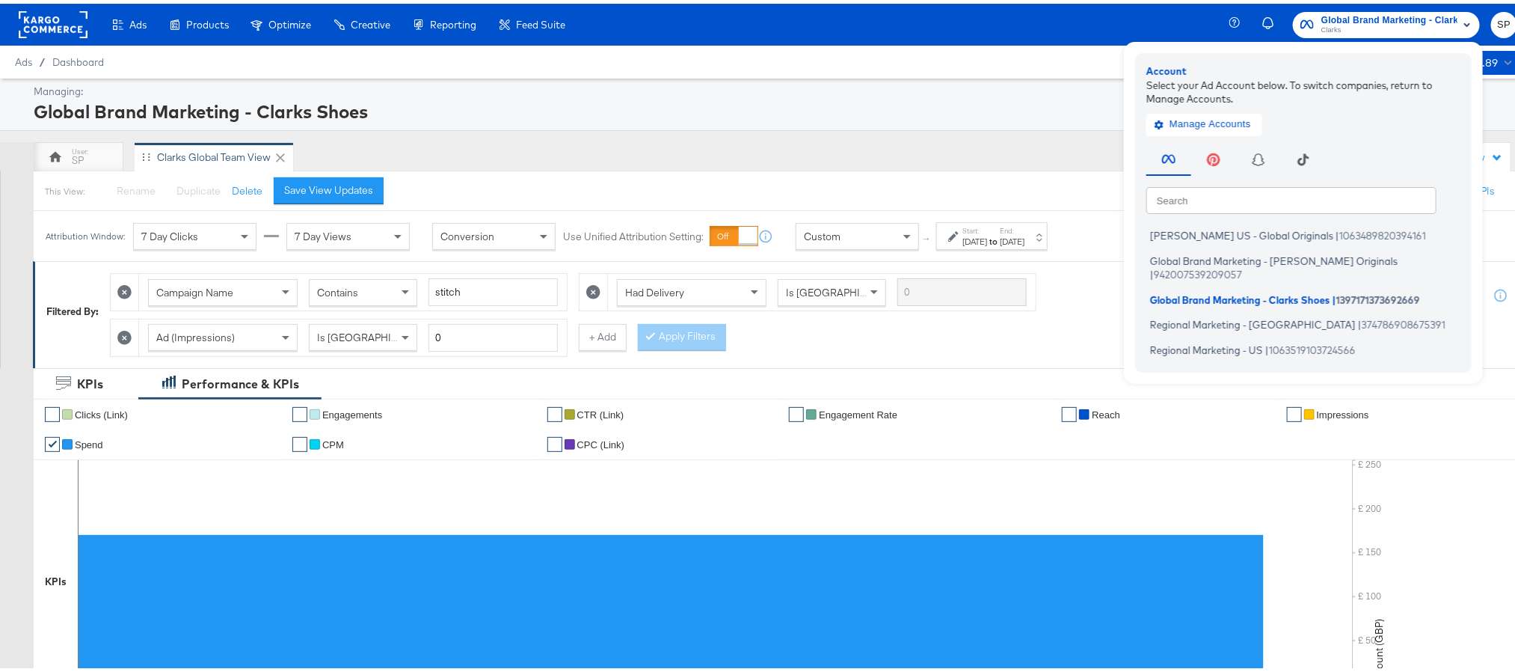
click at [987, 232] on label "Start:" at bounding box center [975, 227] width 25 height 10
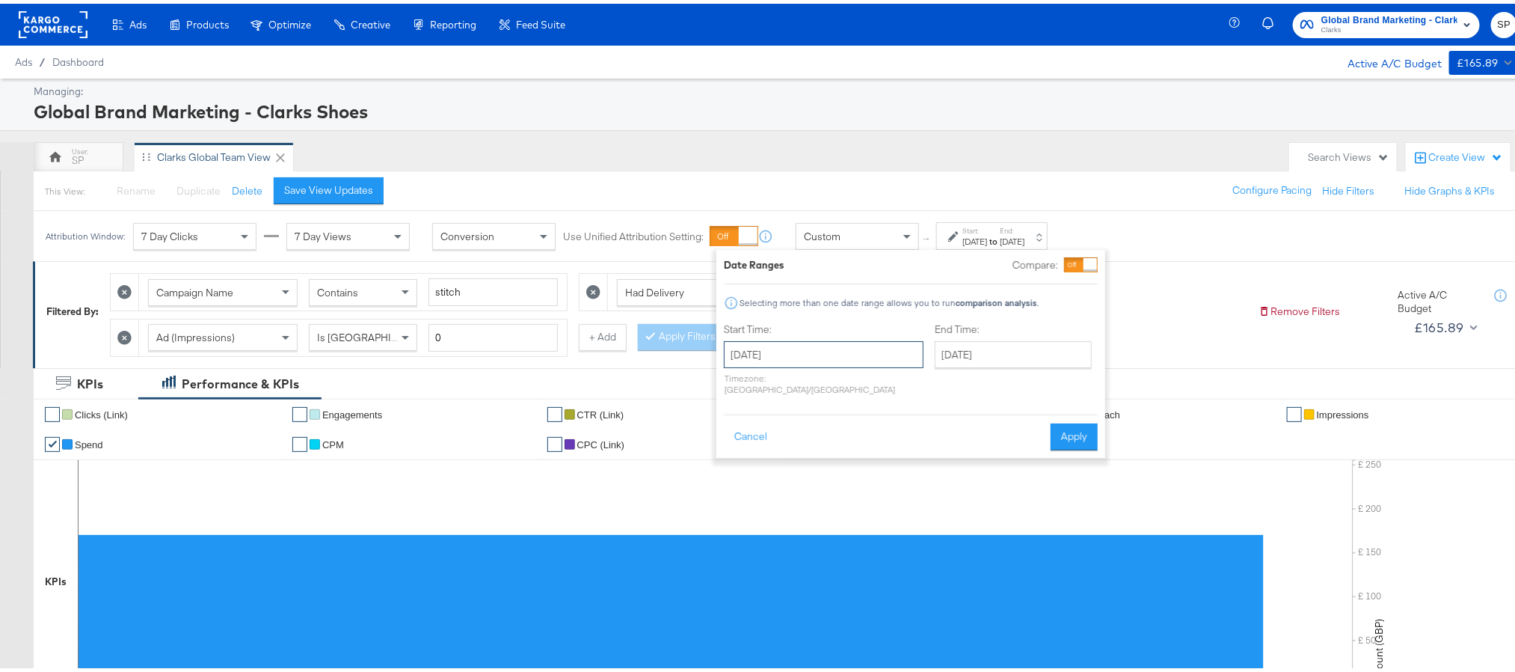
click at [836, 341] on input "[DATE]" at bounding box center [824, 350] width 200 height 27
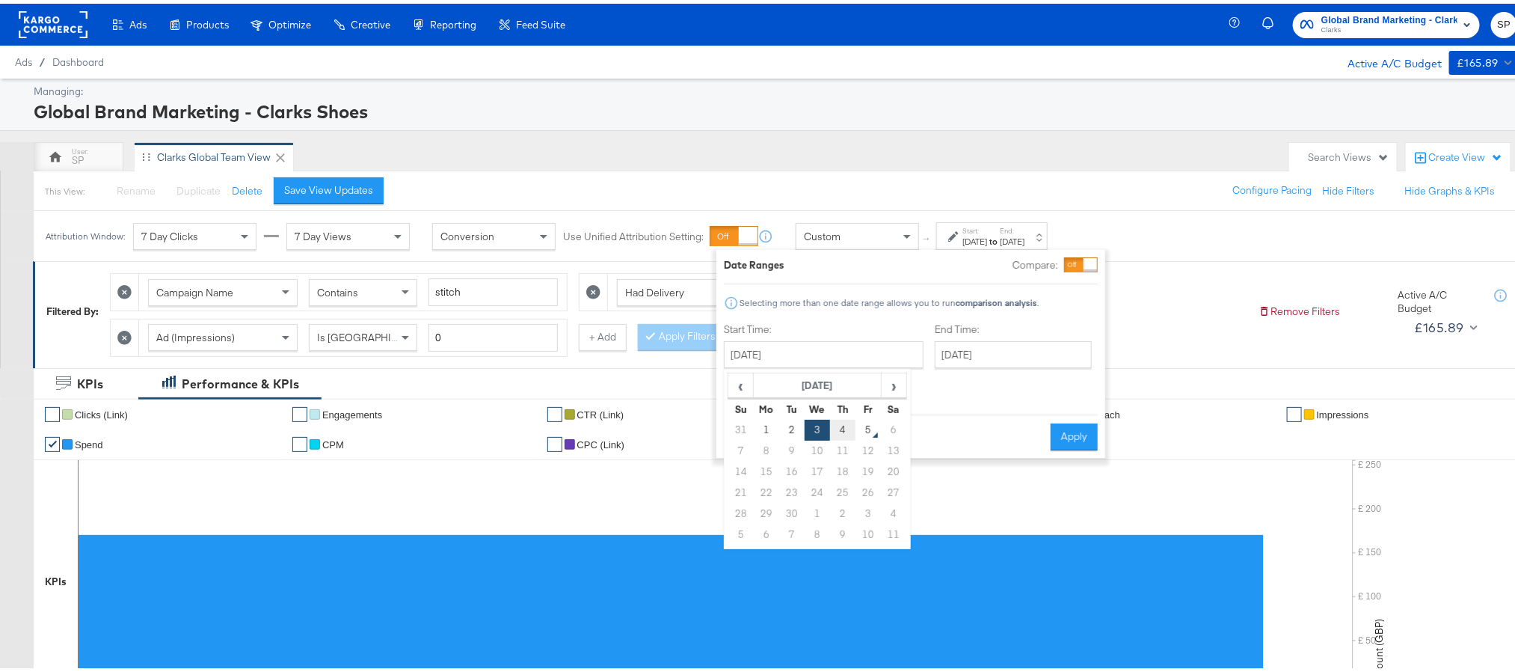
click at [836, 427] on td "4" at bounding box center [842, 426] width 25 height 21
type input "[DATE]"
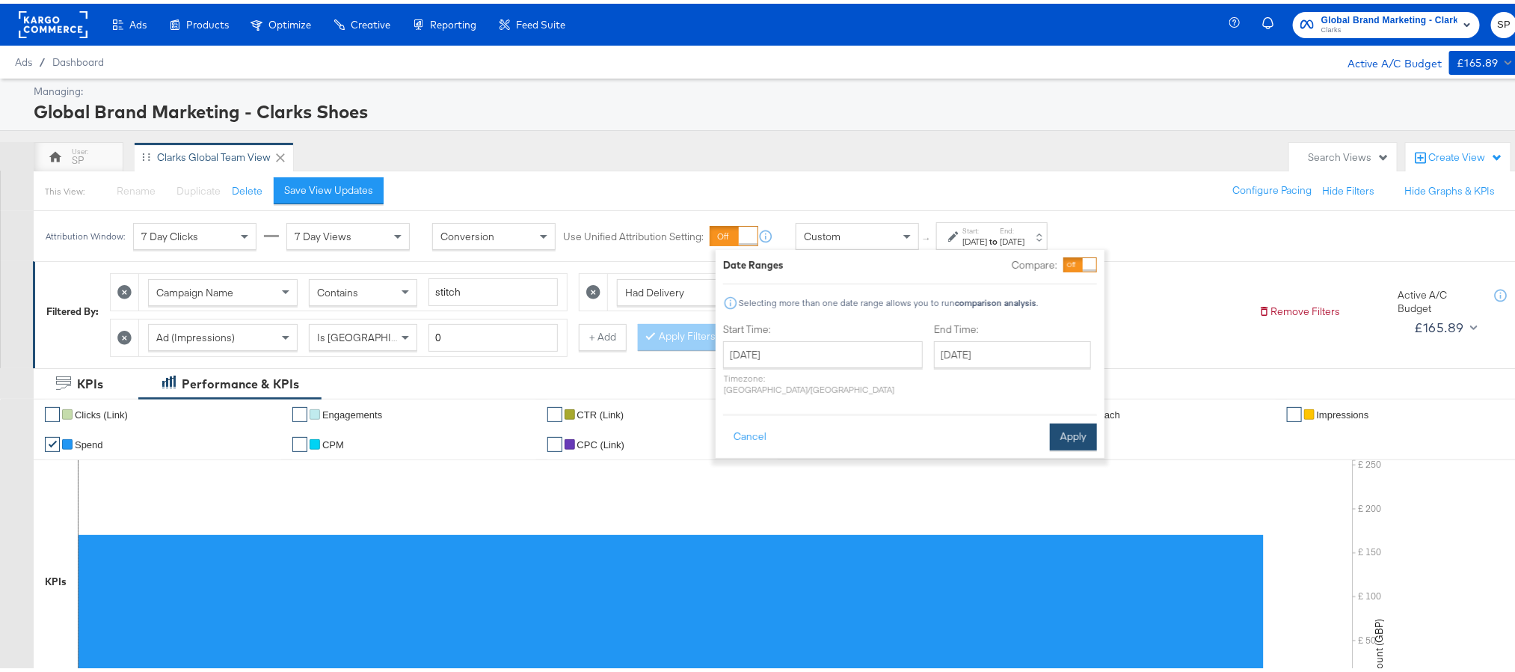
click at [1064, 420] on button "Apply" at bounding box center [1073, 433] width 47 height 27
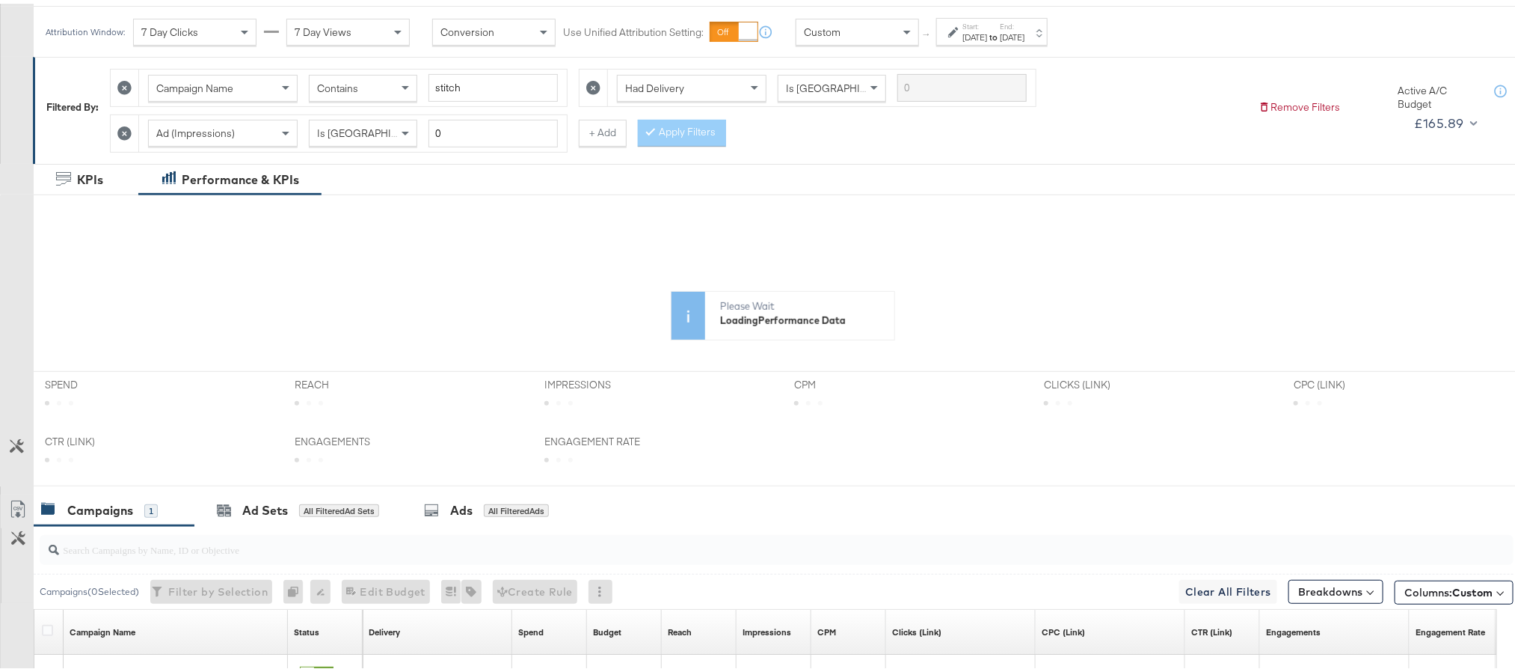
scroll to position [224, 0]
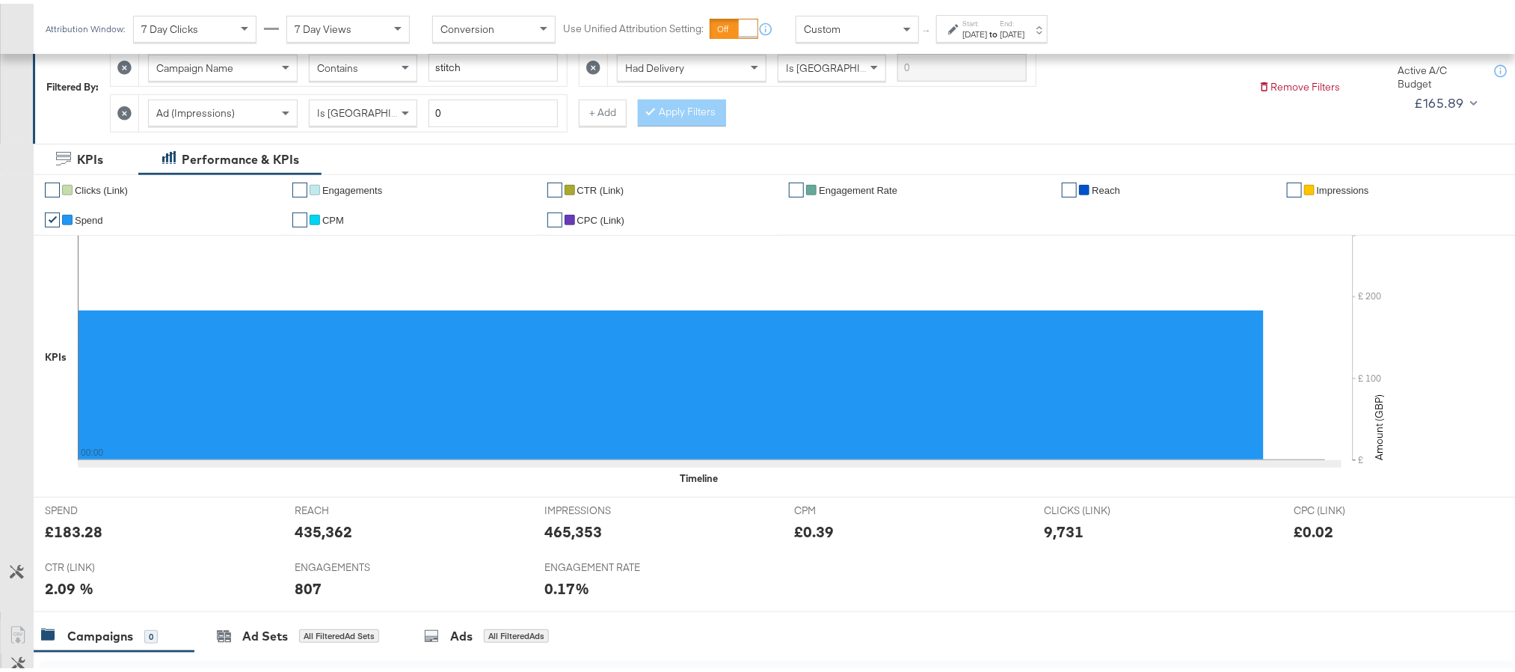
click at [59, 528] on div "£183.28" at bounding box center [74, 528] width 58 height 22
copy div "183.28"
click at [561, 526] on div "465,353" at bounding box center [574, 528] width 58 height 22
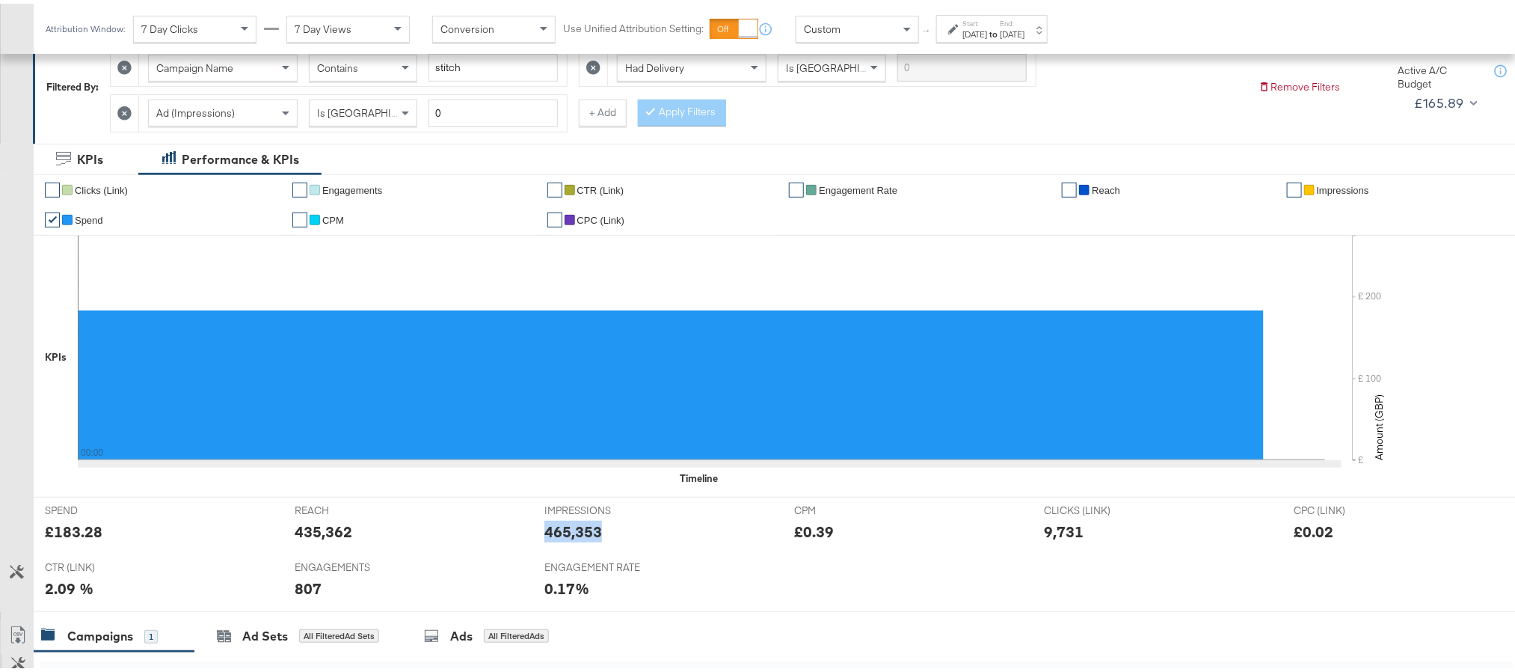
copy div "465,353"
click at [304, 595] on div "807" at bounding box center [308, 585] width 27 height 22
copy div "807"
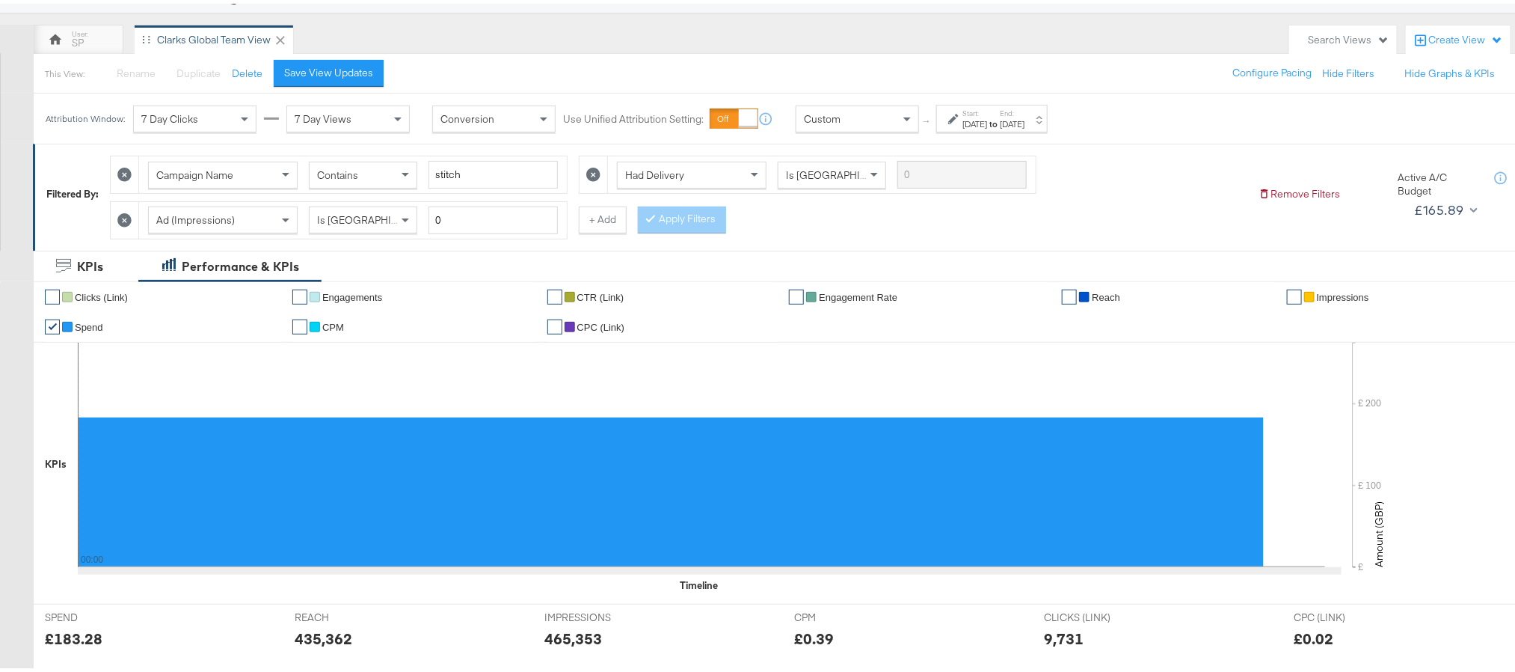
scroll to position [0, 0]
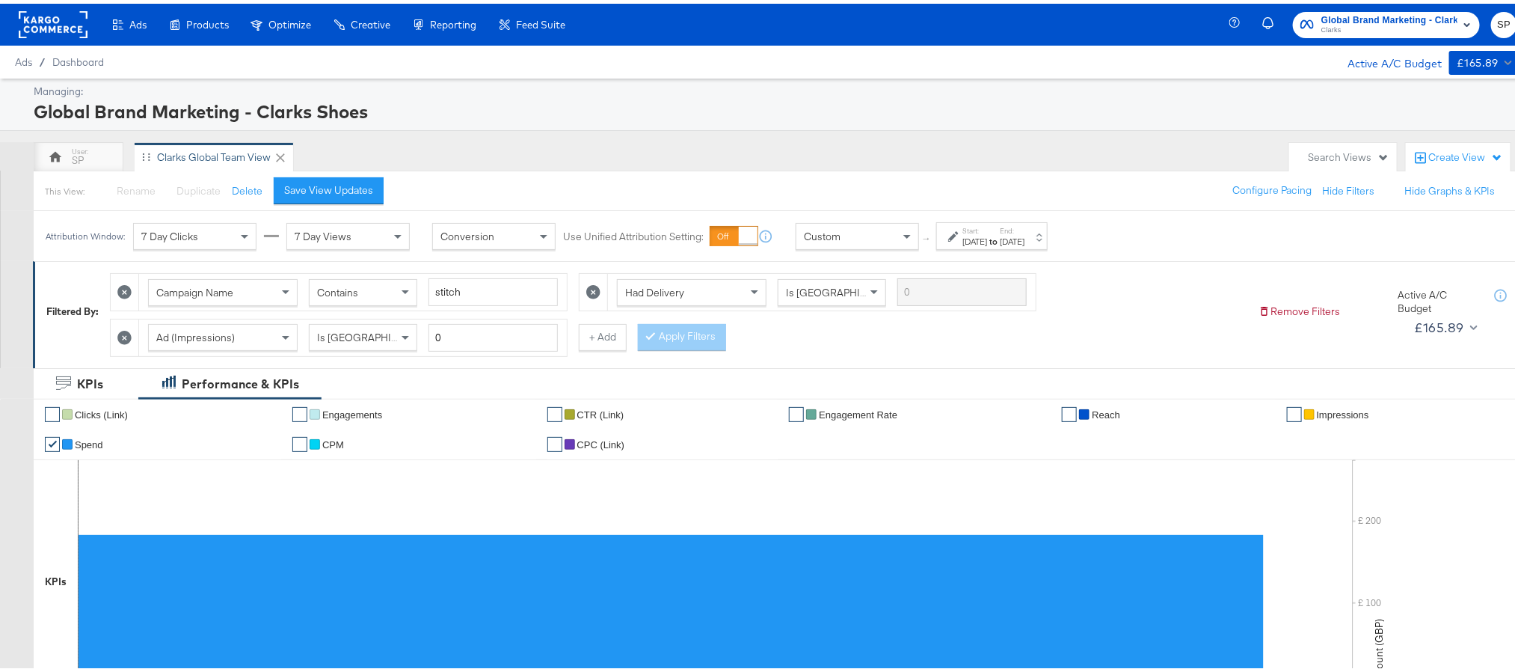
click at [1394, 21] on span "Clarks" at bounding box center [1390, 27] width 136 height 12
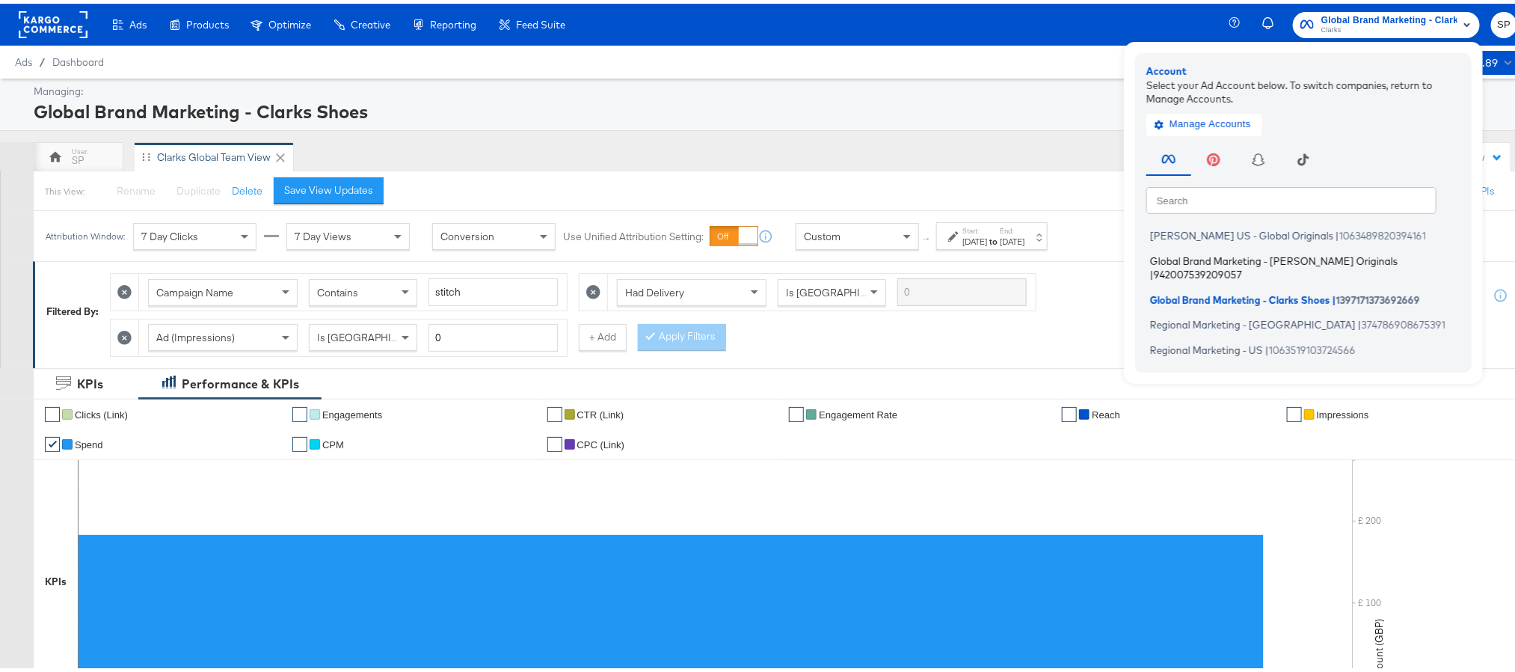
click at [1272, 261] on span "Global Brand Marketing - [PERSON_NAME] Originals" at bounding box center [1274, 257] width 248 height 12
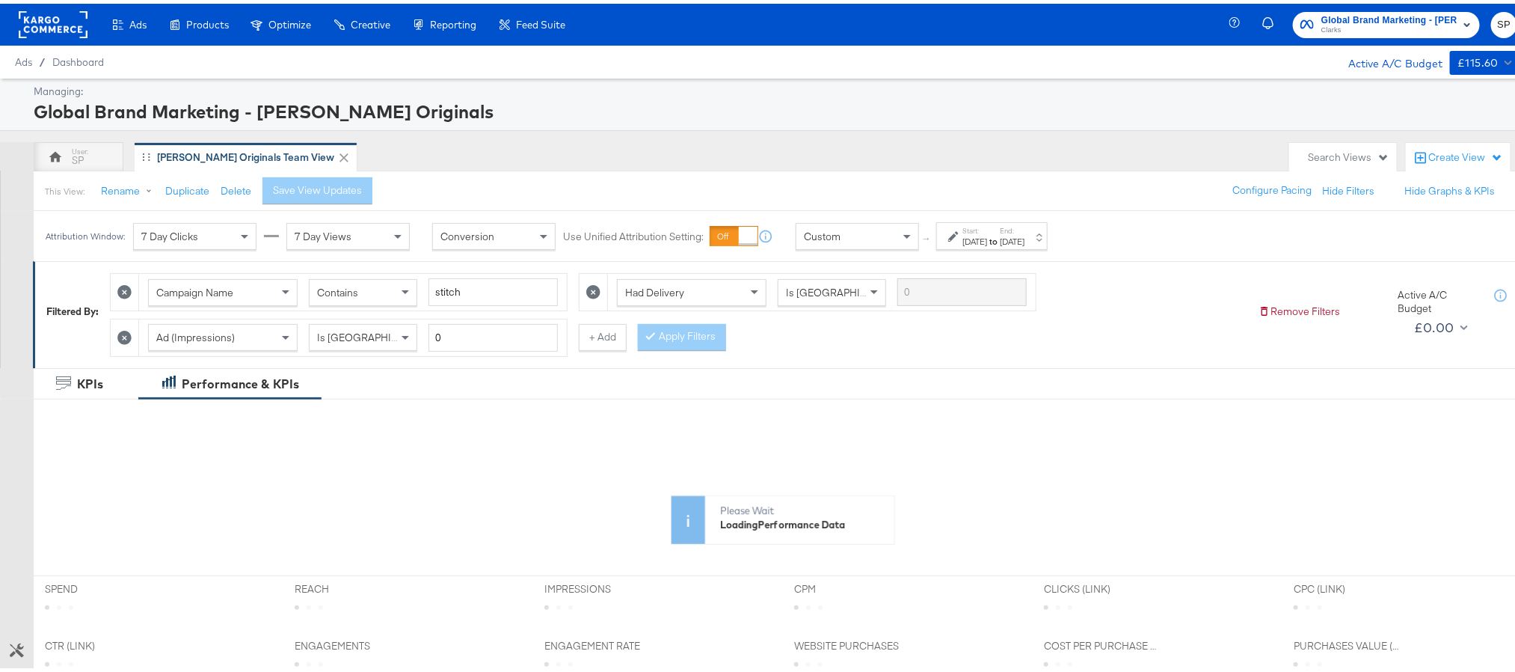
click at [979, 236] on div "[DATE]" at bounding box center [975, 238] width 25 height 12
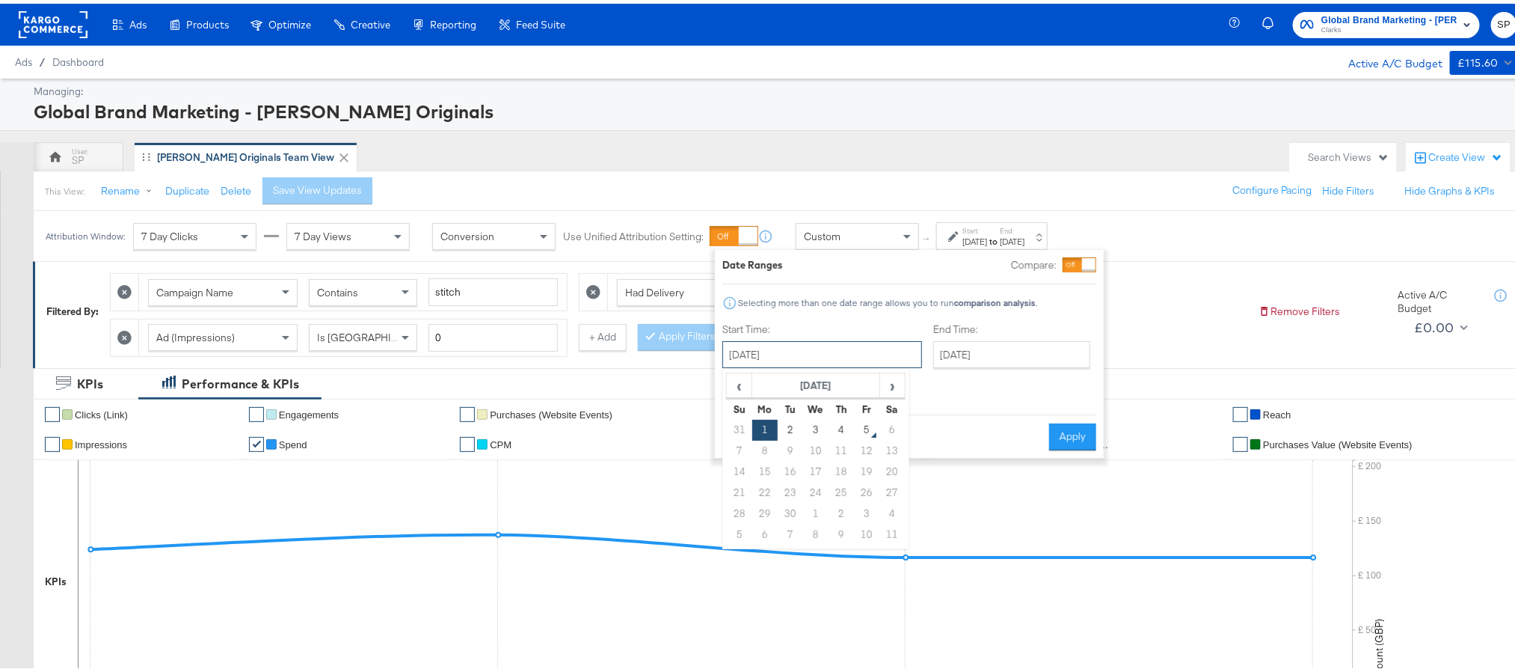
click at [839, 349] on input "[DATE]" at bounding box center [823, 350] width 200 height 27
click at [826, 426] on td "3" at bounding box center [815, 426] width 25 height 21
type input "[DATE]"
click at [948, 351] on input "[DATE]" at bounding box center [1013, 350] width 157 height 27
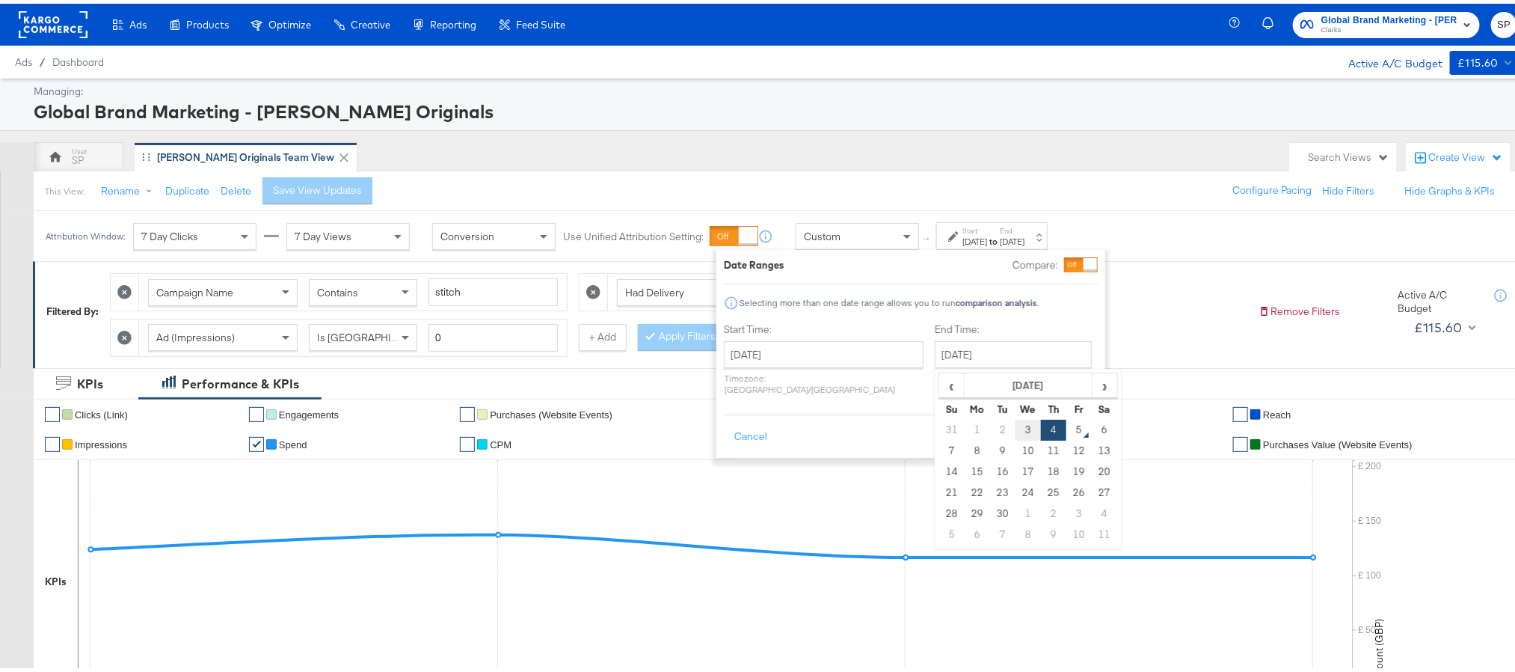
click at [1016, 426] on td "3" at bounding box center [1028, 426] width 25 height 21
type input "[DATE]"
click at [1061, 424] on button "Apply" at bounding box center [1074, 433] width 47 height 27
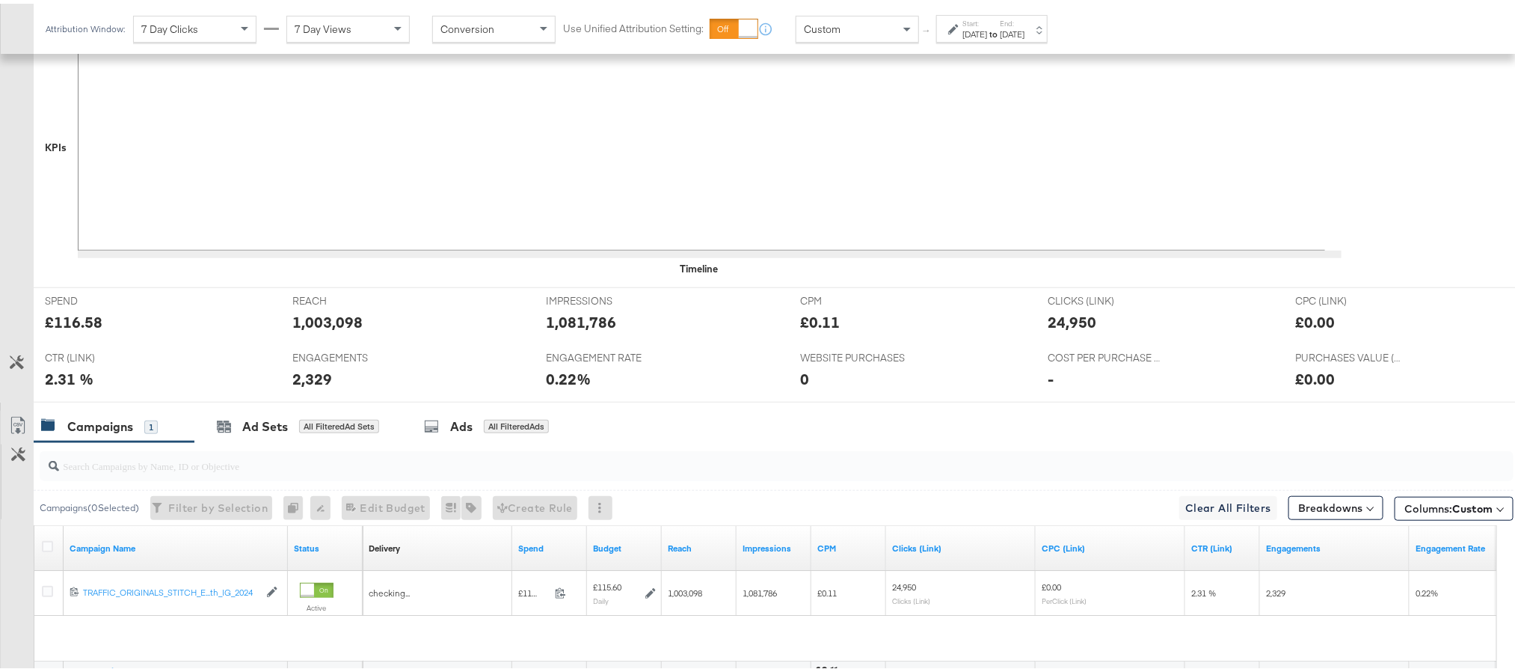
scroll to position [535, 0]
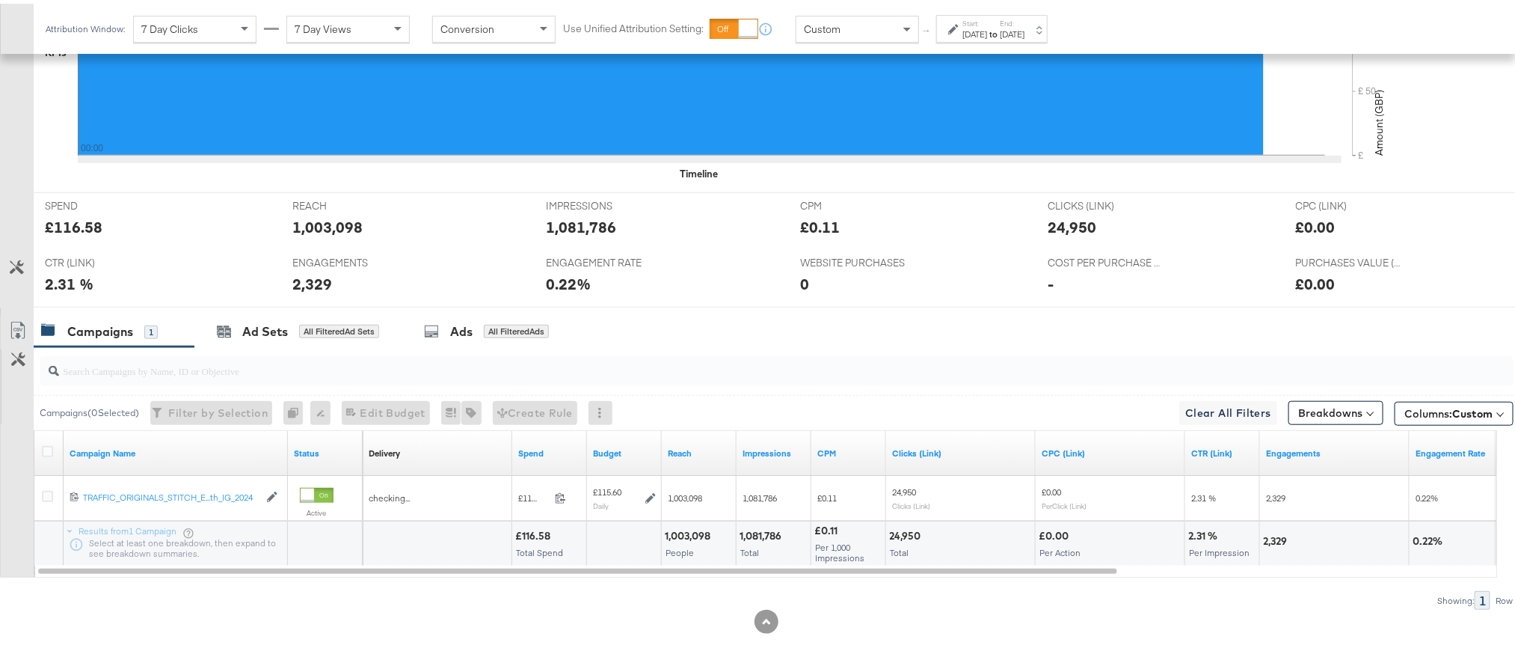
click at [344, 227] on div "1,003,098" at bounding box center [327, 223] width 70 height 22
copy div "1,003,098"
click at [568, 220] on div "1,081,786" at bounding box center [582, 223] width 70 height 22
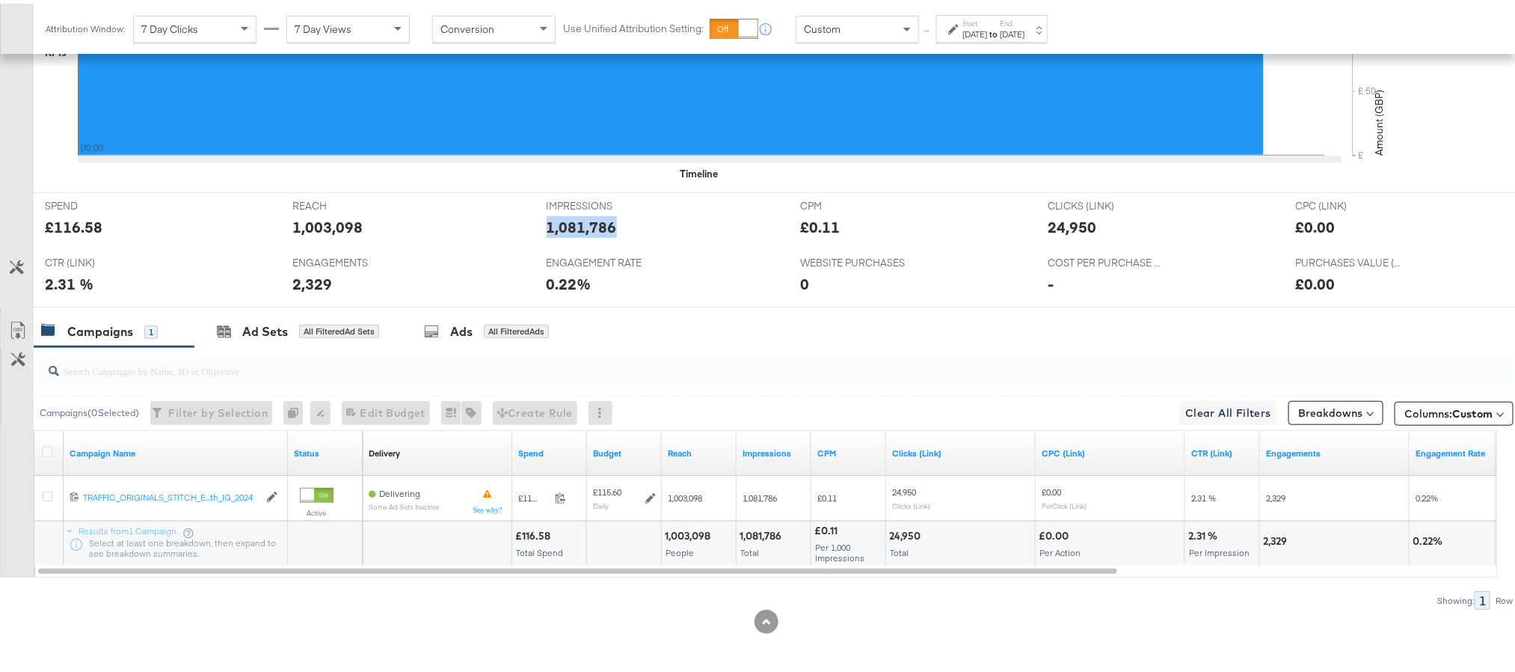
click at [568, 220] on div "1,081,786" at bounding box center [582, 223] width 70 height 22
copy div "1,081,786"
click at [1073, 223] on div "24,950" at bounding box center [1072, 223] width 49 height 22
copy div "24,950"
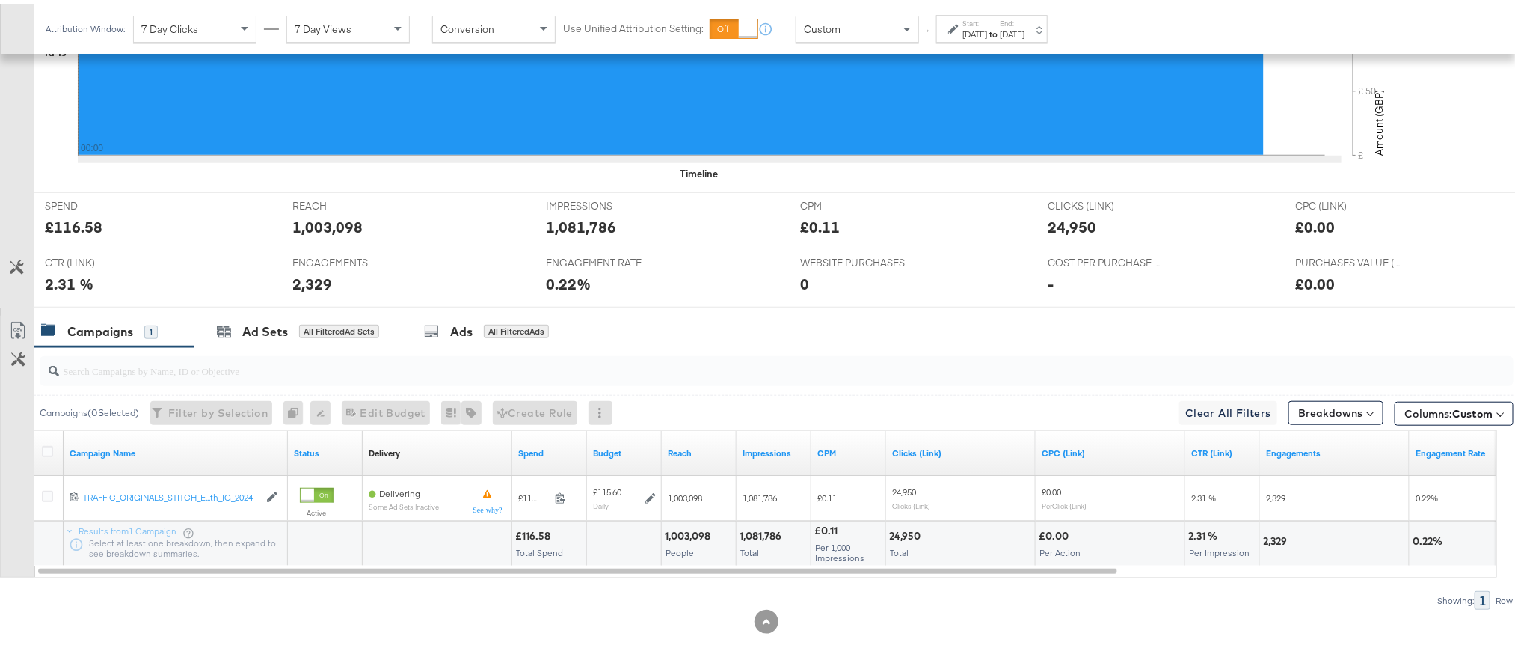
click at [312, 281] on div "2,329" at bounding box center [312, 280] width 40 height 22
copy div "2,329"
click at [987, 27] on div "[DATE]" at bounding box center [975, 31] width 25 height 12
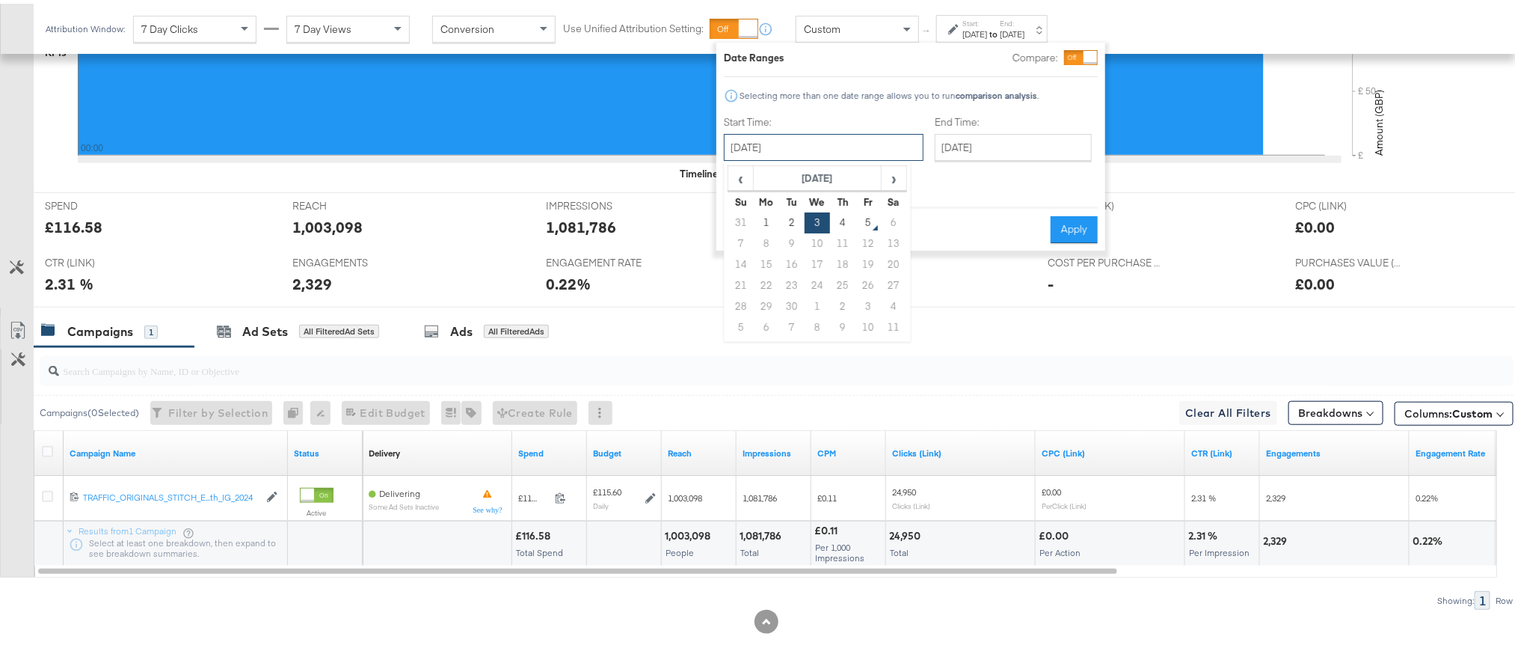
click at [806, 147] on input "[DATE]" at bounding box center [824, 143] width 200 height 27
click at [842, 222] on td "4" at bounding box center [842, 219] width 25 height 21
type input "[DATE]"
click at [1095, 212] on button "Apply" at bounding box center [1073, 225] width 47 height 27
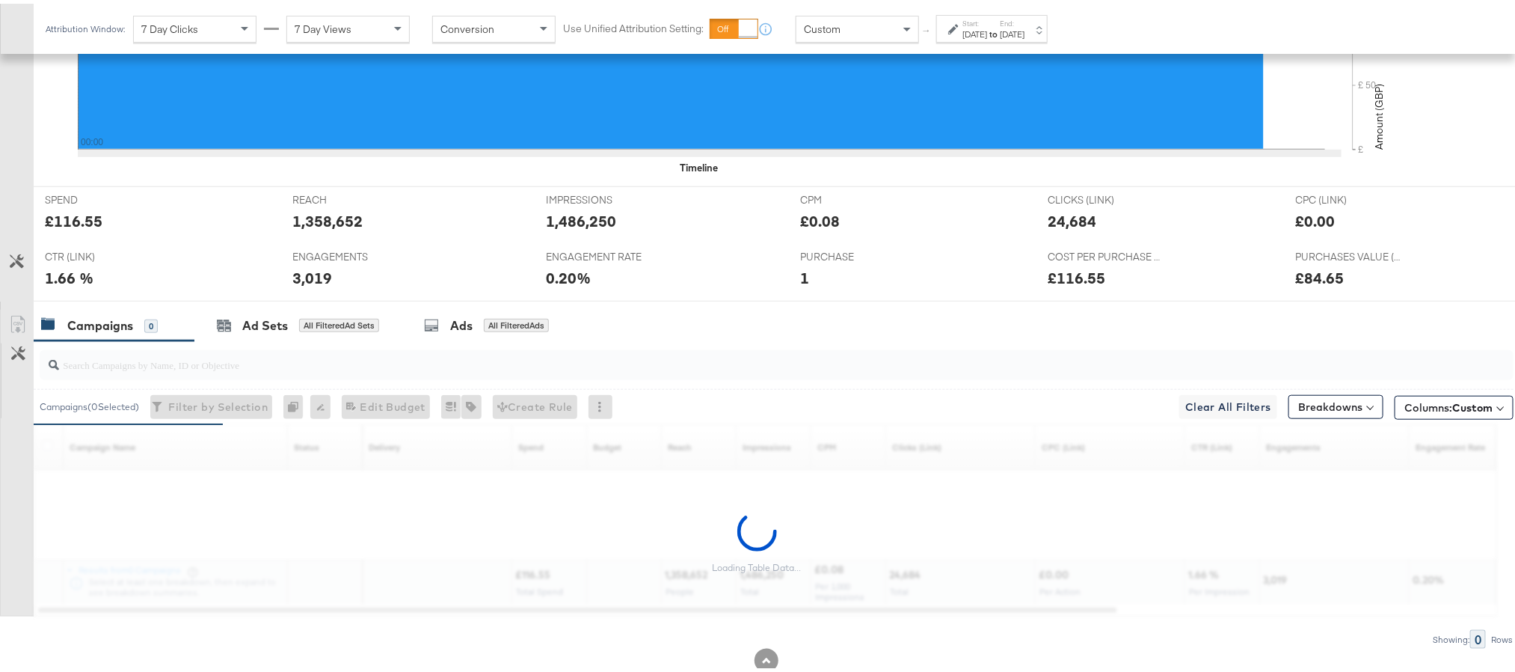
click at [70, 218] on div "£116.55" at bounding box center [74, 217] width 58 height 22
copy div "116.55"
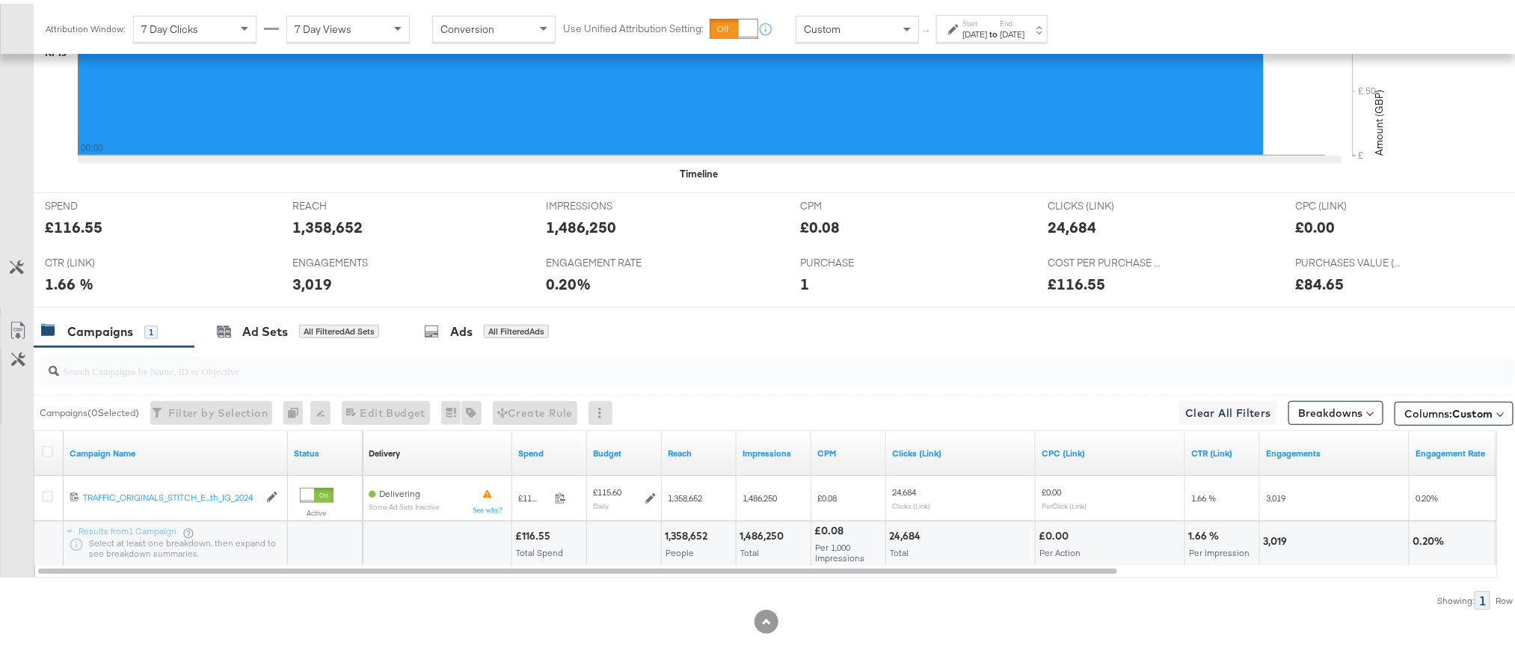
click at [326, 221] on div "1,358,652" at bounding box center [327, 223] width 70 height 22
copy div "1,358,652"
click at [565, 221] on div "1,486,250" at bounding box center [582, 223] width 70 height 22
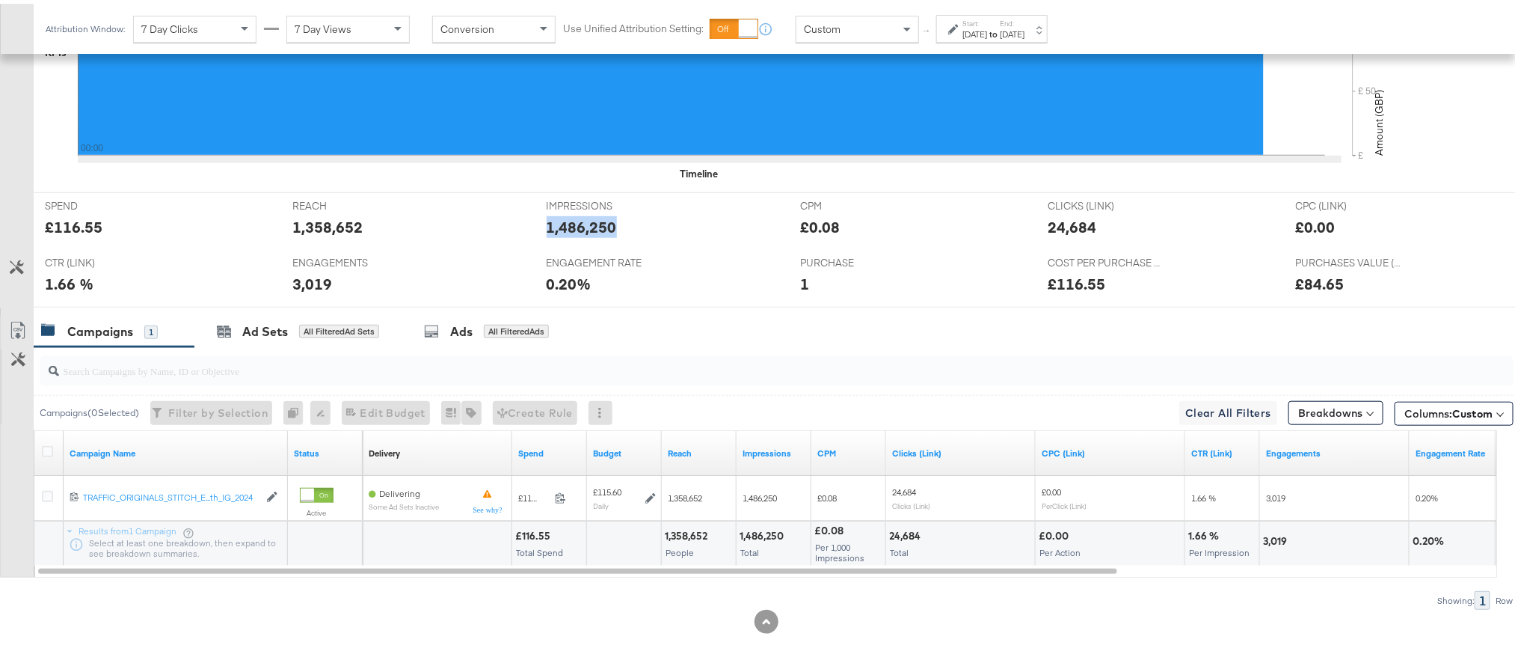
copy div "1,486,250"
click at [1057, 223] on div "24,684" at bounding box center [1072, 223] width 49 height 22
copy div "24,684"
click at [314, 281] on div "3,019" at bounding box center [312, 280] width 40 height 22
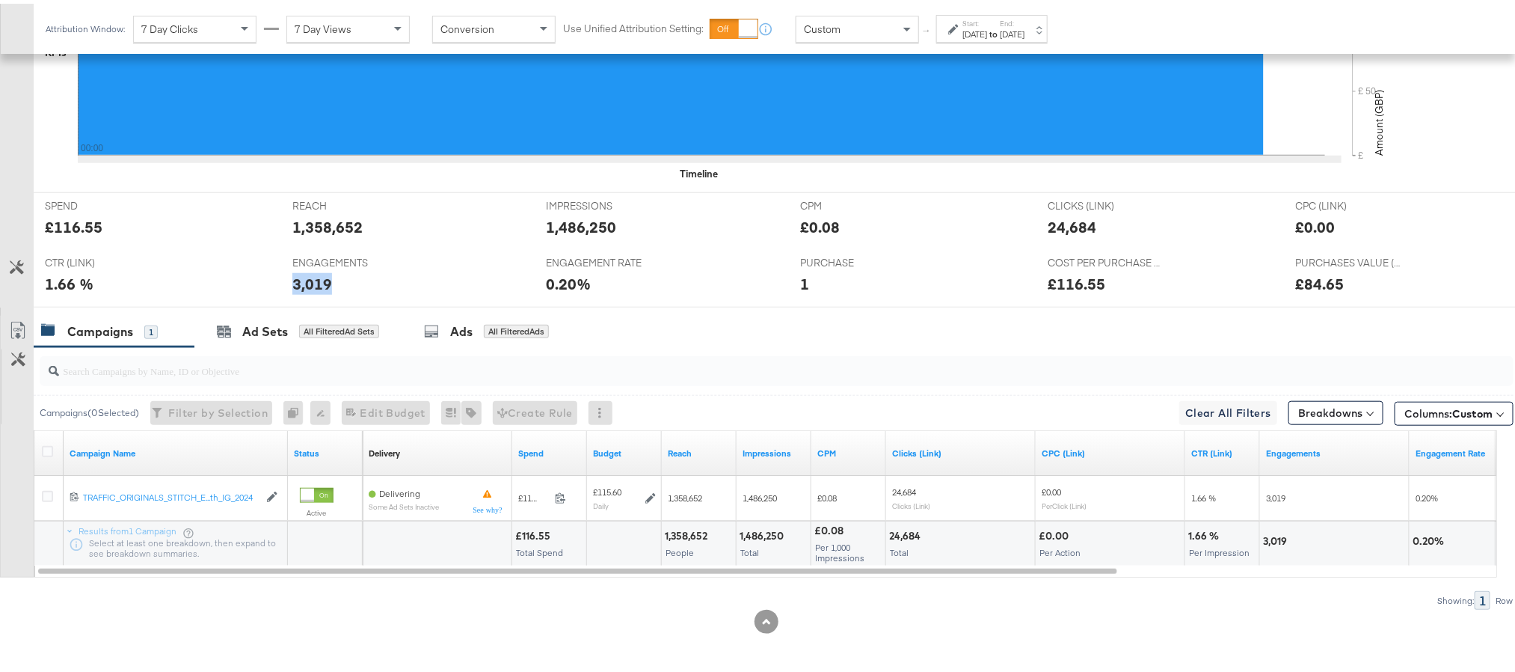
click at [314, 281] on div "3,019" at bounding box center [312, 280] width 40 height 22
copy div "3,019"
